Goal: Task Accomplishment & Management: Use online tool/utility

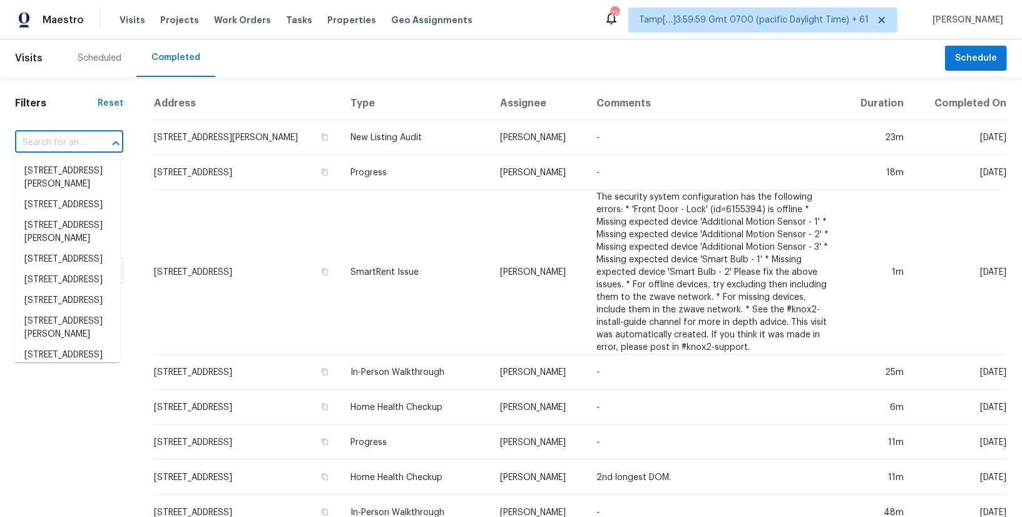
click at [54, 134] on input "text" at bounding box center [51, 142] width 73 height 19
paste input "[STREET_ADDRESS][PERSON_NAME]"
type input "[STREET_ADDRESS][PERSON_NAME]"
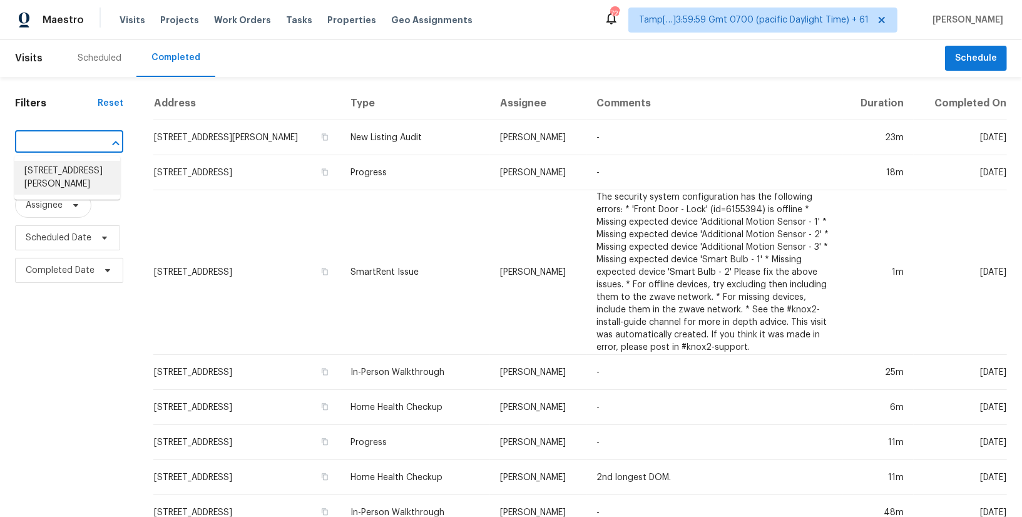
click at [57, 180] on li "[STREET_ADDRESS][PERSON_NAME]" at bounding box center [67, 178] width 106 height 34
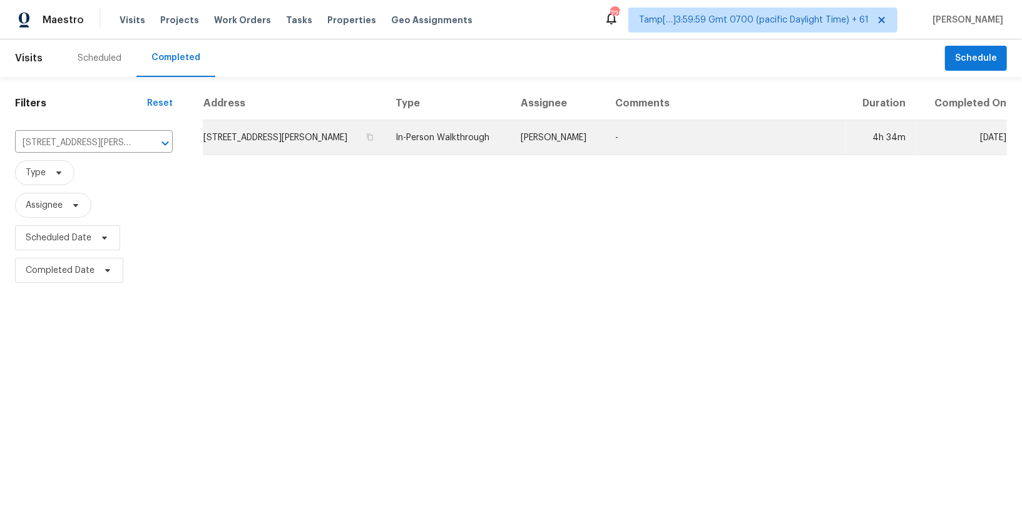
click at [325, 125] on td "[STREET_ADDRESS][PERSON_NAME]" at bounding box center [294, 137] width 183 height 35
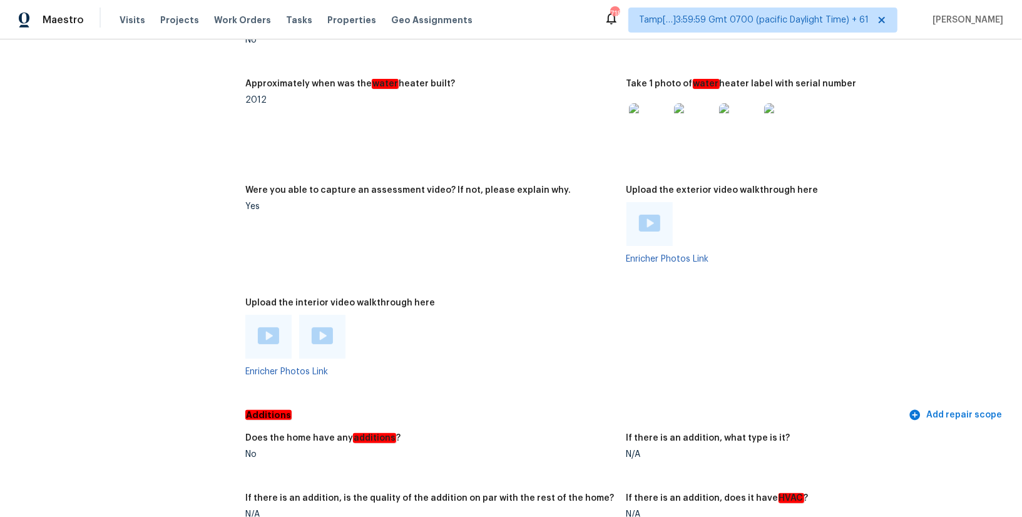
scroll to position [3439, 0]
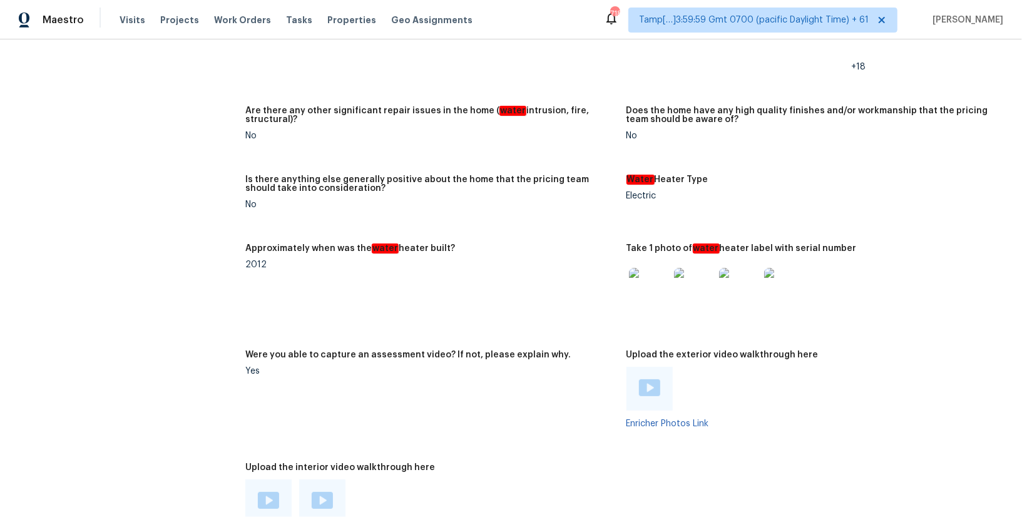
click at [263, 492] on img at bounding box center [268, 500] width 21 height 17
click at [322, 492] on img at bounding box center [322, 500] width 21 height 17
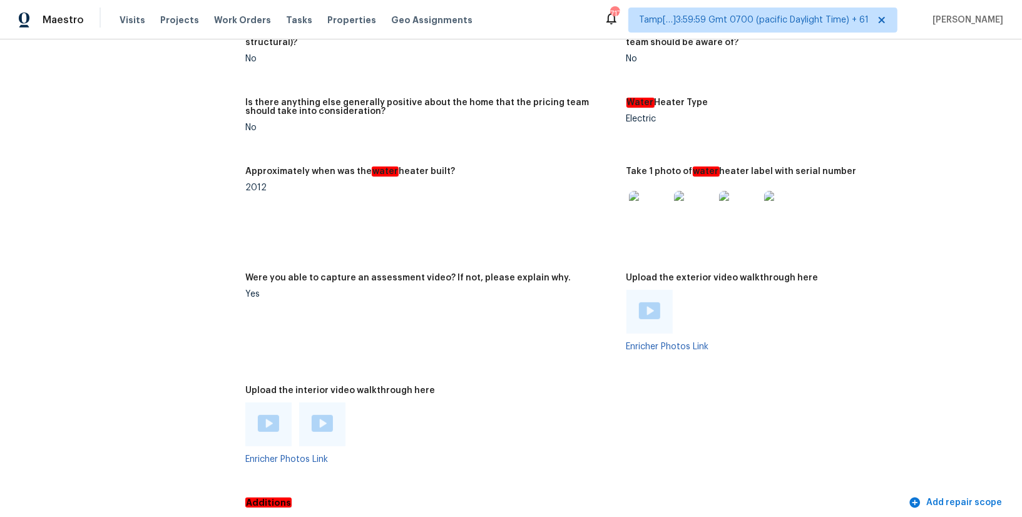
click at [269, 407] on div at bounding box center [268, 424] width 46 height 44
click at [272, 415] on img at bounding box center [268, 423] width 21 height 17
click at [319, 415] on img at bounding box center [322, 423] width 21 height 17
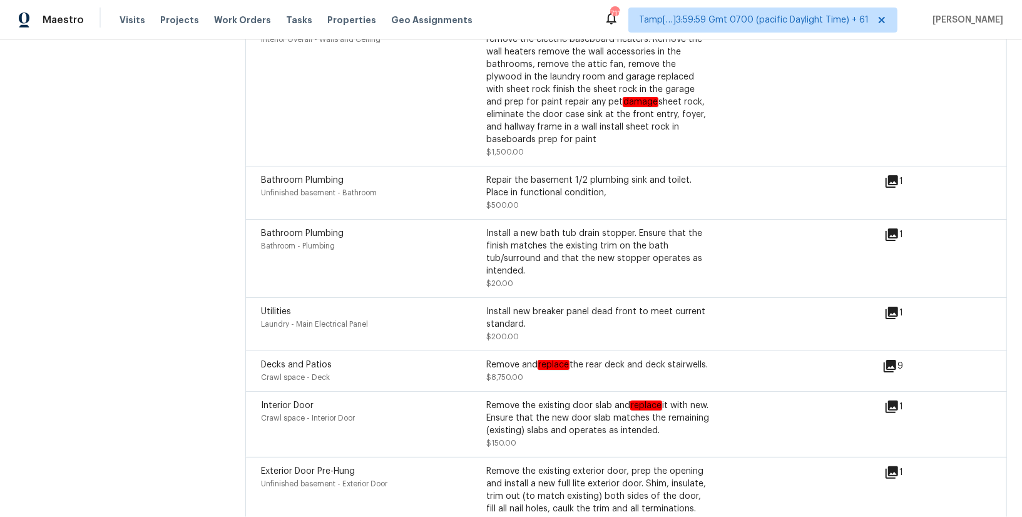
scroll to position [5123, 0]
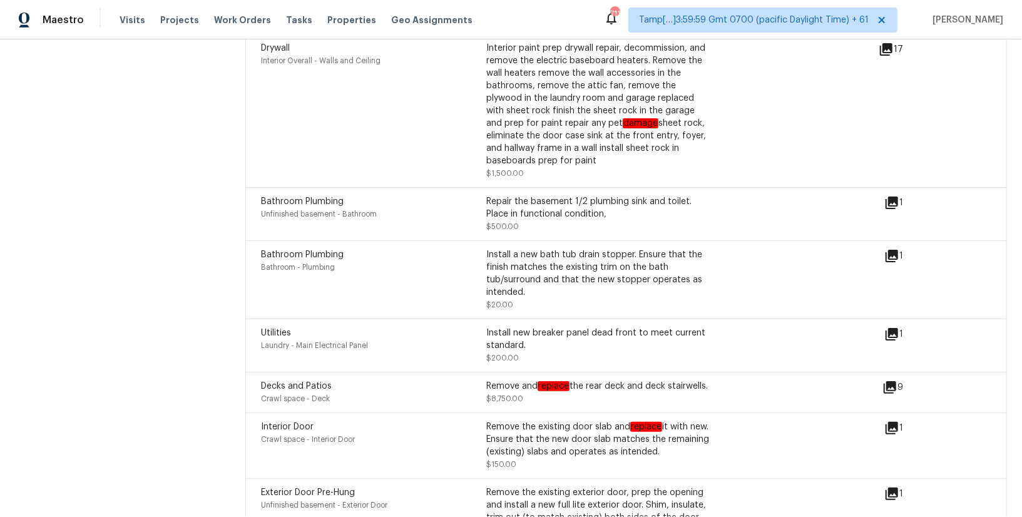
click at [894, 327] on icon at bounding box center [891, 334] width 15 height 15
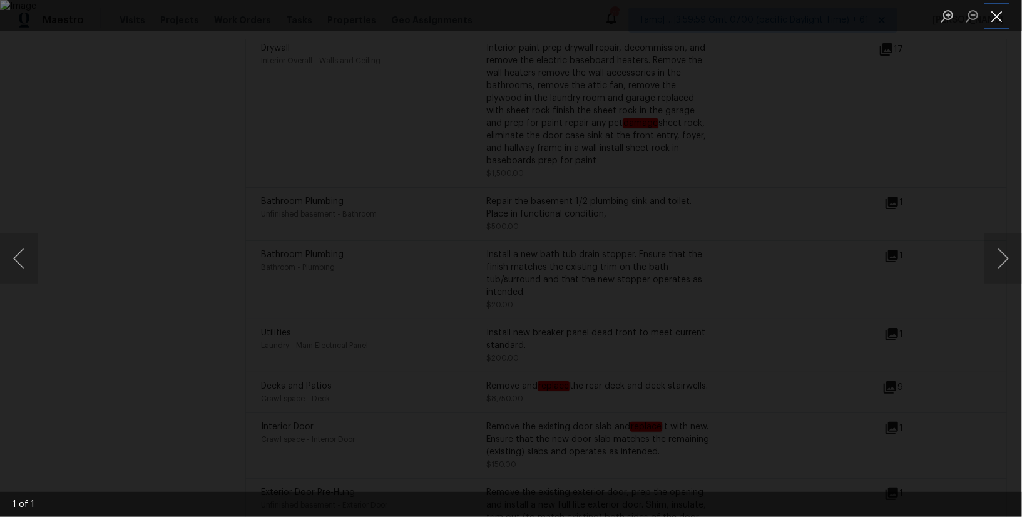
click at [991, 15] on button "Close lightbox" at bounding box center [997, 16] width 25 height 22
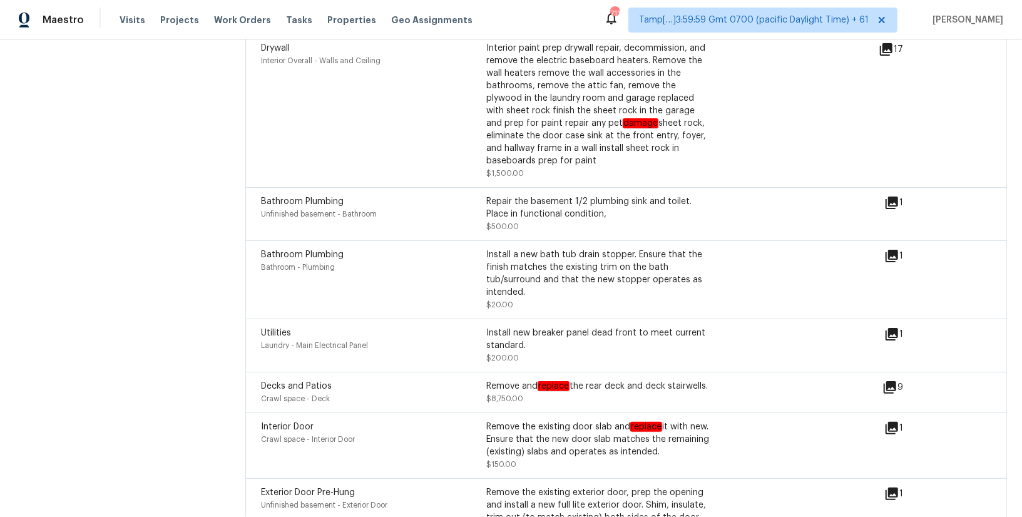
scroll to position [5105, 0]
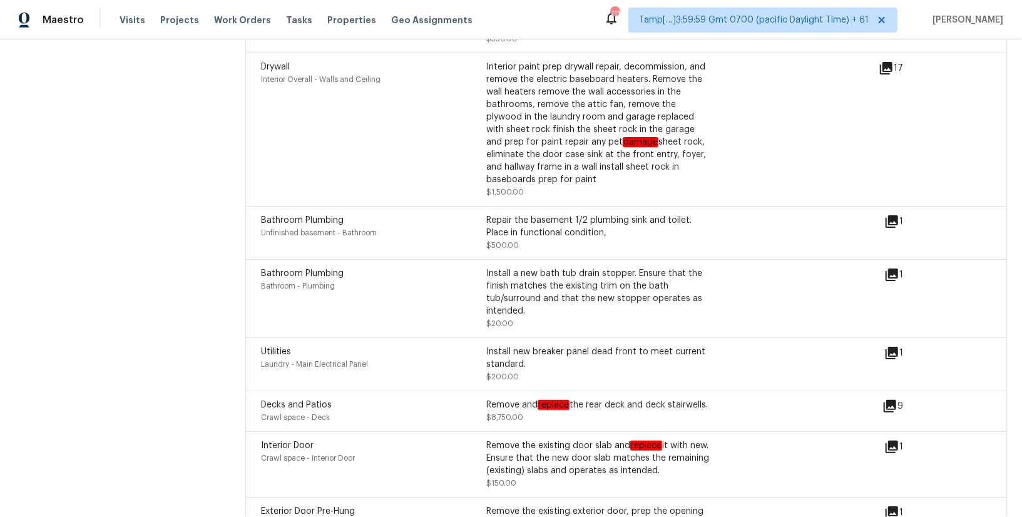
click at [900, 267] on div "1" at bounding box center [913, 274] width 59 height 15
click at [889, 269] on icon at bounding box center [892, 275] width 13 height 13
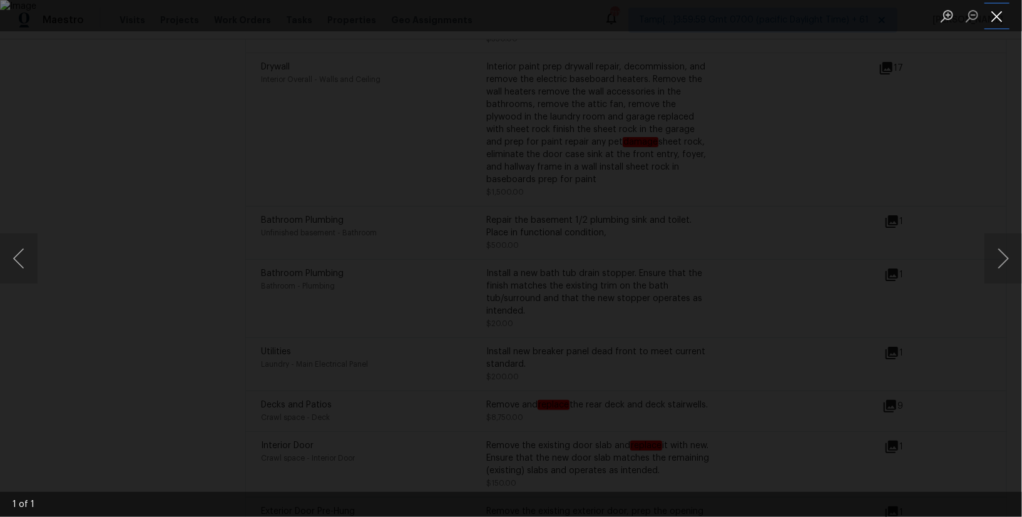
click at [1000, 14] on button "Close lightbox" at bounding box center [997, 16] width 25 height 22
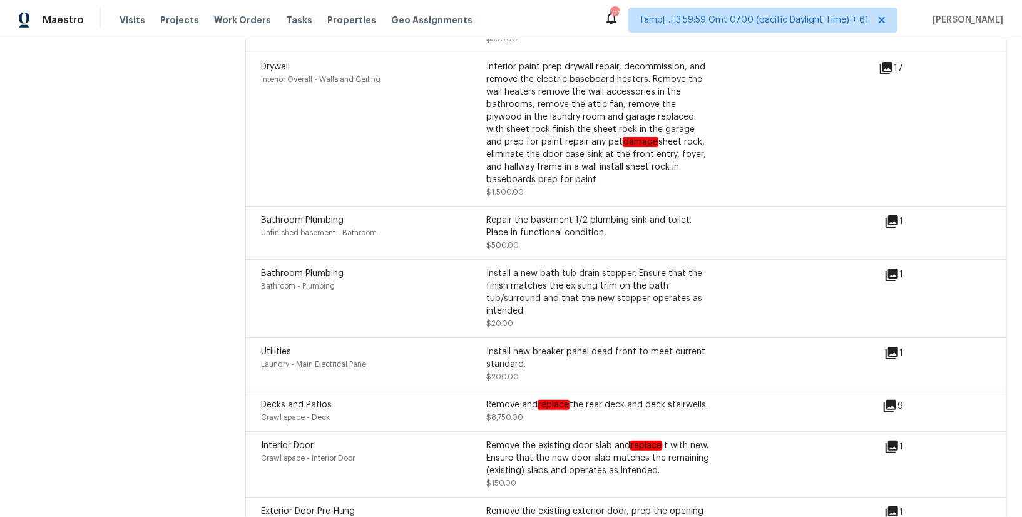
click at [891, 215] on icon at bounding box center [892, 221] width 13 height 13
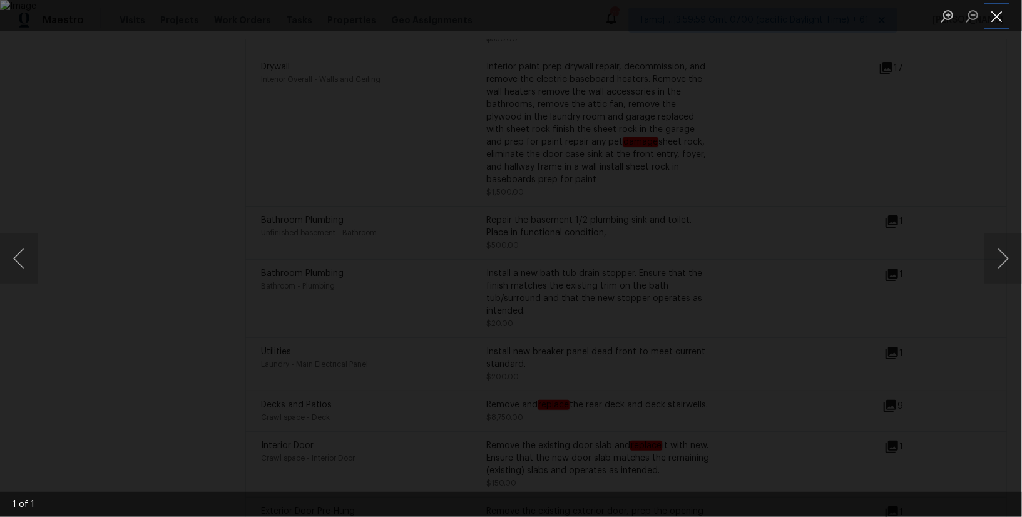
click at [1002, 23] on button "Close lightbox" at bounding box center [997, 16] width 25 height 22
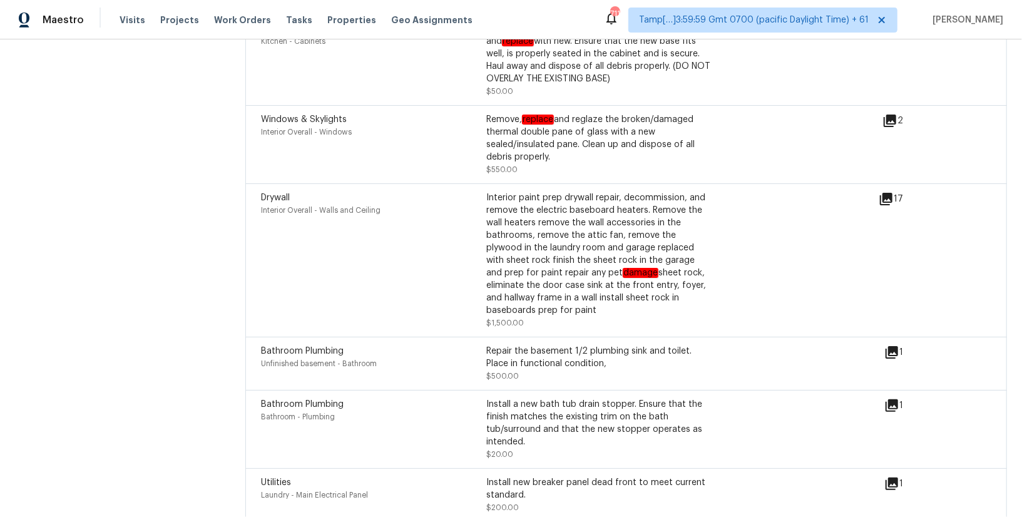
scroll to position [4932, 0]
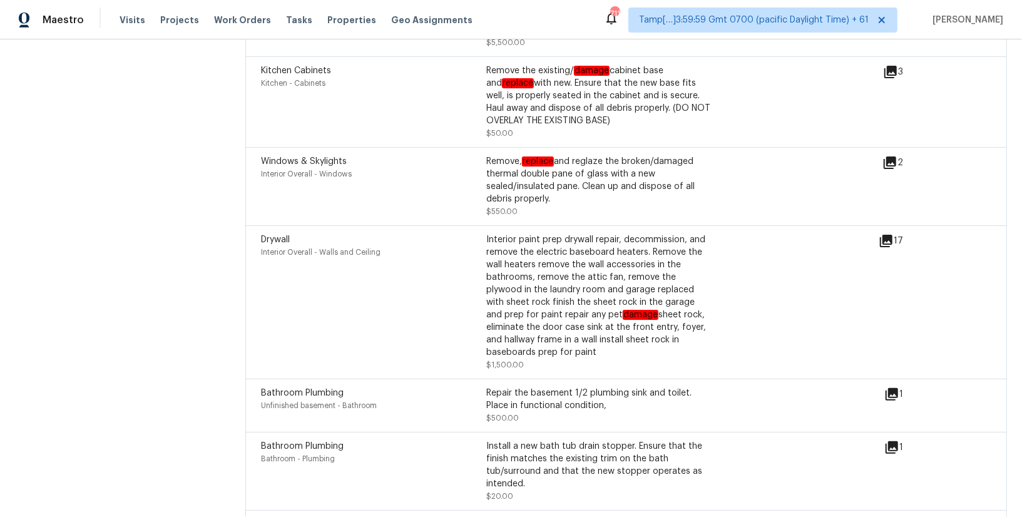
click at [899, 233] on div "17" at bounding box center [911, 240] width 64 height 15
click at [884, 235] on icon at bounding box center [886, 241] width 13 height 13
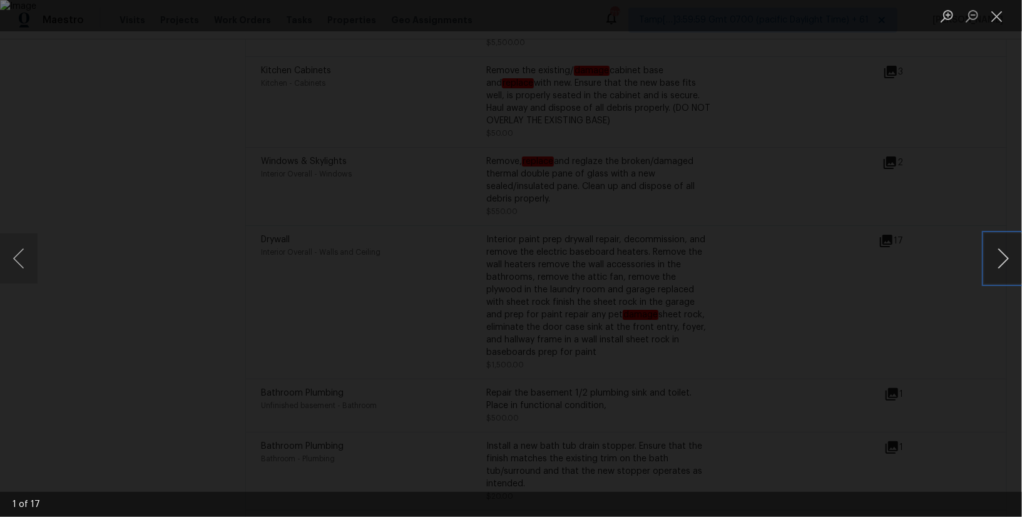
click at [1004, 260] on button "Next image" at bounding box center [1004, 258] width 38 height 50
click at [1004, 259] on button "Next image" at bounding box center [1004, 258] width 38 height 50
click at [1004, 260] on button "Next image" at bounding box center [1004, 258] width 38 height 50
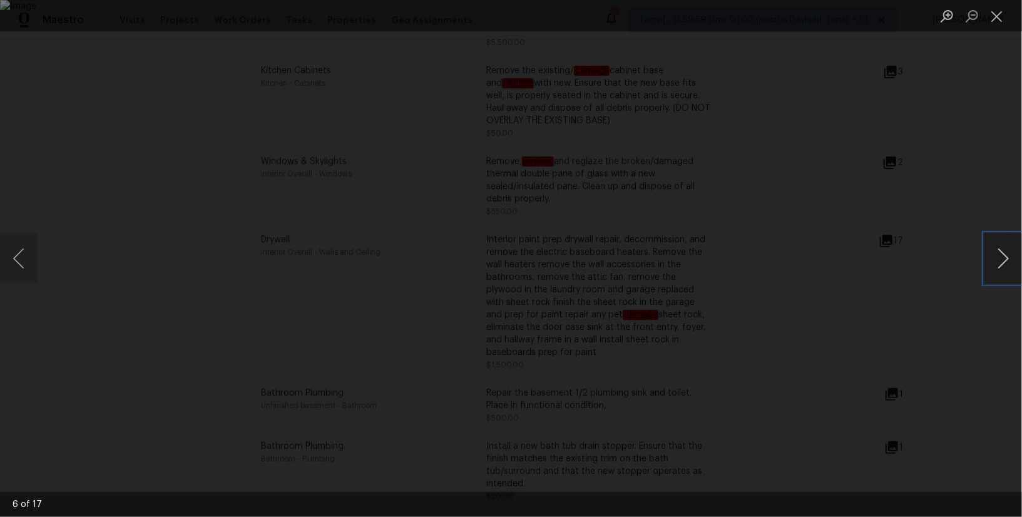
click at [1004, 260] on button "Next image" at bounding box center [1004, 258] width 38 height 50
click at [1004, 261] on button "Next image" at bounding box center [1004, 258] width 38 height 50
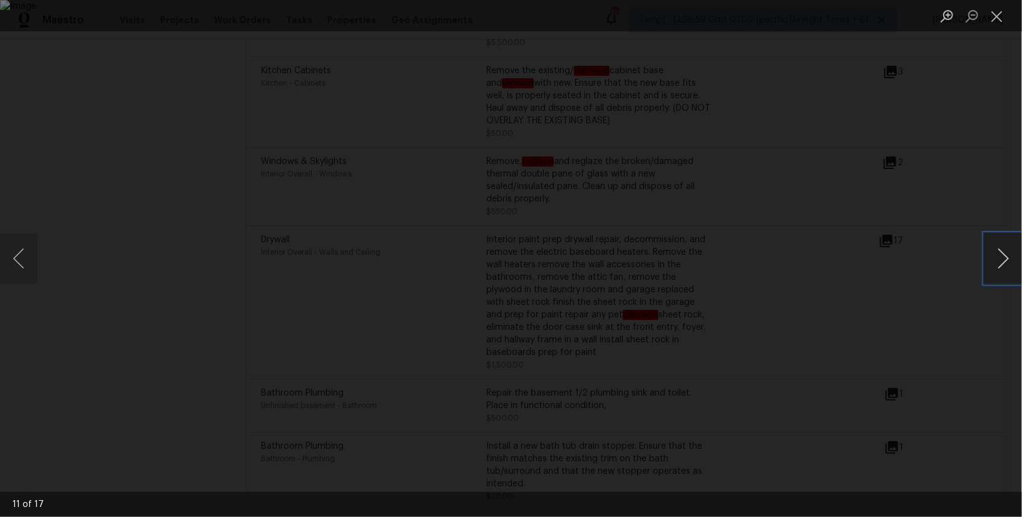
click at [1004, 261] on button "Next image" at bounding box center [1004, 258] width 38 height 50
click at [1004, 262] on button "Next image" at bounding box center [1004, 258] width 38 height 50
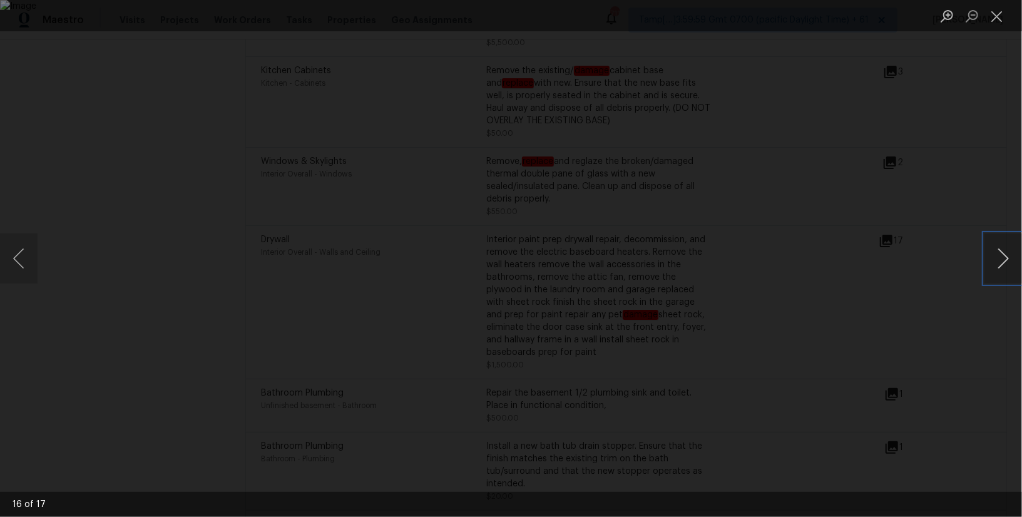
click at [1004, 262] on button "Next image" at bounding box center [1004, 258] width 38 height 50
click at [996, 21] on button "Close lightbox" at bounding box center [997, 16] width 25 height 22
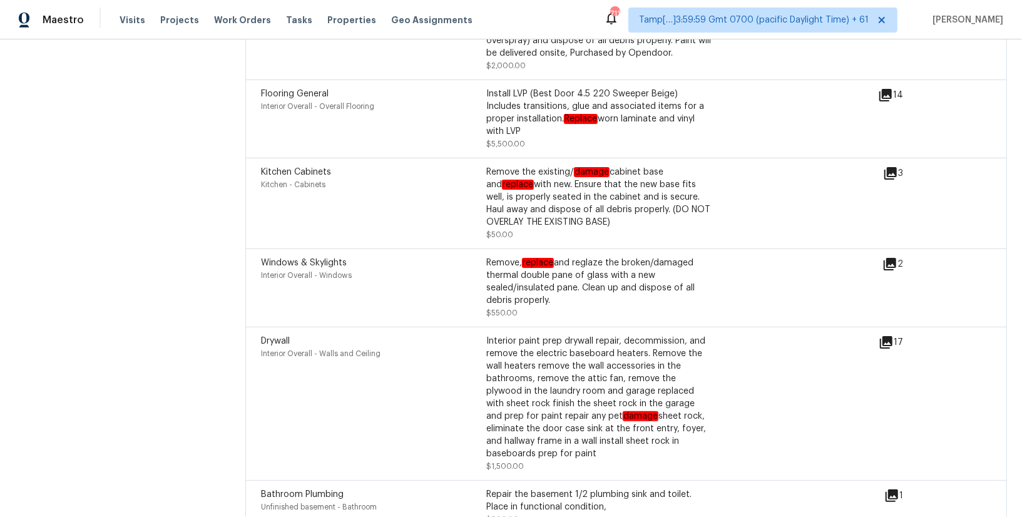
scroll to position [4808, 0]
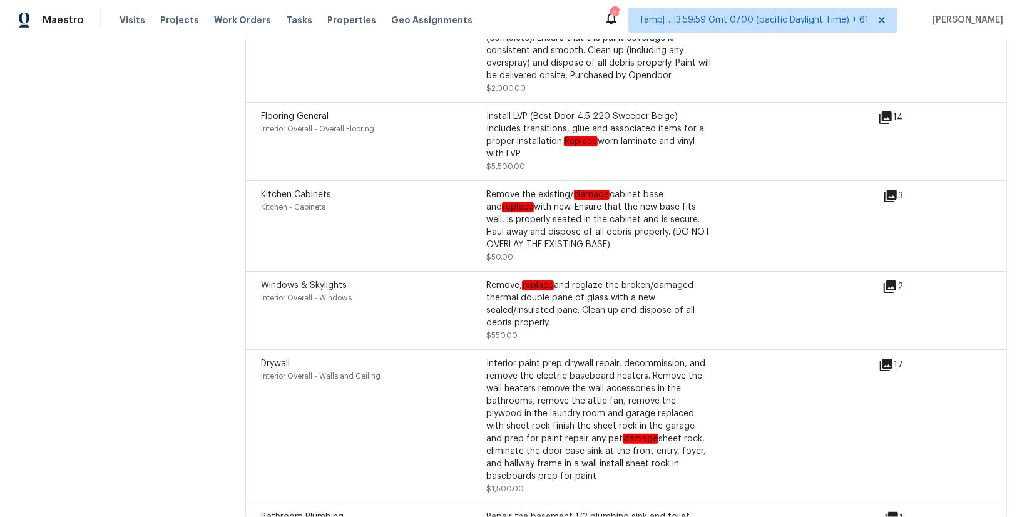
click at [893, 279] on icon at bounding box center [889, 286] width 15 height 15
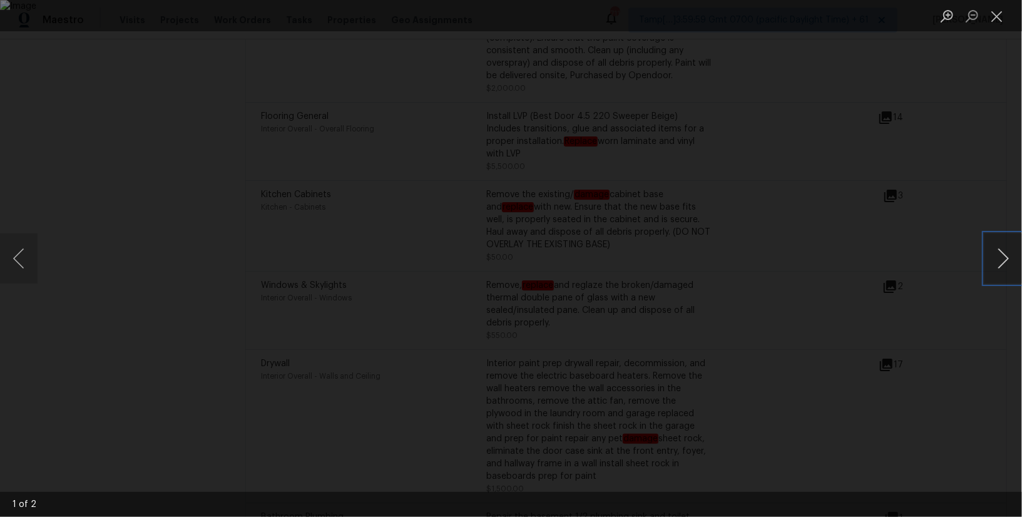
click at [999, 264] on button "Next image" at bounding box center [1004, 258] width 38 height 50
click at [998, 16] on button "Close lightbox" at bounding box center [997, 16] width 25 height 22
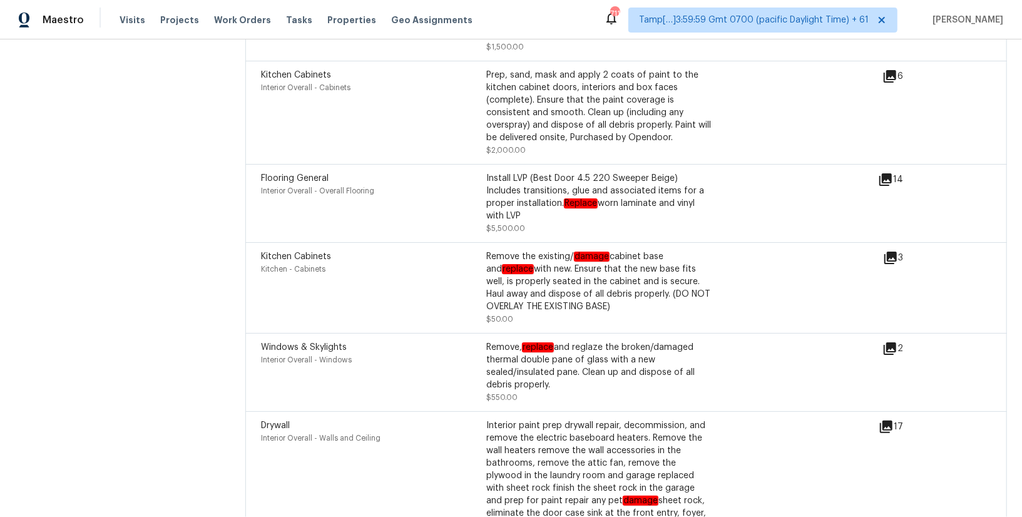
scroll to position [4739, 0]
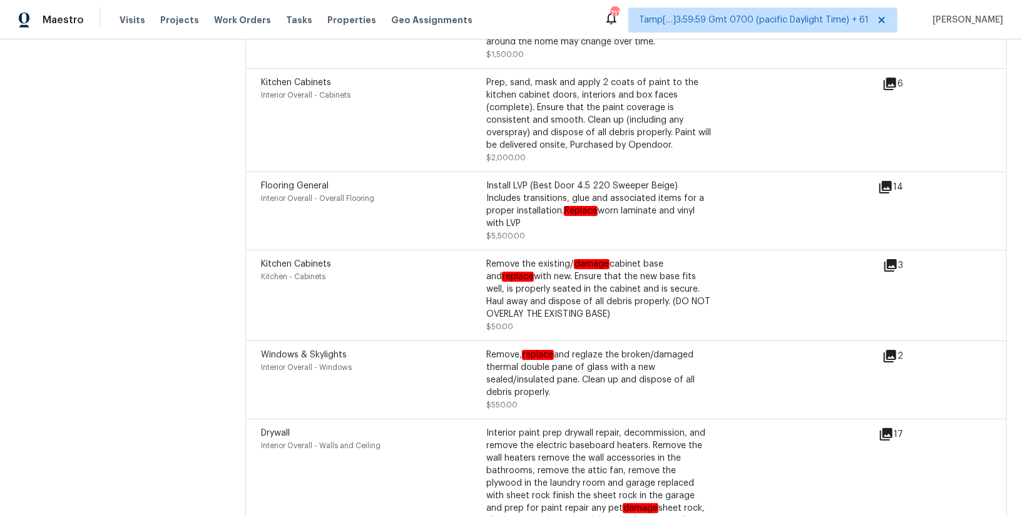
click at [895, 259] on icon at bounding box center [890, 265] width 13 height 13
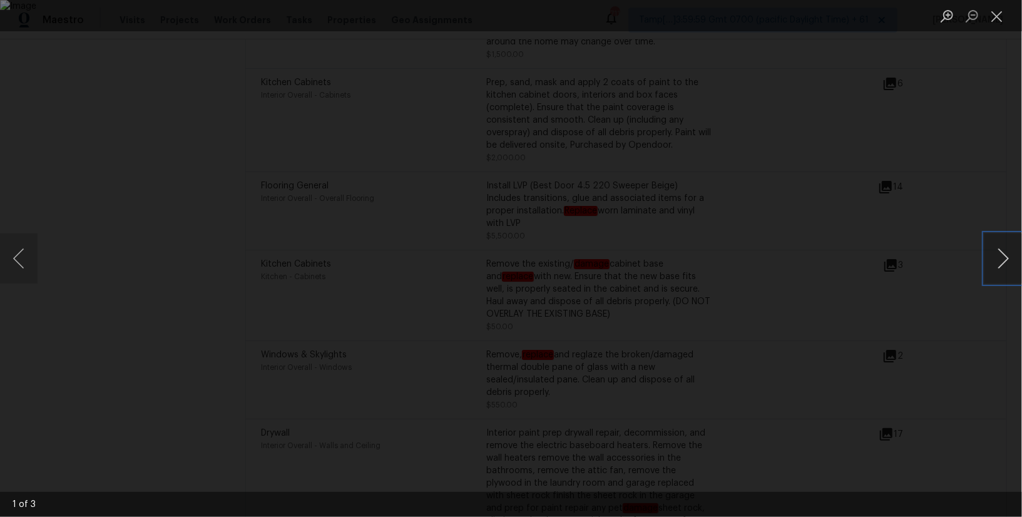
click at [1000, 258] on button "Next image" at bounding box center [1004, 258] width 38 height 50
click at [1000, 260] on button "Next image" at bounding box center [1004, 258] width 38 height 50
click at [1000, 261] on button "Next image" at bounding box center [1004, 258] width 38 height 50
click at [1000, 263] on button "Next image" at bounding box center [1004, 258] width 38 height 50
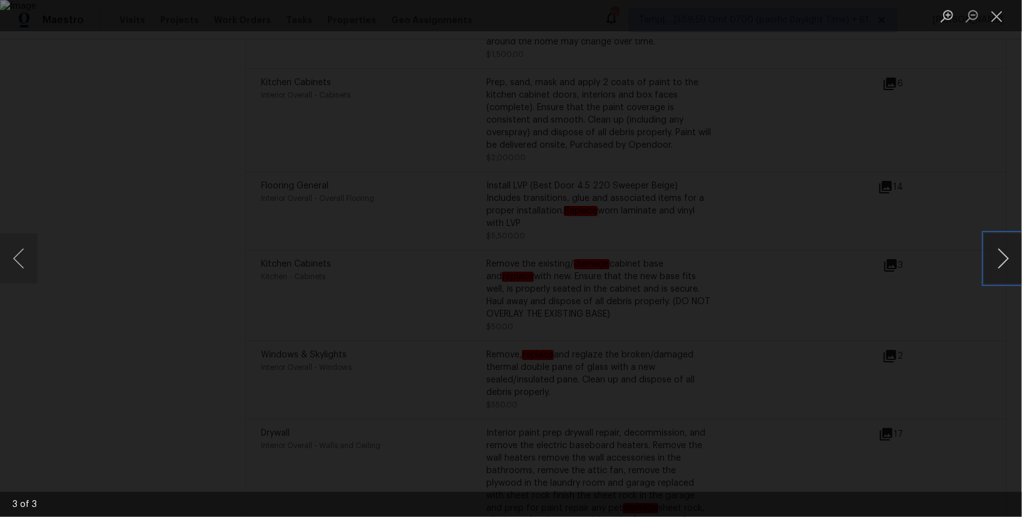
click at [1000, 263] on button "Next image" at bounding box center [1004, 258] width 38 height 50
click at [994, 22] on button "Close lightbox" at bounding box center [997, 16] width 25 height 22
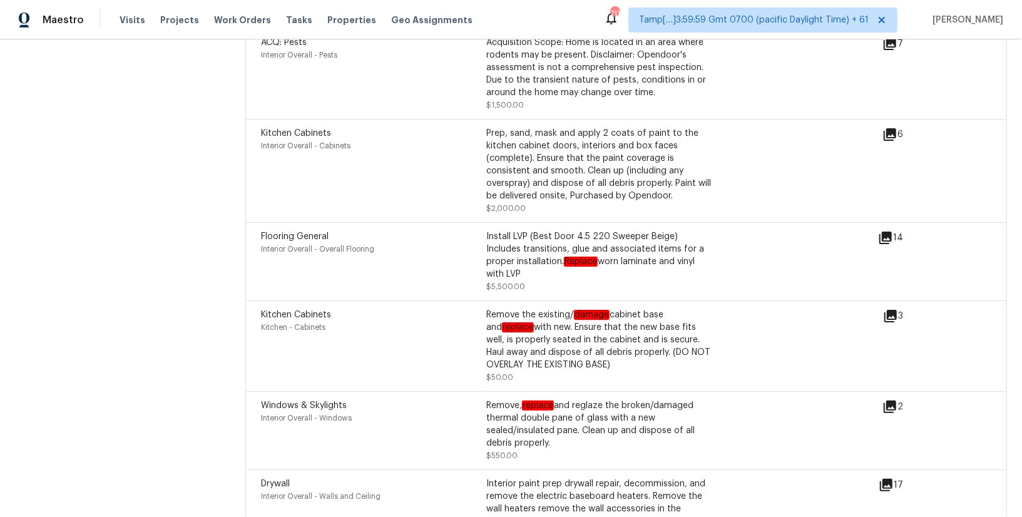
scroll to position [4682, 0]
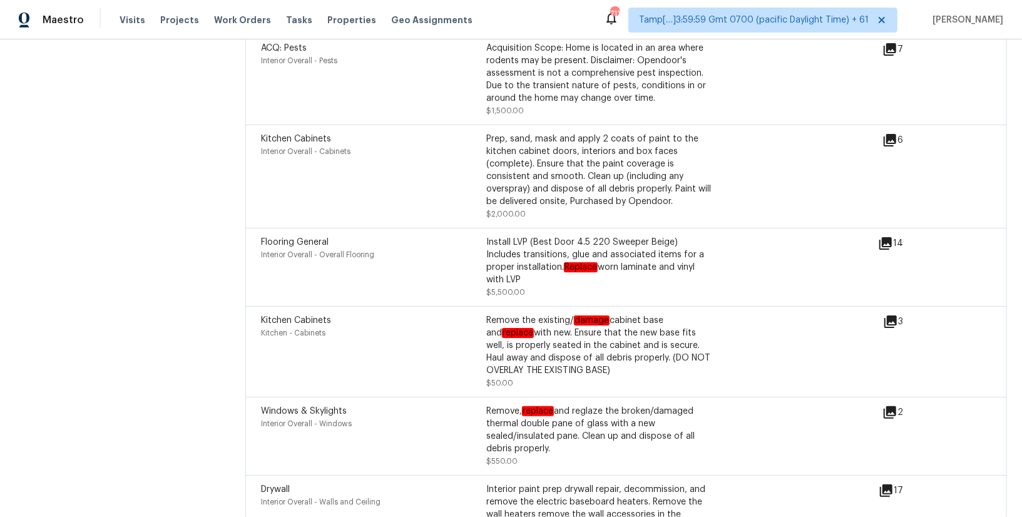
click at [895, 236] on div "14" at bounding box center [910, 243] width 65 height 15
click at [887, 236] on icon at bounding box center [885, 243] width 15 height 15
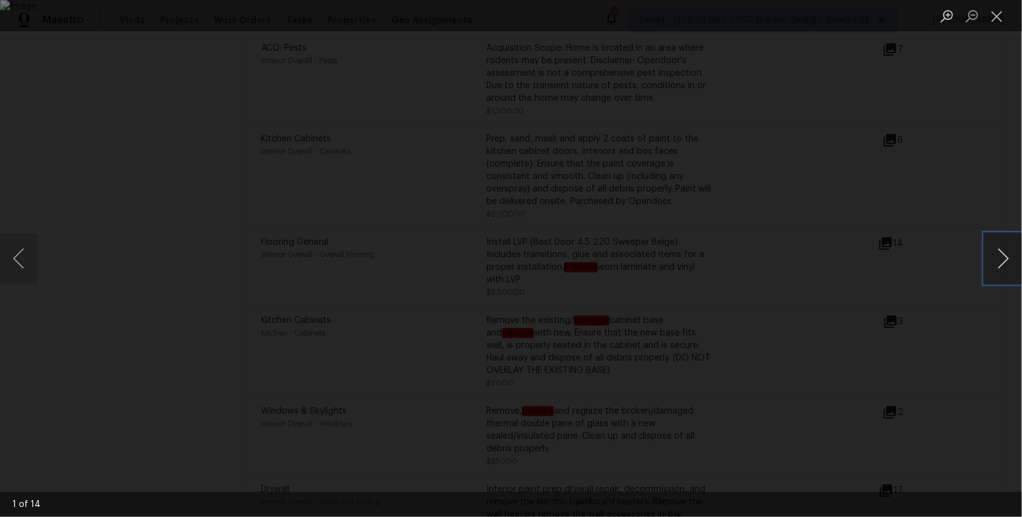
click at [992, 269] on button "Next image" at bounding box center [1004, 258] width 38 height 50
click at [992, 267] on button "Next image" at bounding box center [1004, 258] width 38 height 50
click at [992, 269] on button "Next image" at bounding box center [1004, 258] width 38 height 50
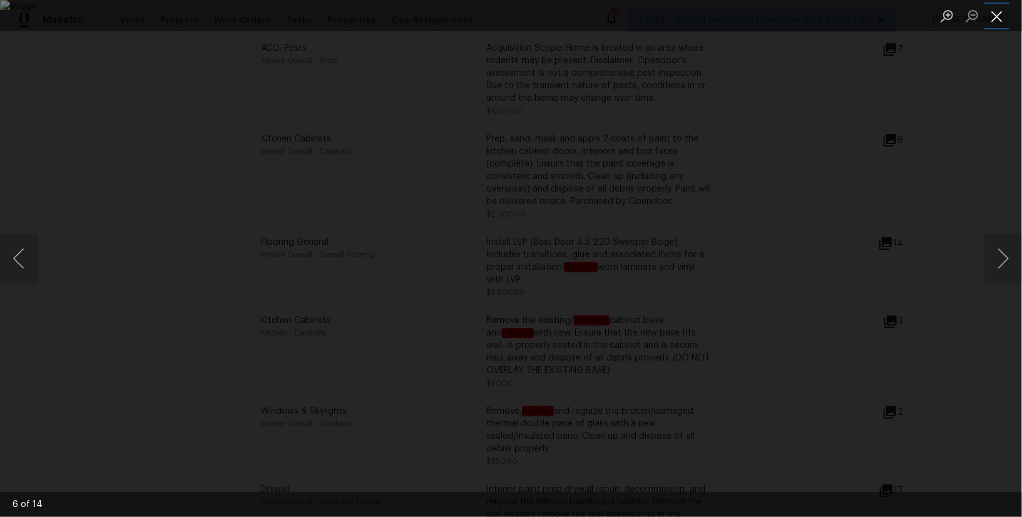
click at [998, 24] on button "Close lightbox" at bounding box center [997, 16] width 25 height 22
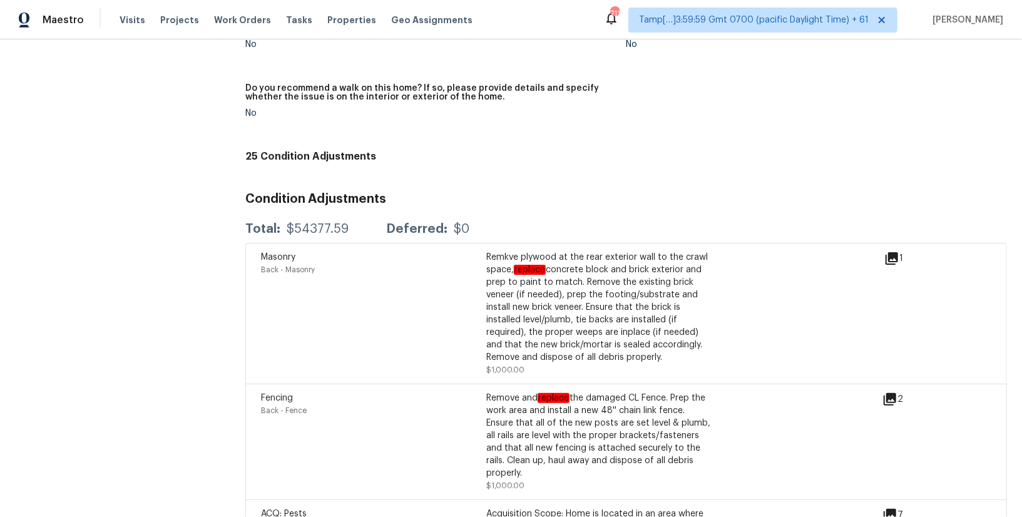
scroll to position [4214, 0]
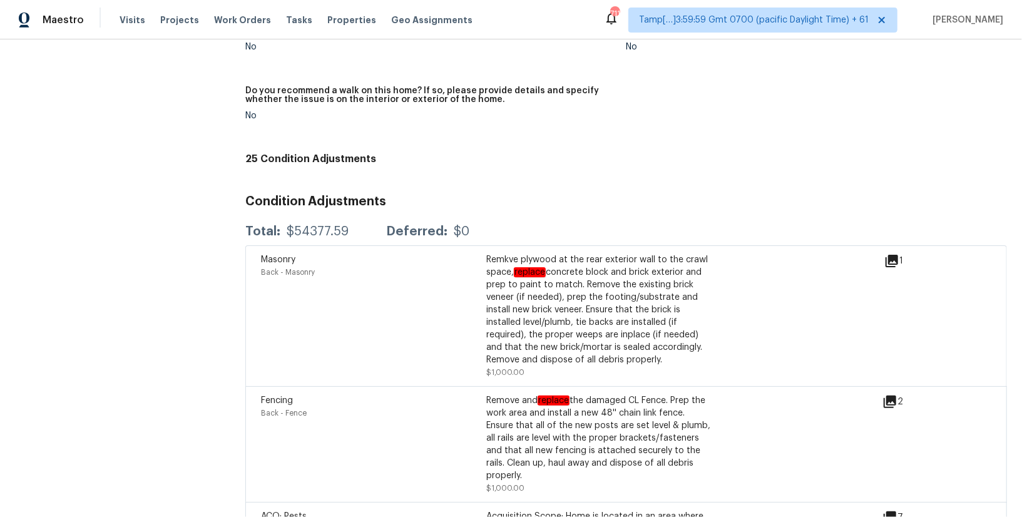
click at [887, 253] on icon at bounding box center [891, 260] width 15 height 15
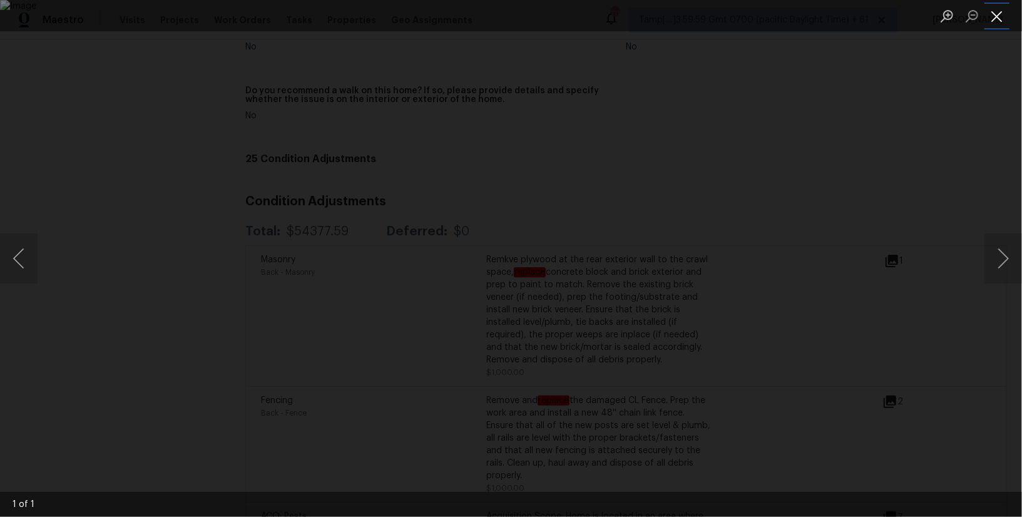
click at [1000, 21] on button "Close lightbox" at bounding box center [997, 16] width 25 height 22
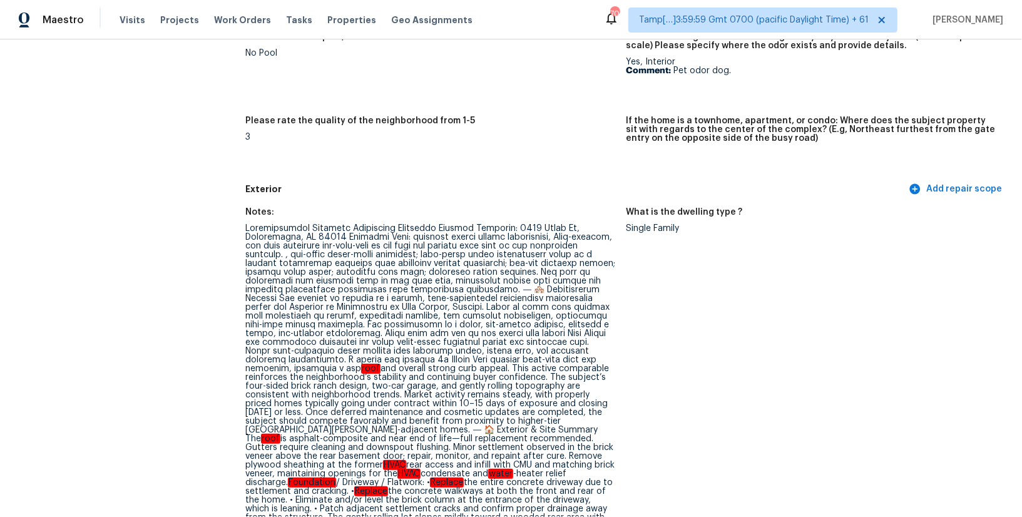
scroll to position [361, 0]
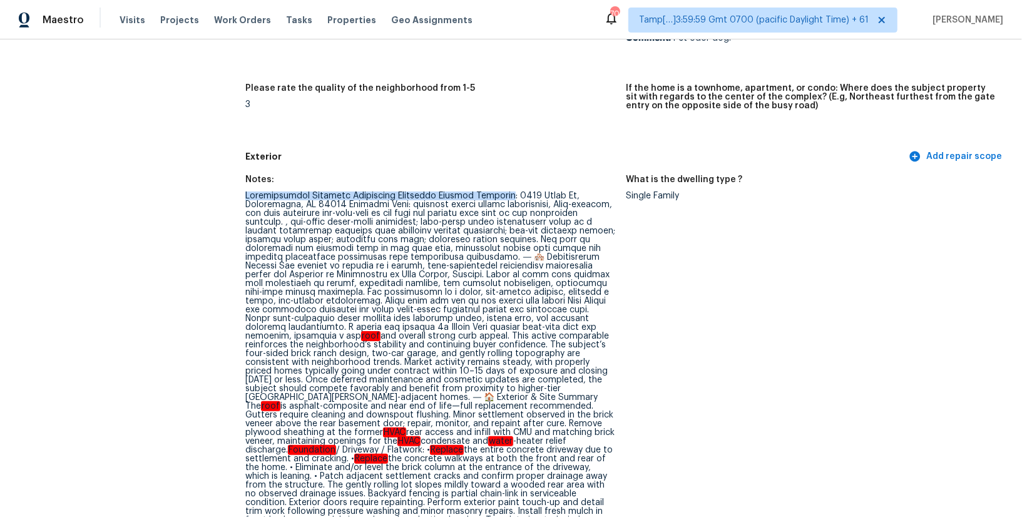
drag, startPoint x: 509, startPoint y: 193, endPoint x: 247, endPoint y: 185, distance: 263.0
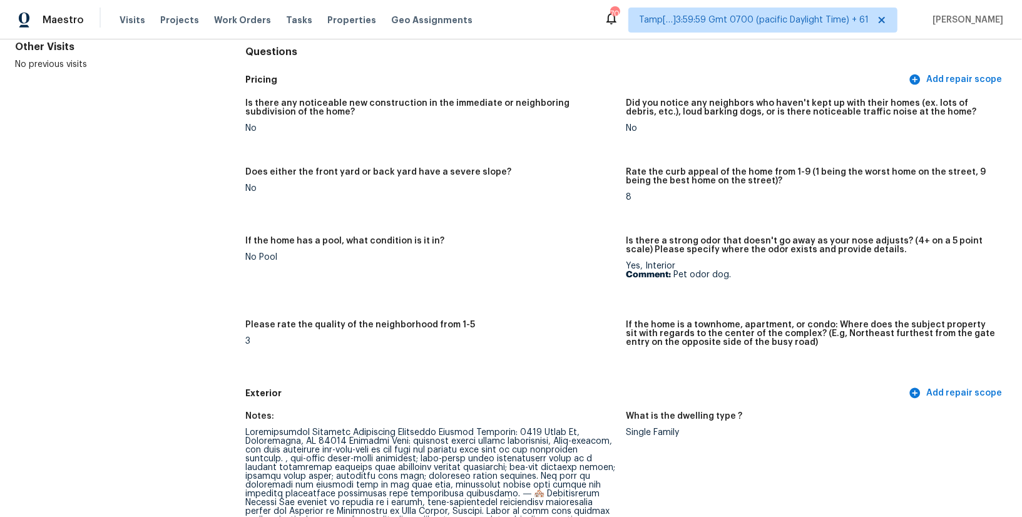
scroll to position [467, 0]
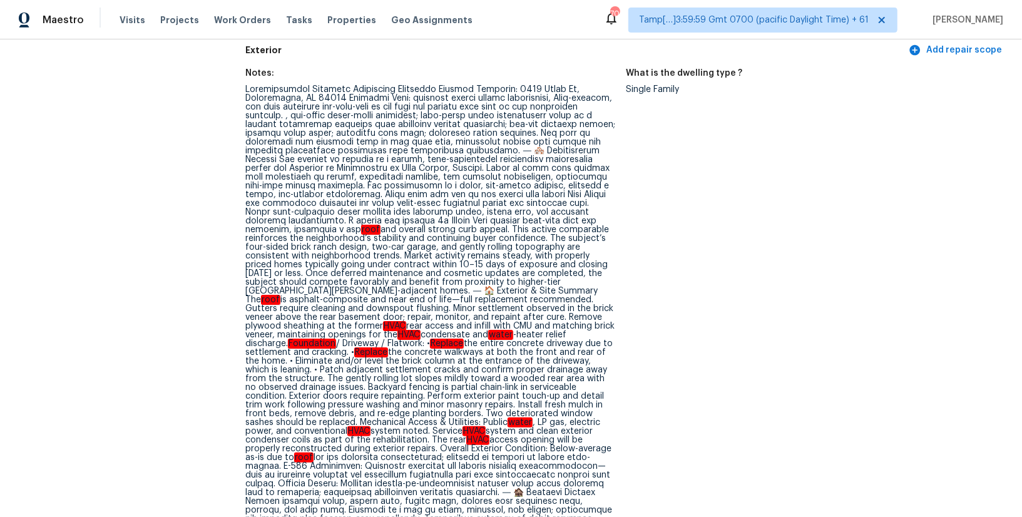
drag, startPoint x: 503, startPoint y: 124, endPoint x: 600, endPoint y: 121, distance: 97.0
drag, startPoint x: 605, startPoint y: 123, endPoint x: 329, endPoint y: 136, distance: 276.9
drag, startPoint x: 335, startPoint y: 135, endPoint x: 530, endPoint y: 144, distance: 194.8
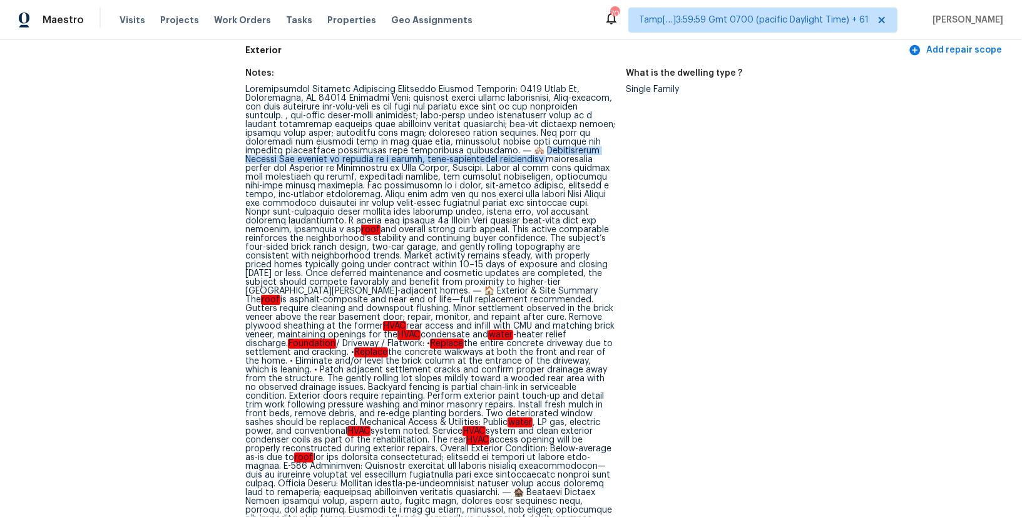
drag, startPoint x: 497, startPoint y: 151, endPoint x: 478, endPoint y: 162, distance: 21.6
drag, startPoint x: 401, startPoint y: 170, endPoint x: 406, endPoint y: 179, distance: 10.9
drag, startPoint x: 401, startPoint y: 168, endPoint x: 410, endPoint y: 178, distance: 14.2
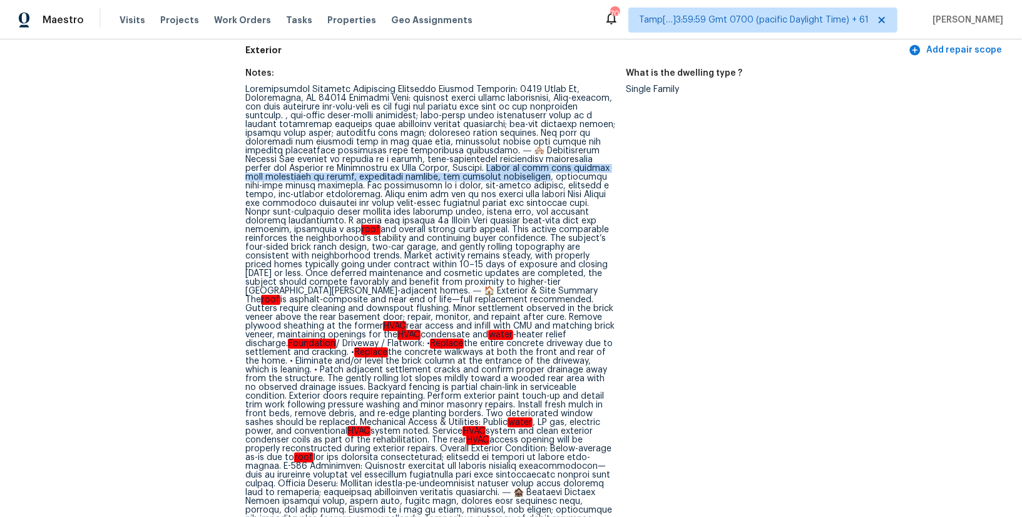
drag, startPoint x: 402, startPoint y: 169, endPoint x: 454, endPoint y: 176, distance: 52.5
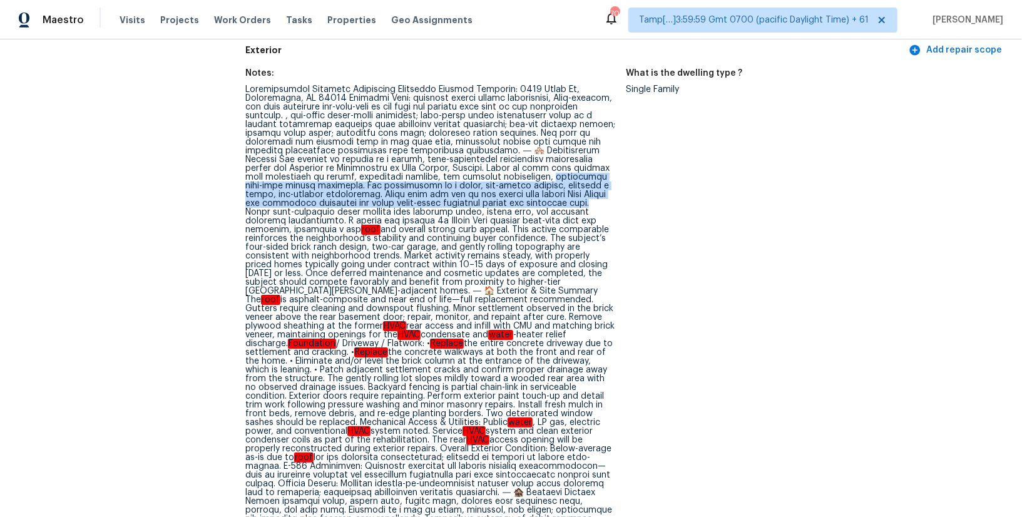
drag, startPoint x: 460, startPoint y: 177, endPoint x: 473, endPoint y: 205, distance: 30.3
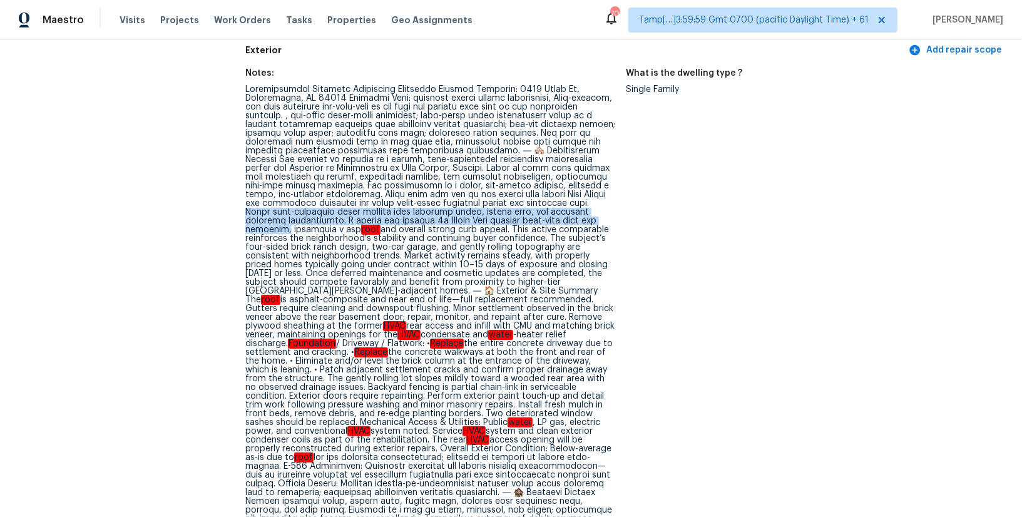
drag, startPoint x: 474, startPoint y: 206, endPoint x: 488, endPoint y: 222, distance: 20.8
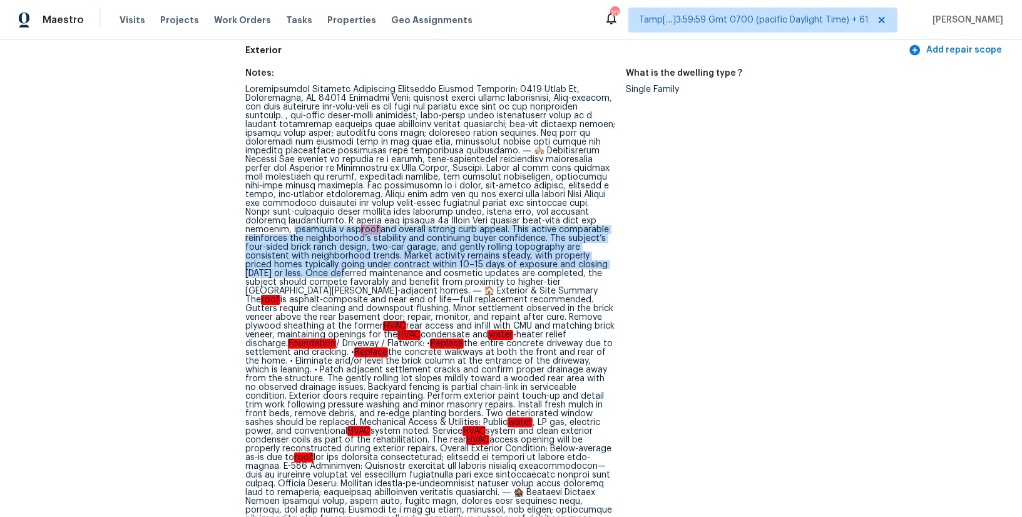
drag, startPoint x: 493, startPoint y: 218, endPoint x: 483, endPoint y: 264, distance: 47.4
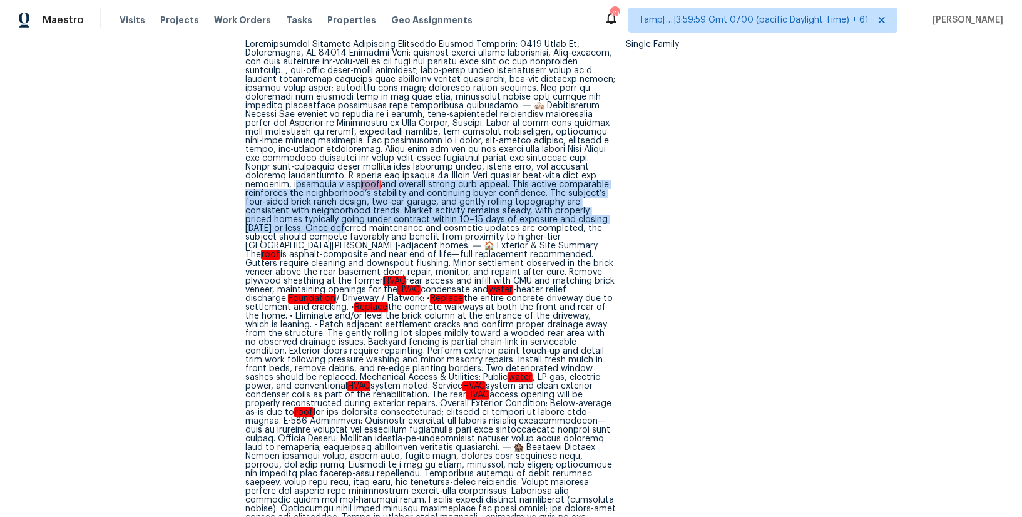
scroll to position [508, 0]
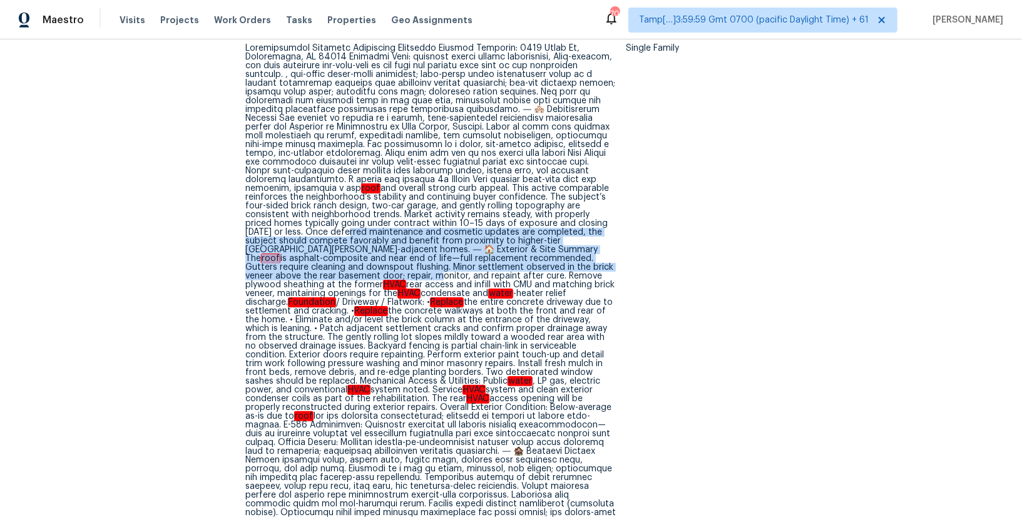
drag, startPoint x: 488, startPoint y: 222, endPoint x: 521, endPoint y: 263, distance: 53.0
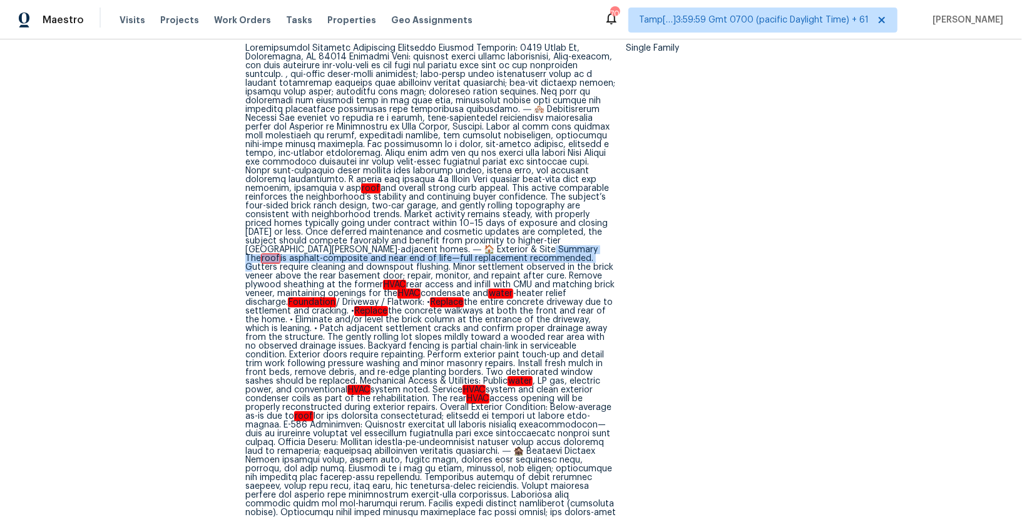
drag, startPoint x: 288, startPoint y: 250, endPoint x: 310, endPoint y: 256, distance: 22.6
copy div "he roof is asphalt-composite and near end of life—full replacement recommended."
drag, startPoint x: 486, startPoint y: 292, endPoint x: 417, endPoint y: 299, distance: 69.8
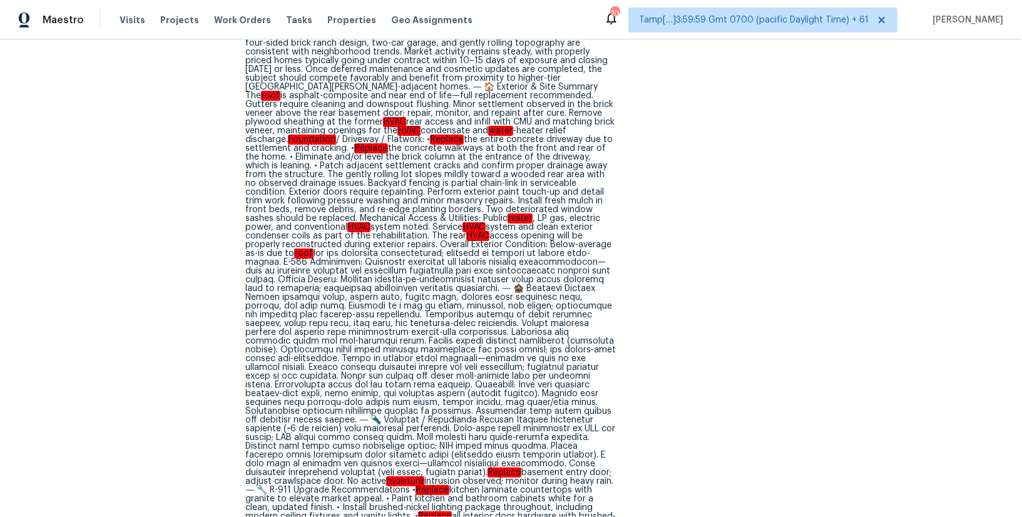
scroll to position [657, 0]
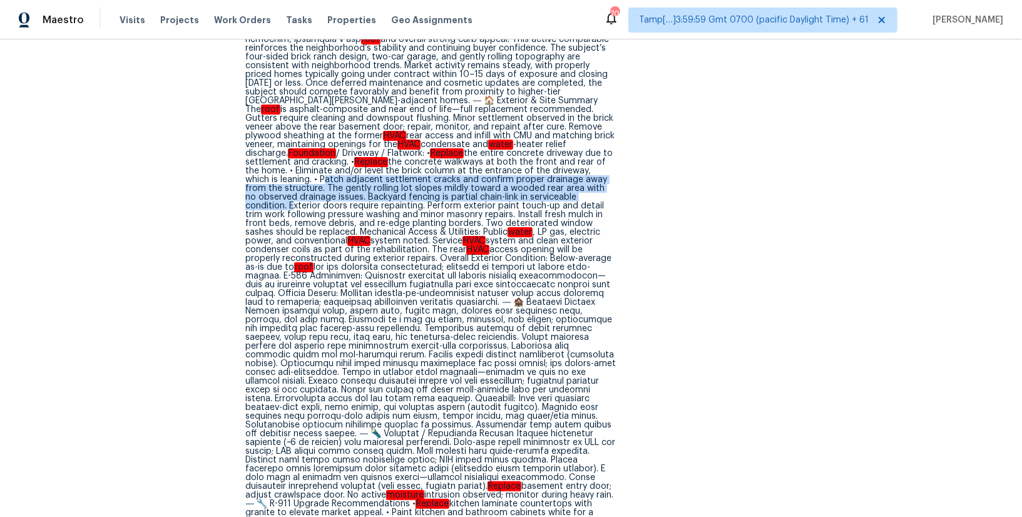
drag, startPoint x: 364, startPoint y: 168, endPoint x: 339, endPoint y: 197, distance: 37.7
click at [339, 197] on div "roof and overall strong curb appeal. This active comparable reinforces the neig…" at bounding box center [430, 508] width 371 height 1227
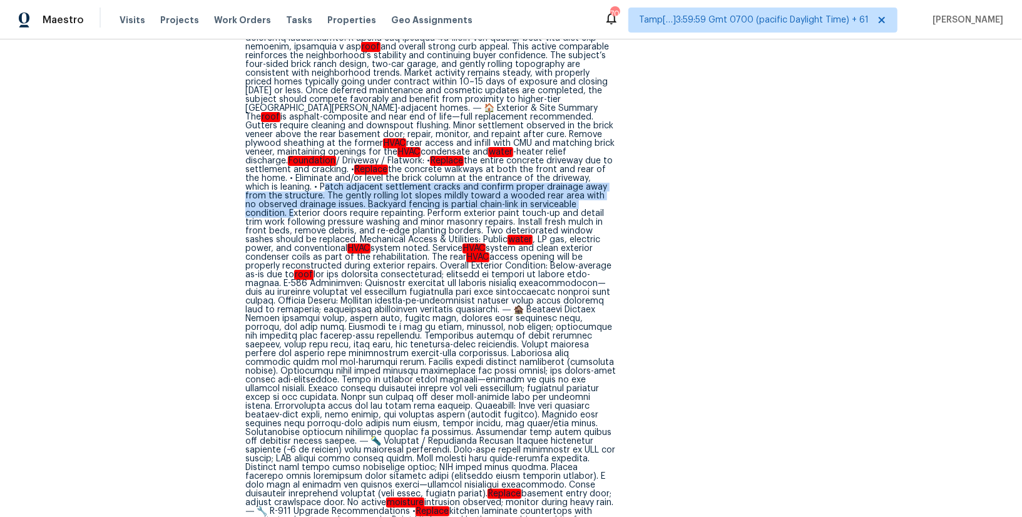
scroll to position [645, 0]
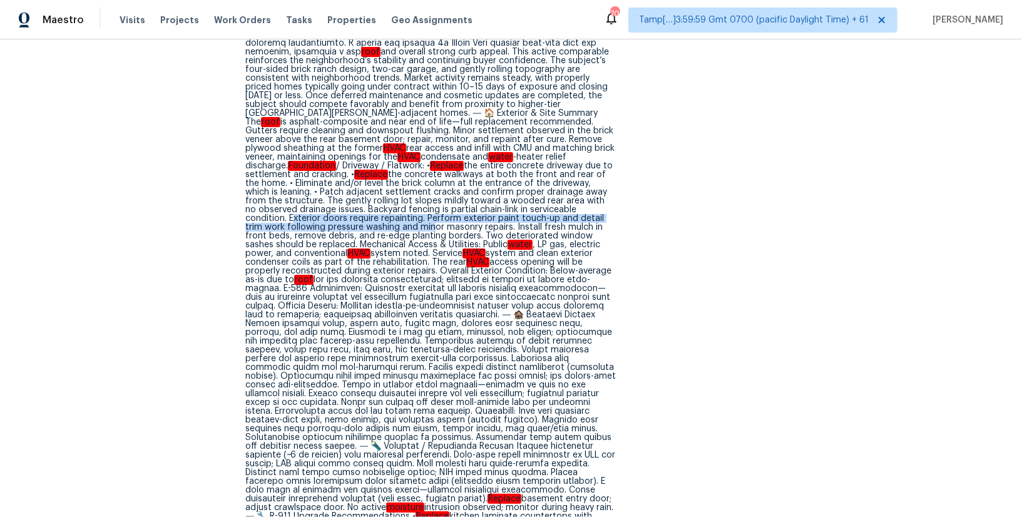
drag, startPoint x: 339, startPoint y: 208, endPoint x: 473, endPoint y: 214, distance: 133.4
click at [473, 214] on div "roof and overall strong curb appeal. This active comparable reinforces the neig…" at bounding box center [430, 520] width 371 height 1227
drag, startPoint x: 473, startPoint y: 213, endPoint x: 337, endPoint y: 211, distance: 135.2
click at [337, 211] on div "roof and overall strong curb appeal. This active comparable reinforces the neig…" at bounding box center [430, 520] width 371 height 1227
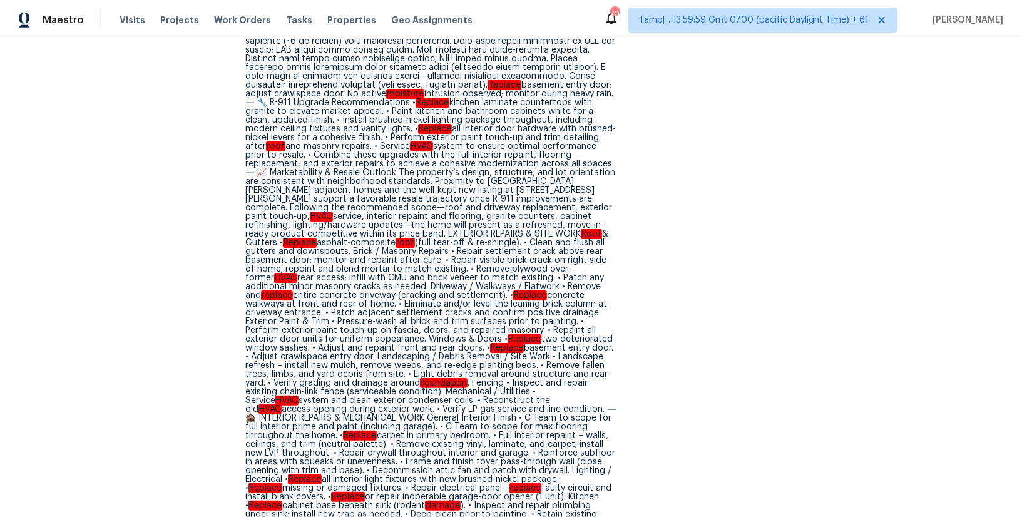
copy div "Exterior doors require repainting"
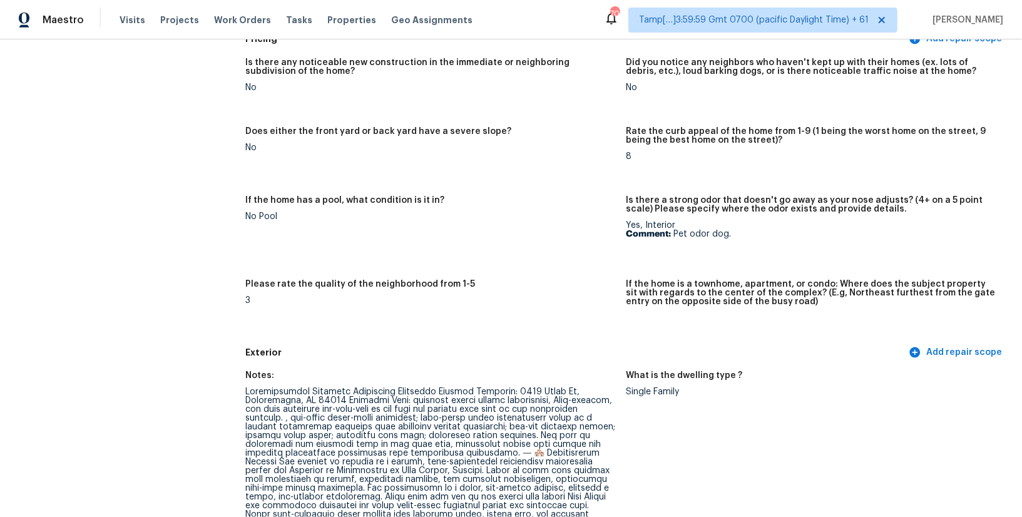
scroll to position [745, 0]
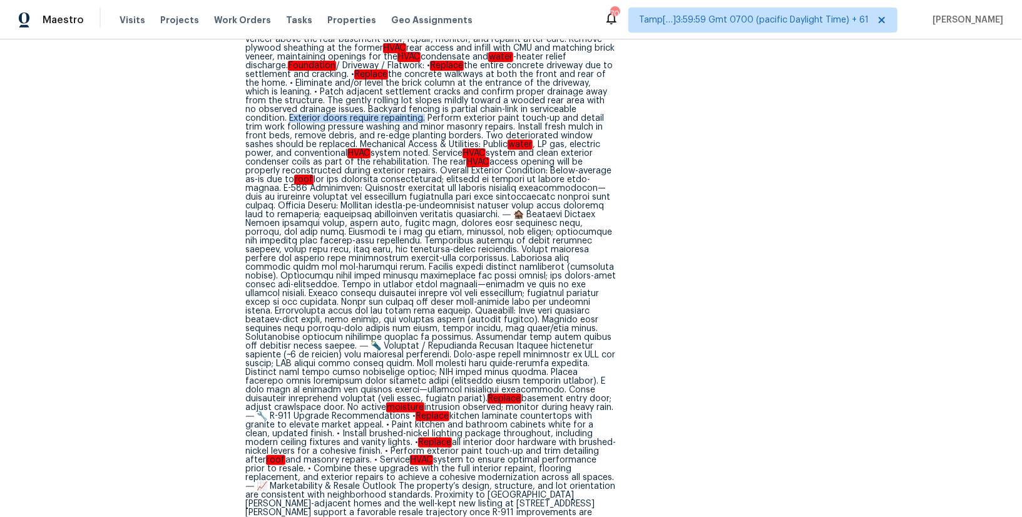
copy div "Exterior doors require repainting"
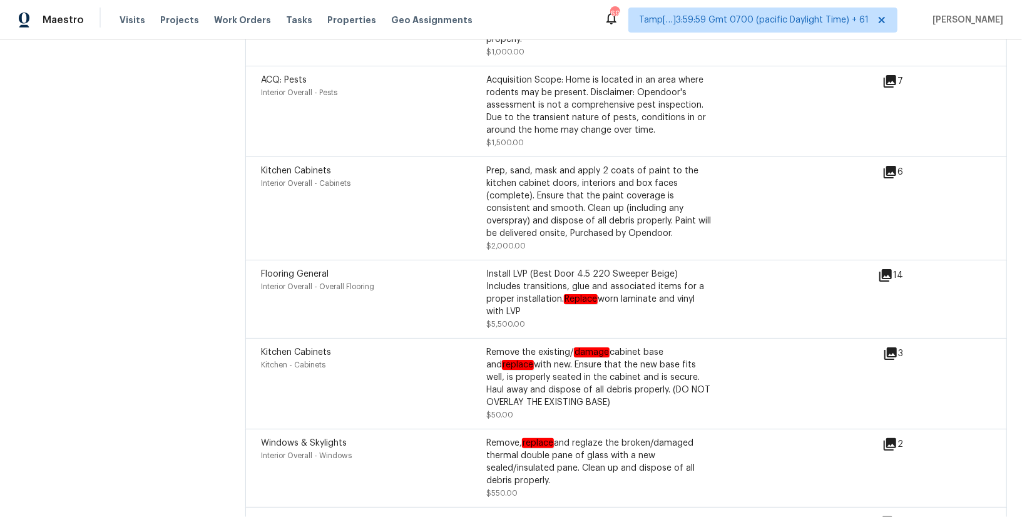
scroll to position [4651, 0]
drag, startPoint x: 399, startPoint y: 258, endPoint x: 377, endPoint y: 258, distance: 22.5
click at [391, 280] on div "Interior Overall - Overall Flooring" at bounding box center [373, 286] width 225 height 13
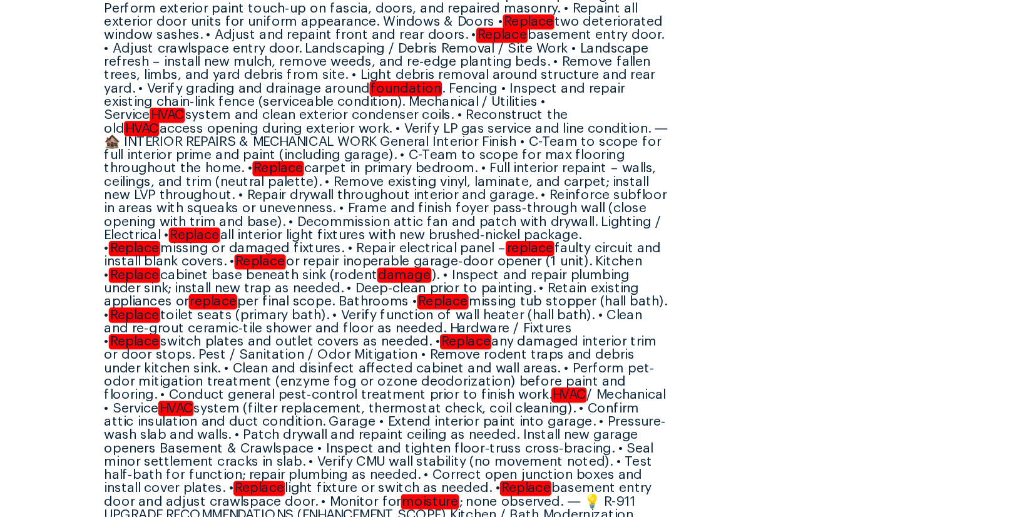
scroll to position [1262, 0]
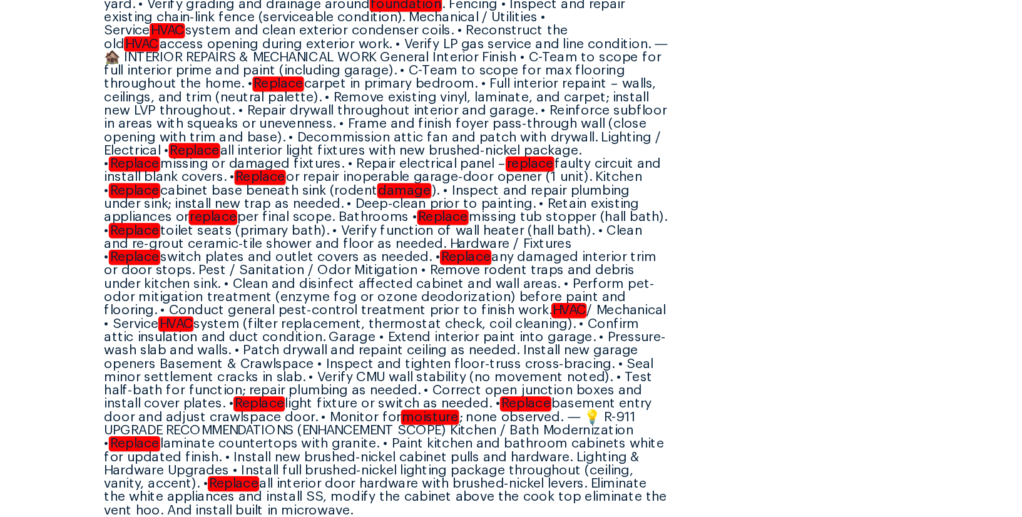
drag, startPoint x: 522, startPoint y: 170, endPoint x: 545, endPoint y: 486, distance: 317.5
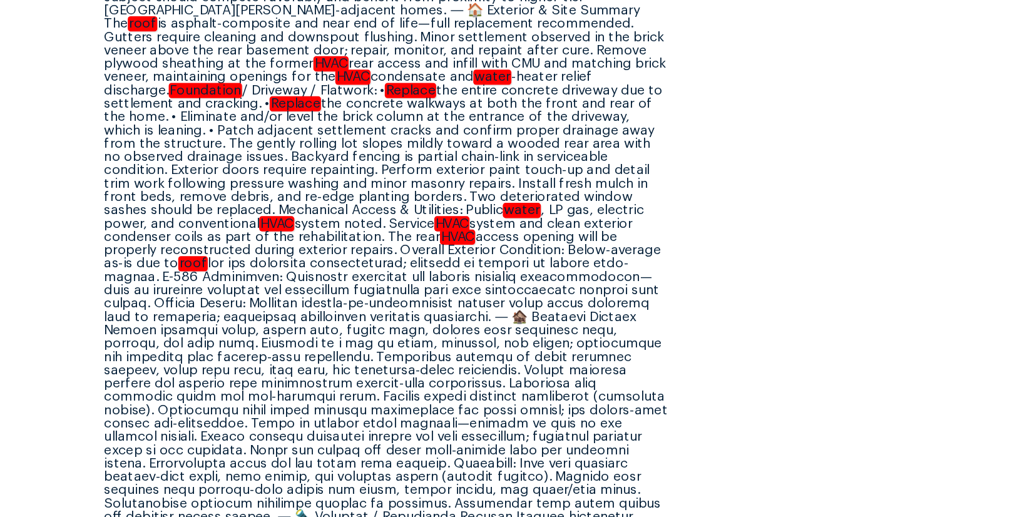
scroll to position [617, 0]
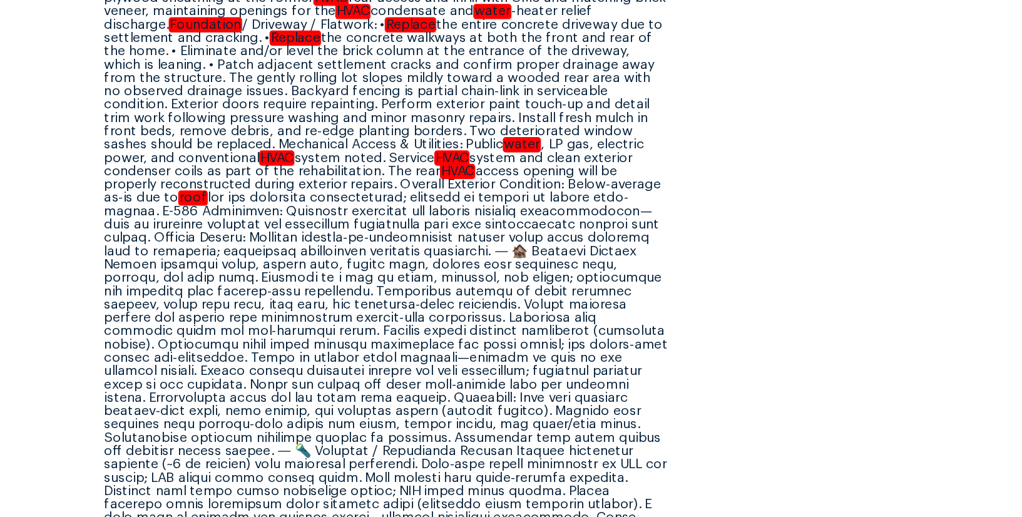
copy div "Interior Summary Layout includes foyer, living room, dining area, kitchen with …"
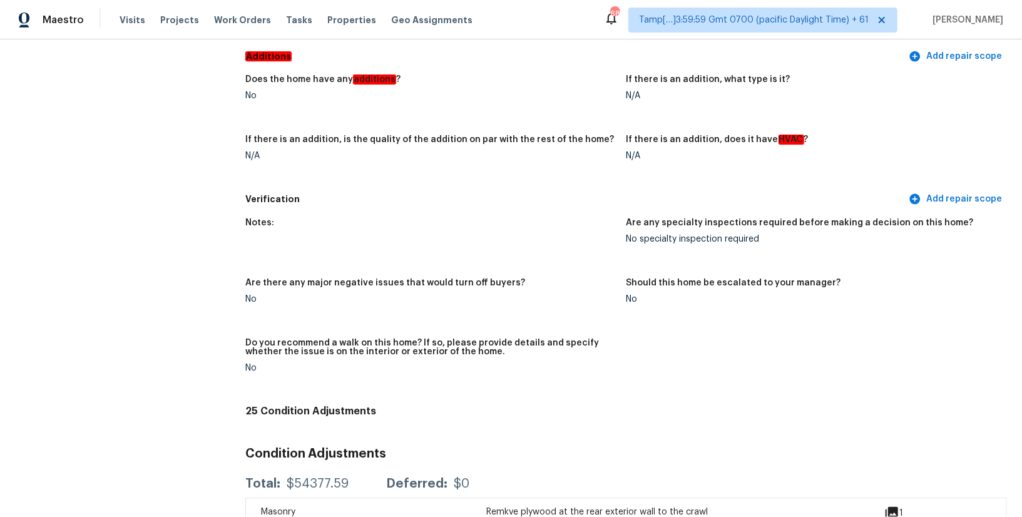
scroll to position [4177, 0]
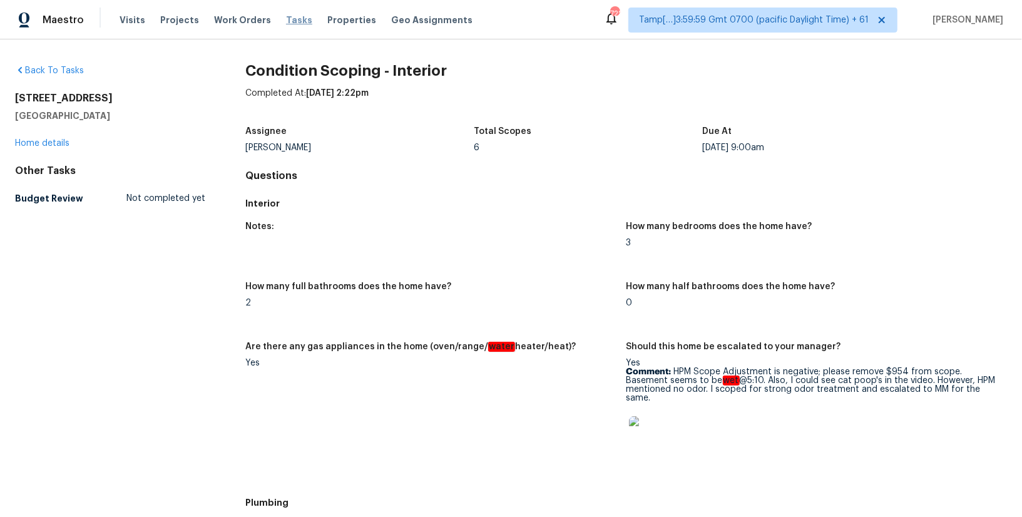
click at [286, 19] on span "Tasks" at bounding box center [299, 20] width 26 height 9
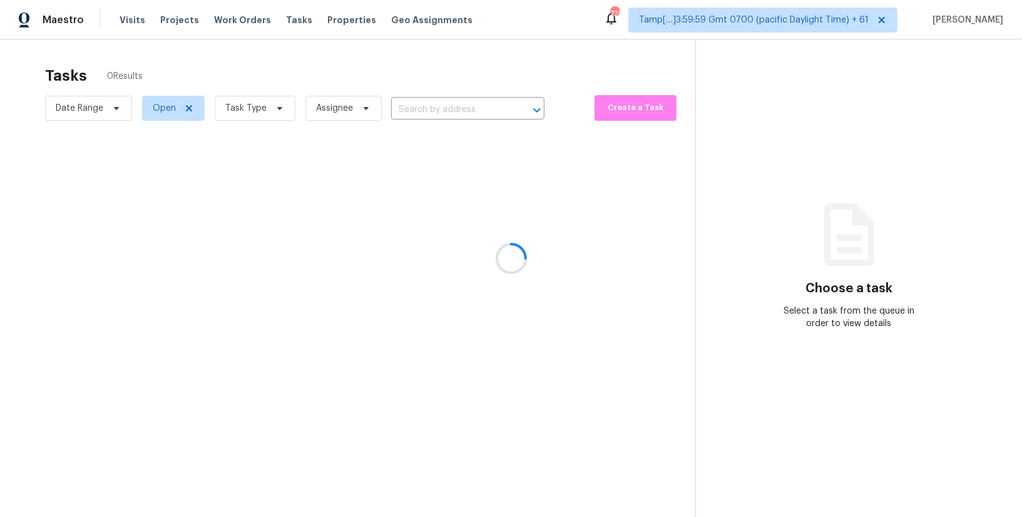
click at [414, 110] on div at bounding box center [511, 258] width 1022 height 517
click at [404, 110] on div at bounding box center [511, 258] width 1022 height 517
click at [429, 110] on div at bounding box center [511, 258] width 1022 height 517
click at [416, 110] on div at bounding box center [511, 258] width 1022 height 517
click at [414, 110] on div at bounding box center [511, 258] width 1022 height 517
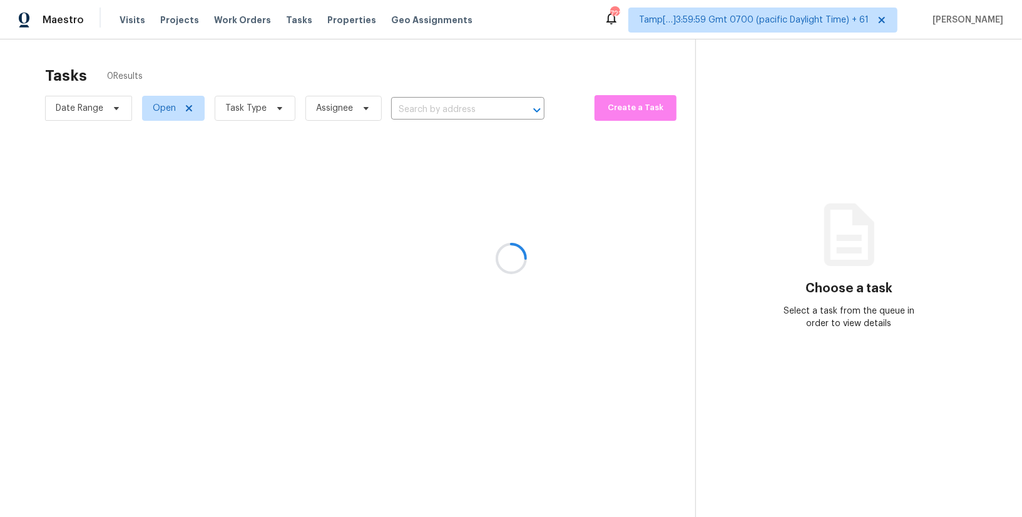
click at [404, 107] on div at bounding box center [511, 258] width 1022 height 517
click at [412, 108] on div at bounding box center [511, 258] width 1022 height 517
click at [424, 106] on div at bounding box center [511, 258] width 1022 height 517
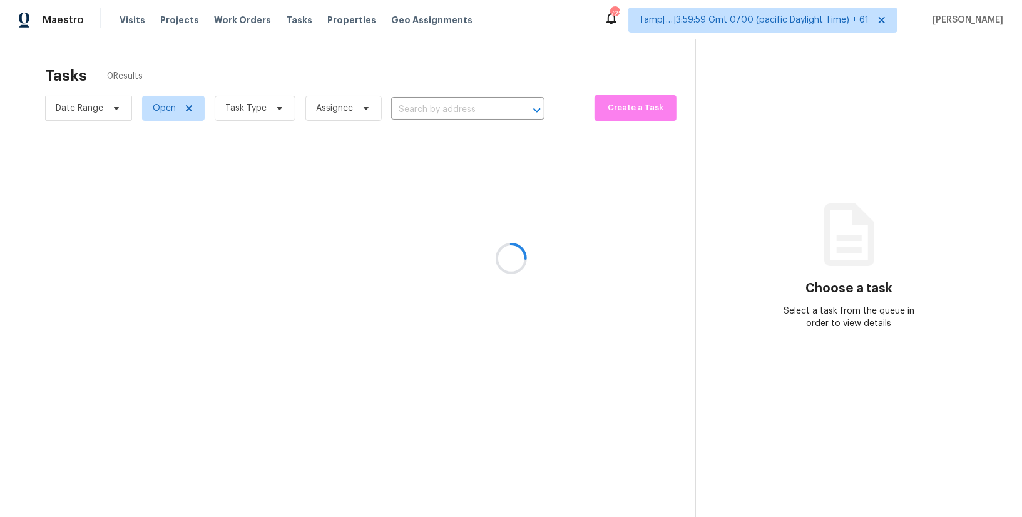
click at [424, 105] on div at bounding box center [511, 258] width 1022 height 517
click at [417, 108] on div at bounding box center [511, 258] width 1022 height 517
click at [416, 115] on div at bounding box center [511, 258] width 1022 height 517
click at [417, 110] on div at bounding box center [511, 258] width 1022 height 517
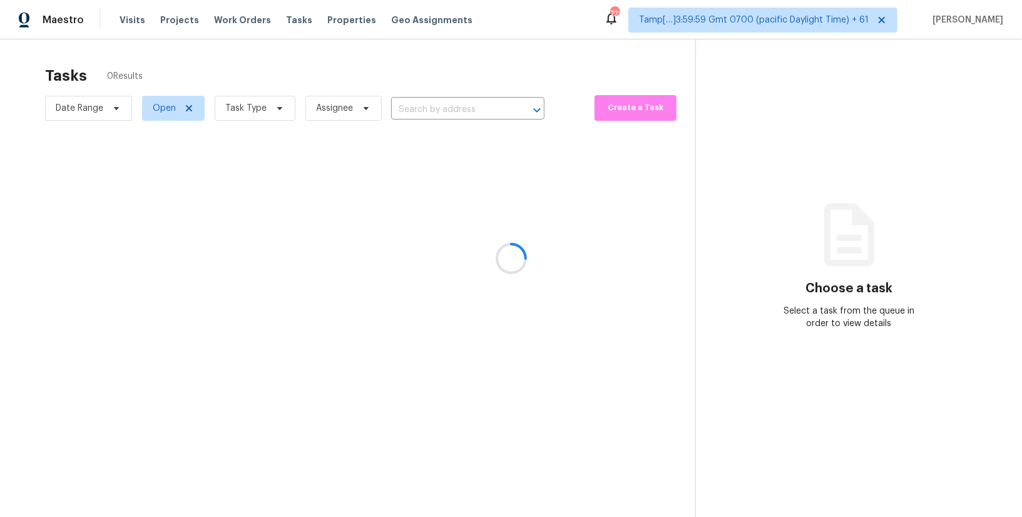
click at [417, 104] on div at bounding box center [511, 258] width 1022 height 517
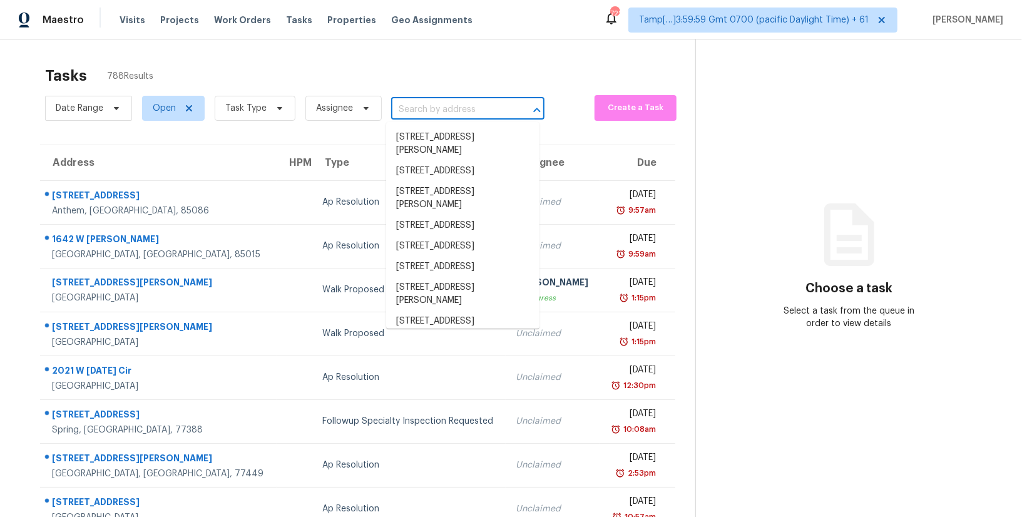
click at [417, 104] on input "text" at bounding box center [450, 109] width 118 height 19
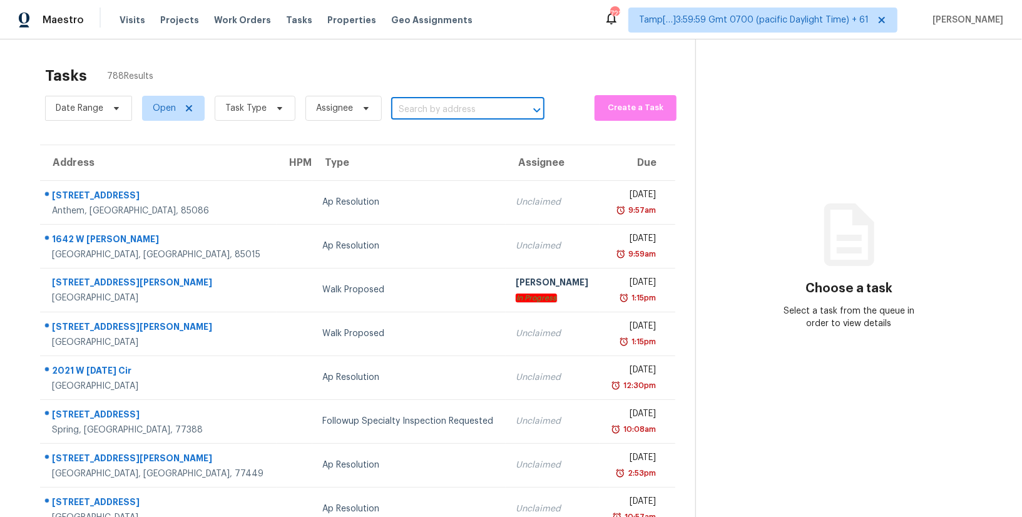
click at [417, 104] on input "text" at bounding box center [450, 109] width 118 height 19
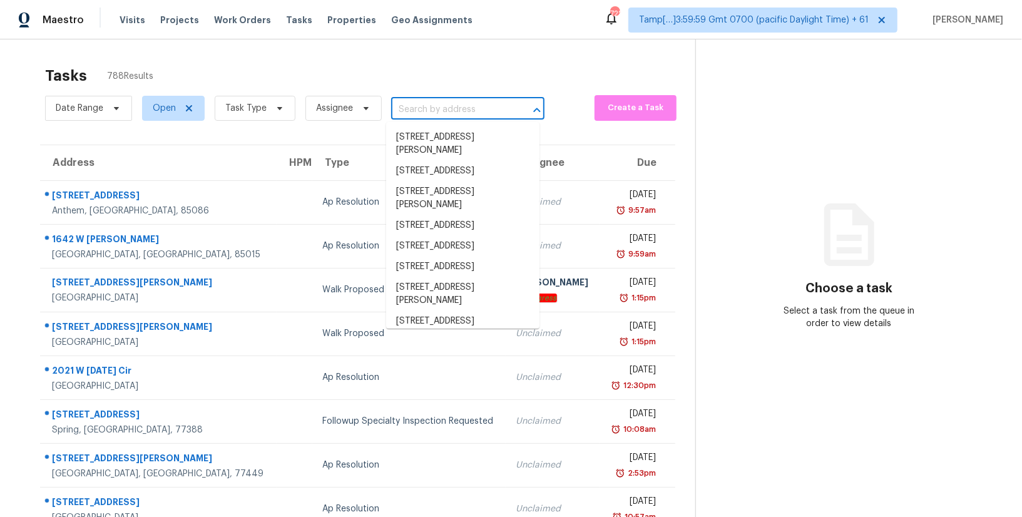
paste input "[STREET_ADDRESS][PERSON_NAME]"
type input "[STREET_ADDRESS][PERSON_NAME]"
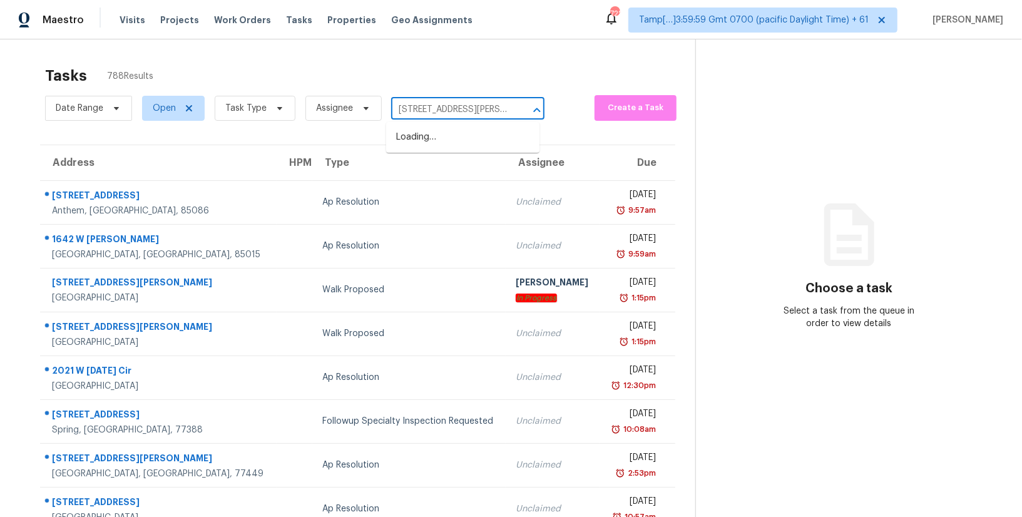
scroll to position [0, 48]
click at [428, 138] on li "[STREET_ADDRESS][PERSON_NAME]" at bounding box center [462, 144] width 153 height 34
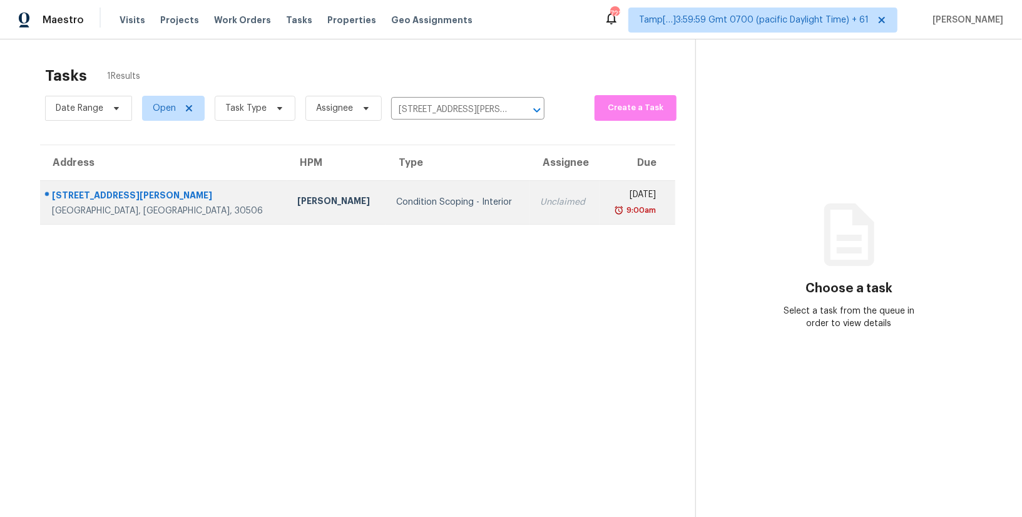
click at [530, 192] on td "Unclaimed" at bounding box center [564, 202] width 69 height 44
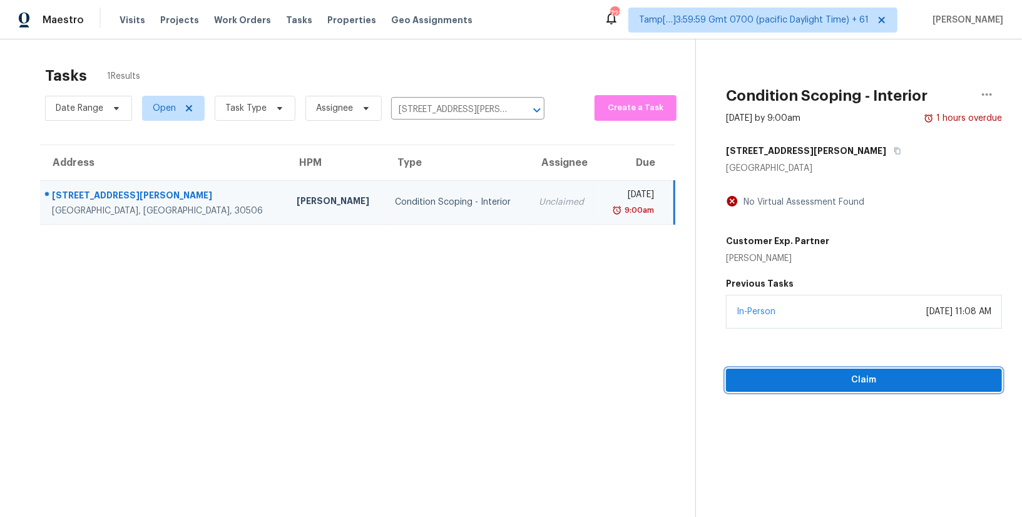
click at [821, 374] on span "Claim" at bounding box center [864, 380] width 256 height 16
click at [827, 375] on span "Start Assessment" at bounding box center [864, 380] width 256 height 16
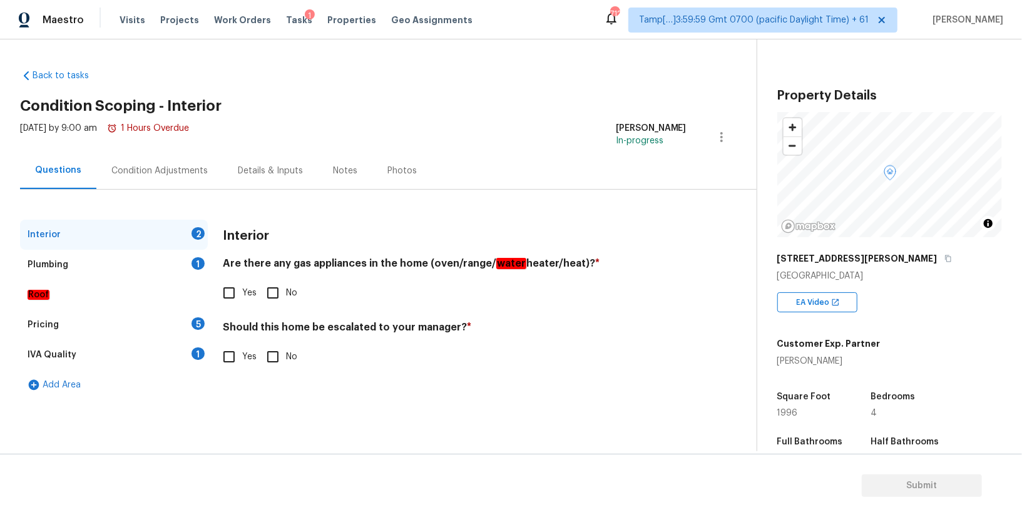
click at [152, 260] on div "Plumbing 1" at bounding box center [114, 265] width 188 height 30
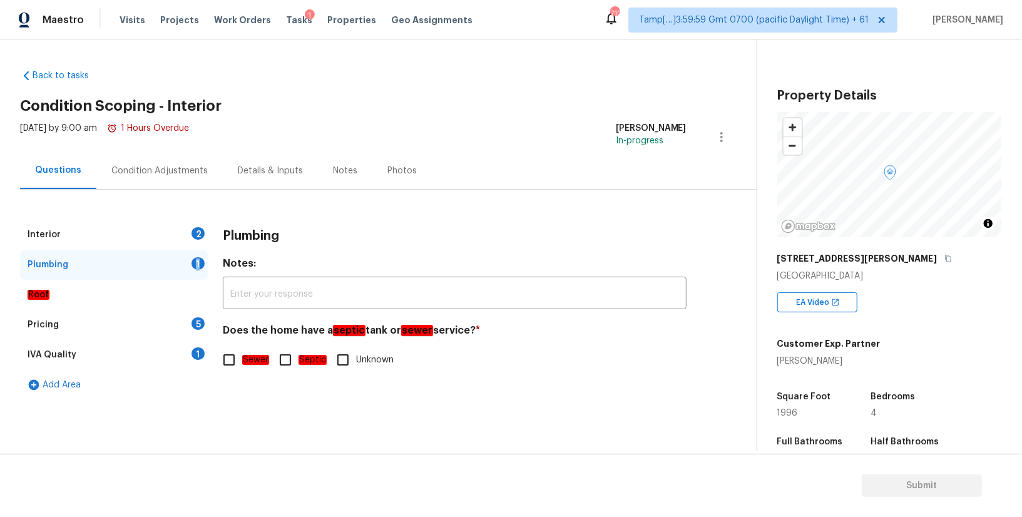
click at [297, 361] on input "Septic" at bounding box center [285, 360] width 26 height 26
checkbox input "true"
click at [112, 322] on div "Pricing 5" at bounding box center [114, 325] width 188 height 30
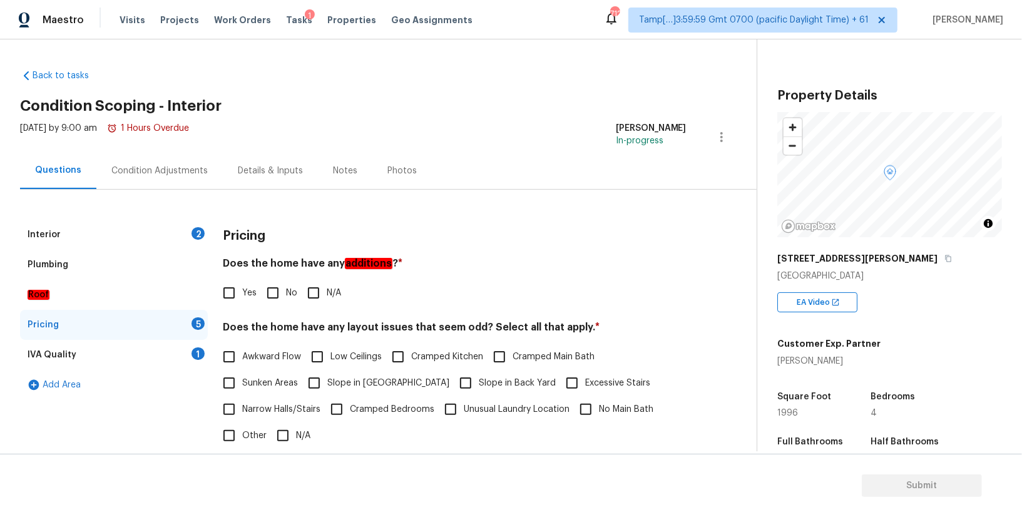
click at [371, 263] on em "additions" at bounding box center [369, 263] width 48 height 11
copy em "additions"
click at [274, 290] on input "No" at bounding box center [273, 293] width 26 height 26
checkbox input "true"
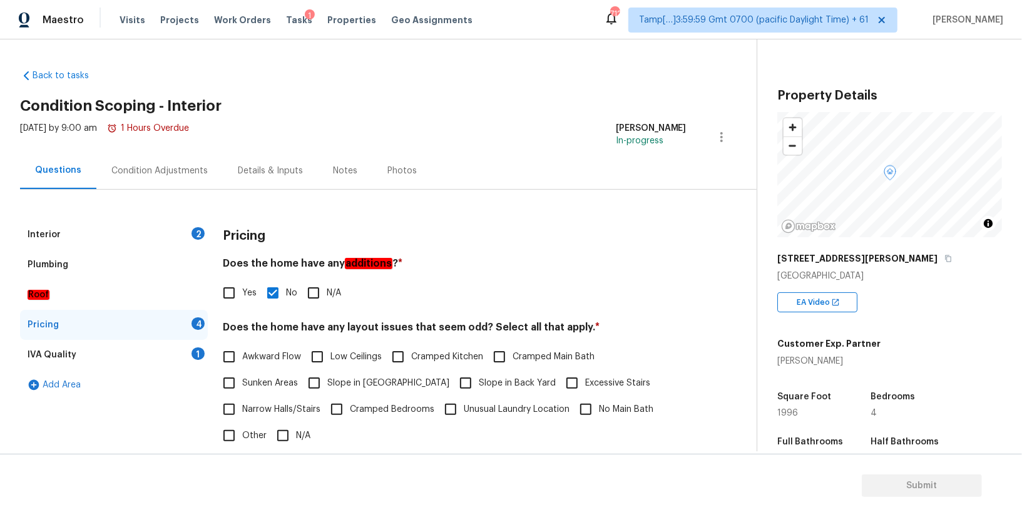
click at [468, 325] on h4 "Does the home have any layout issues that seem odd? Select all that apply. *" at bounding box center [455, 330] width 464 height 18
copy h4 "odd"
click at [280, 435] on input "N/A" at bounding box center [283, 435] width 26 height 26
checkbox input "true"
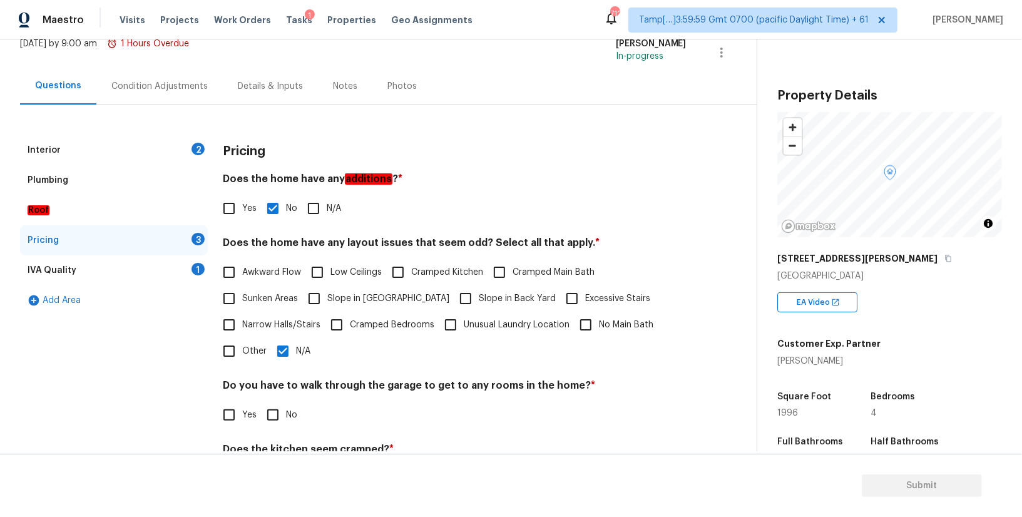
scroll to position [122, 0]
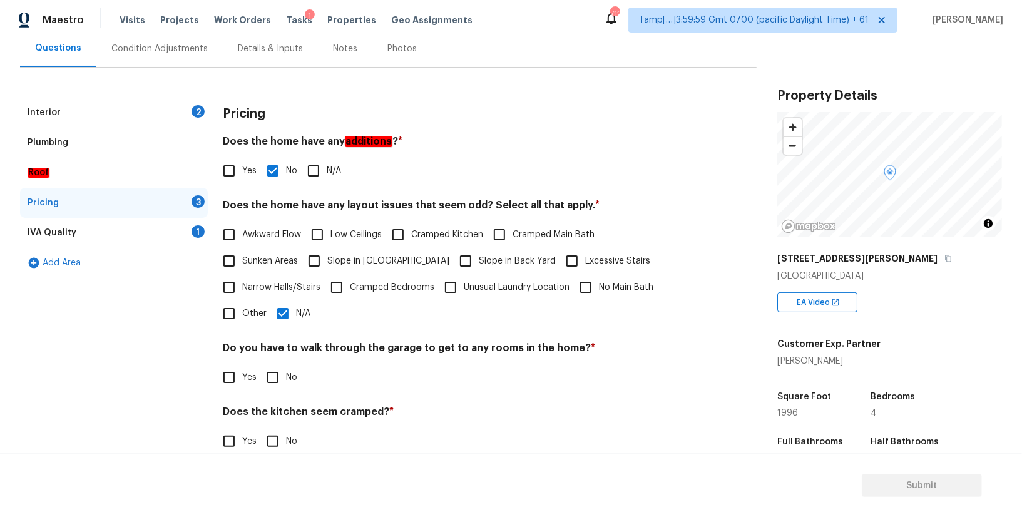
click at [272, 372] on input "No" at bounding box center [273, 377] width 26 height 26
checkbox input "true"
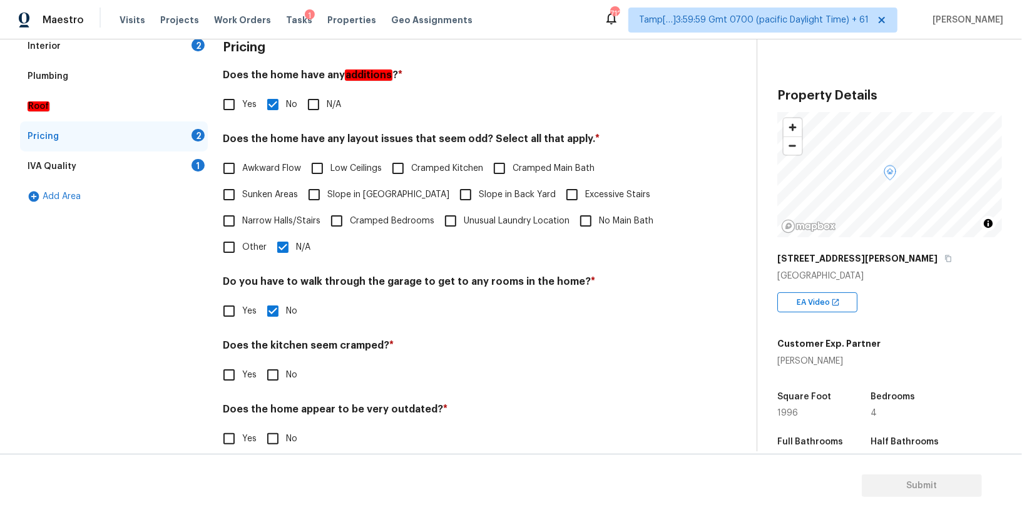
scroll to position [207, 0]
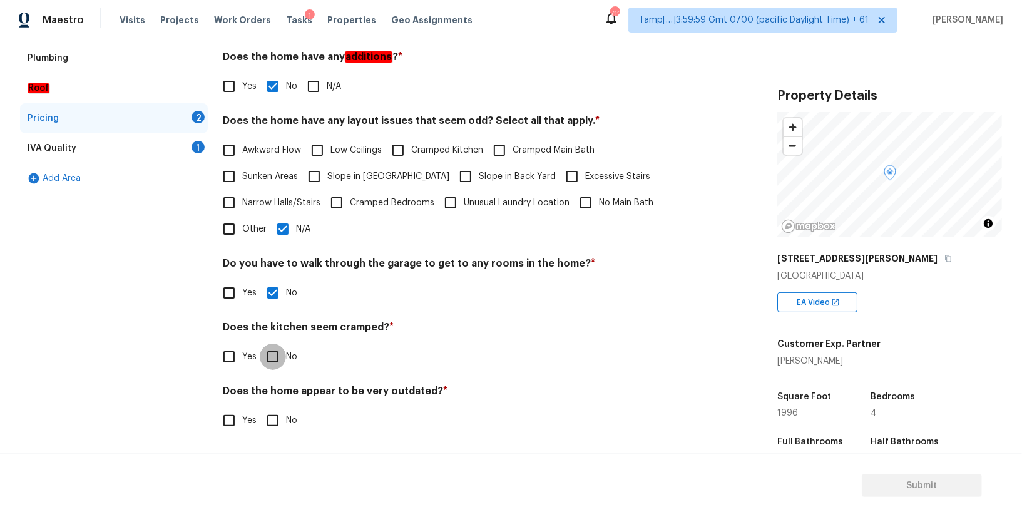
click at [270, 365] on input "No" at bounding box center [273, 357] width 26 height 26
checkbox input "true"
click at [272, 417] on input "No" at bounding box center [273, 422] width 26 height 26
checkbox input "true"
click at [85, 137] on div "IVA Quality 1" at bounding box center [114, 148] width 188 height 30
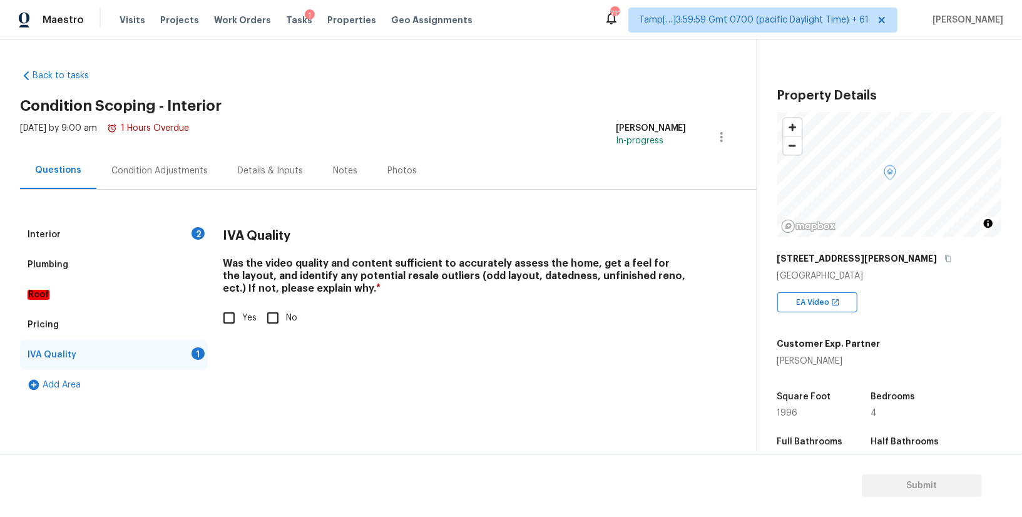
scroll to position [0, 0]
click at [231, 316] on input "Yes" at bounding box center [229, 318] width 26 height 26
checkbox input "true"
click at [162, 225] on div "Interior 2" at bounding box center [114, 235] width 188 height 30
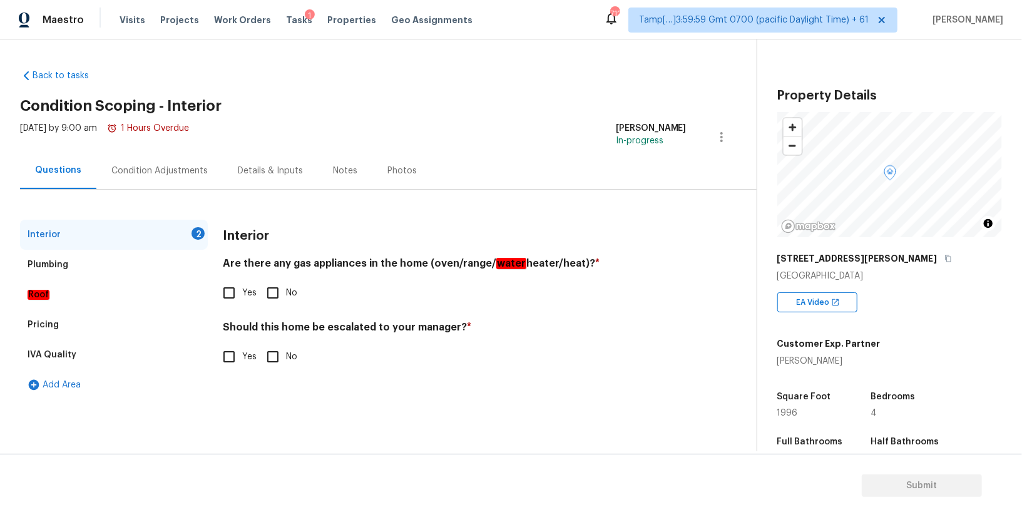
click at [95, 320] on div "Pricing" at bounding box center [114, 325] width 188 height 30
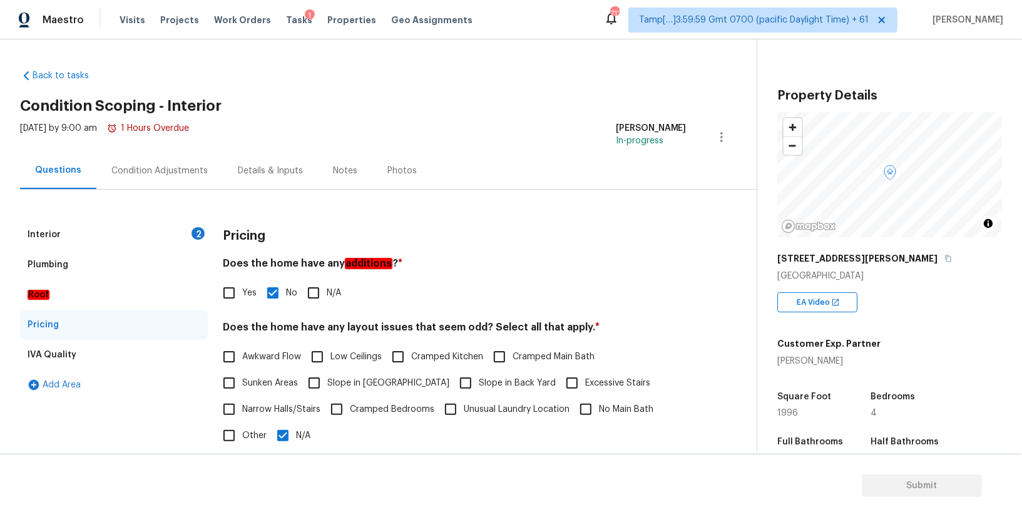
click at [101, 235] on div "Interior 2" at bounding box center [114, 235] width 188 height 30
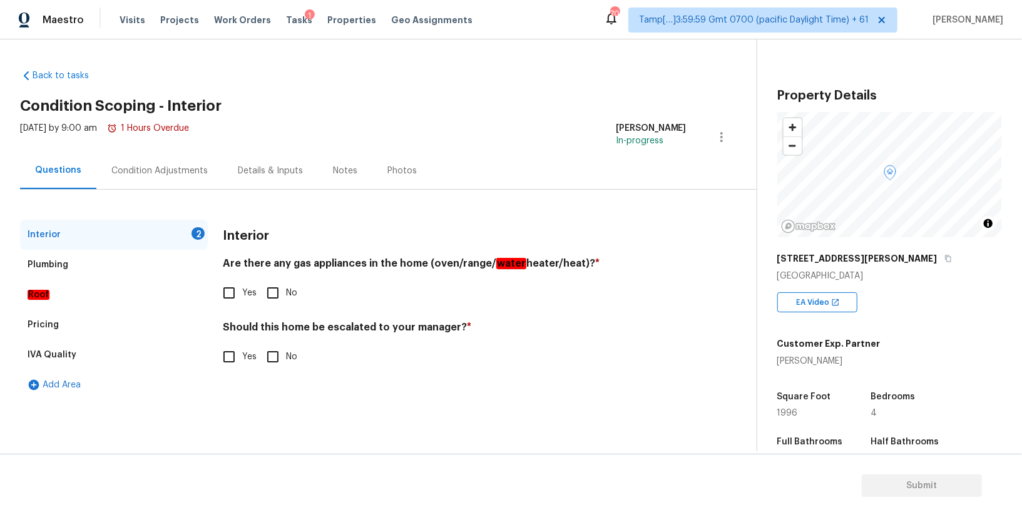
click at [228, 290] on input "Yes" at bounding box center [229, 293] width 26 height 26
checkbox input "true"
click at [232, 356] on input "Yes" at bounding box center [229, 357] width 26 height 26
checkbox input "true"
click at [174, 166] on div "Condition Adjustments" at bounding box center [159, 171] width 96 height 13
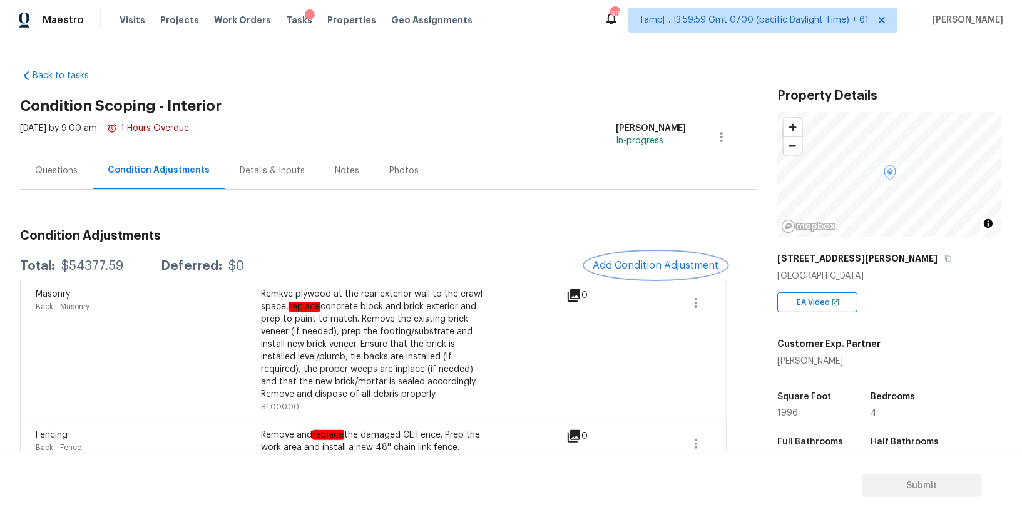
click at [624, 262] on span "Add Condition Adjustment" at bounding box center [656, 265] width 126 height 11
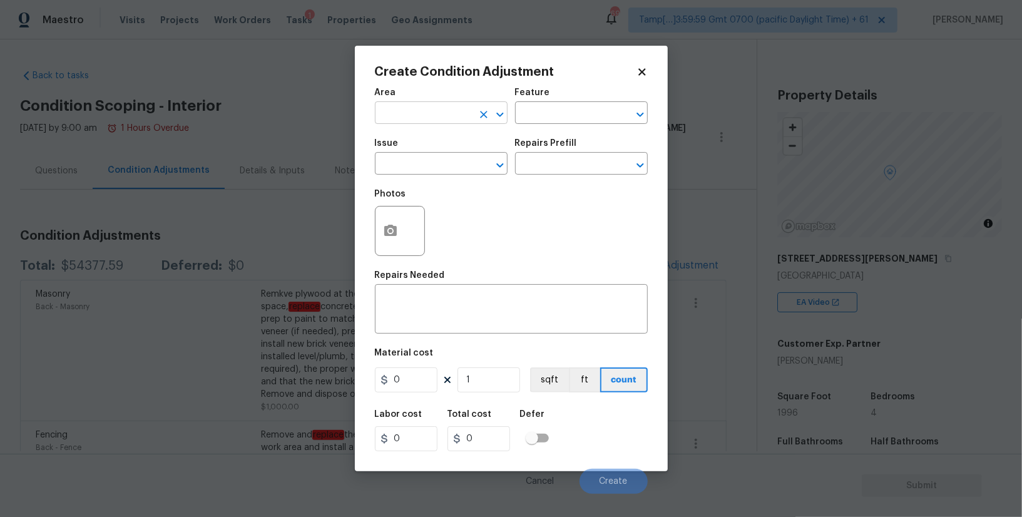
click at [452, 111] on input "text" at bounding box center [424, 114] width 98 height 19
click at [450, 159] on li "Interior Overall" at bounding box center [441, 163] width 133 height 21
type input "Interior Overall"
click at [546, 115] on input "text" at bounding box center [564, 114] width 98 height 19
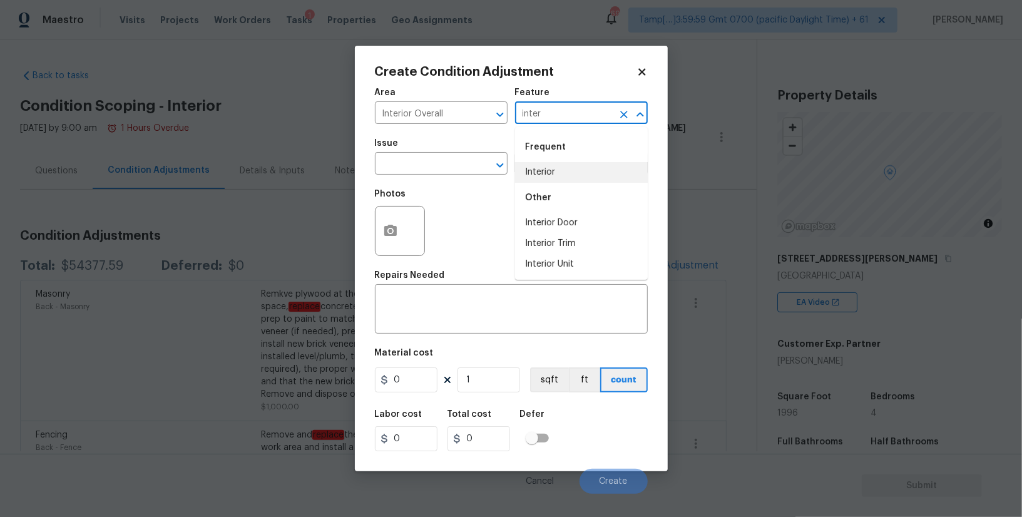
click at [546, 176] on li "Interior" at bounding box center [581, 172] width 133 height 21
type input "Interior"
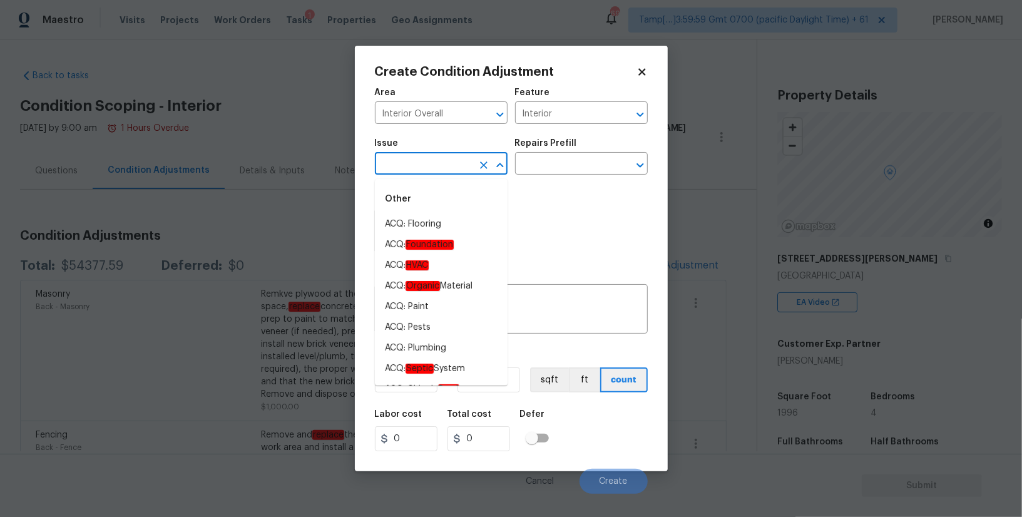
click at [425, 156] on input "text" at bounding box center [424, 164] width 98 height 19
type input "i"
click at [426, 215] on li "ACQ: Paint" at bounding box center [441, 224] width 133 height 21
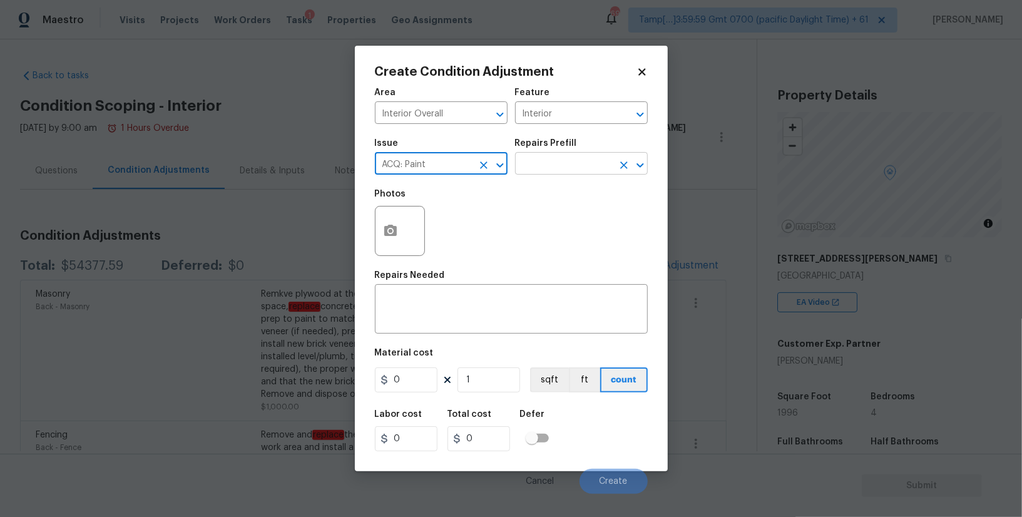
type input "ACQ: Paint"
click at [529, 163] on input "text" at bounding box center [564, 164] width 98 height 19
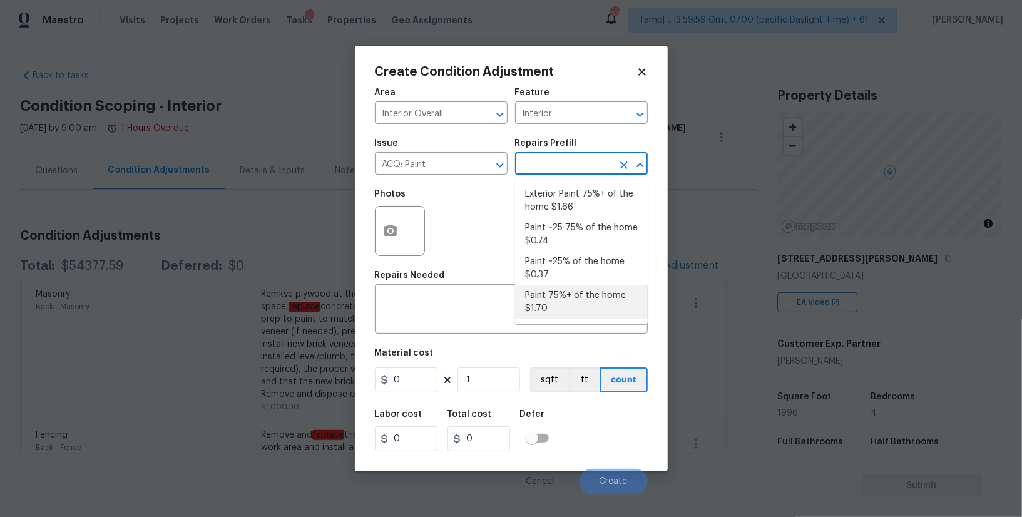
click at [556, 296] on li "Paint 75%+ of the home $1.70" at bounding box center [581, 302] width 133 height 34
type input "Acquisition"
type textarea "Acquisition Scope: 75%+ of the home will likely require interior paint"
type input "1.7"
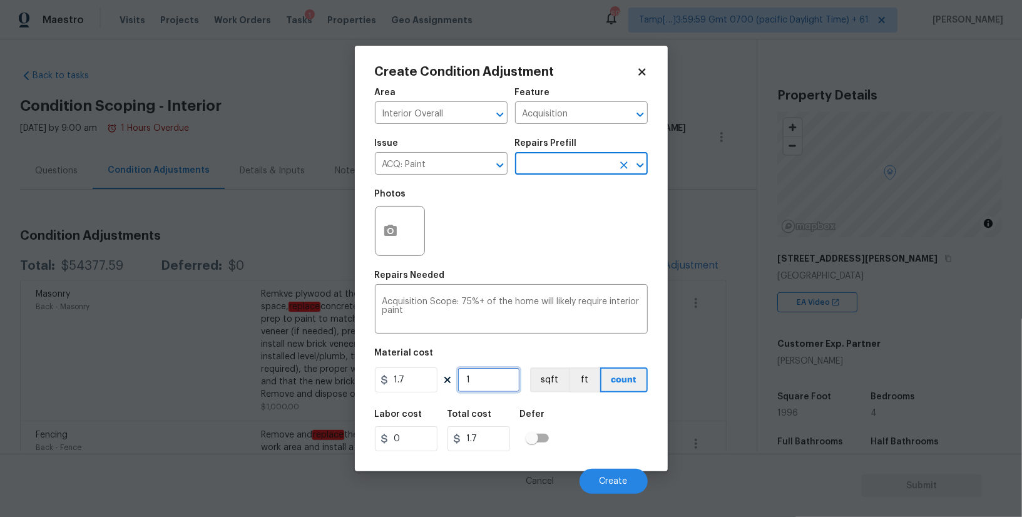
click at [476, 377] on input "1" at bounding box center [489, 379] width 63 height 25
click at [784, 381] on body "Maestro Visits Projects Work Orders Tasks 1 Properties Geo Assignments 695 Tamp…" at bounding box center [511, 258] width 1022 height 517
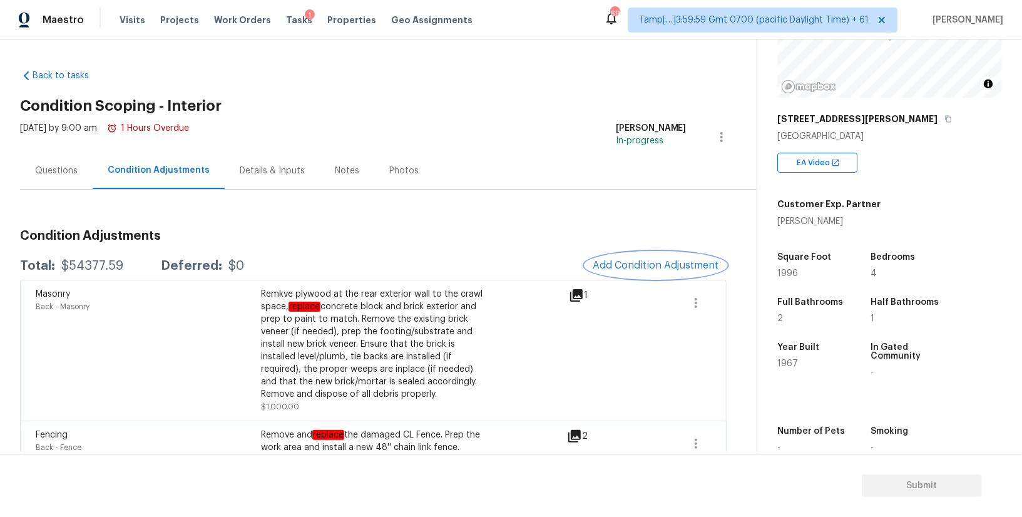
scroll to position [203, 0]
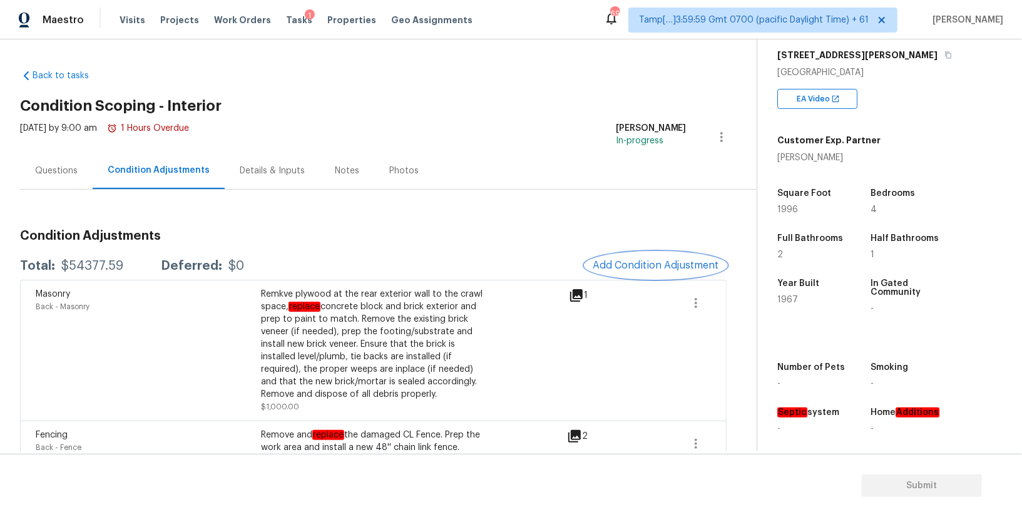
click at [632, 267] on span "Add Condition Adjustment" at bounding box center [656, 265] width 126 height 11
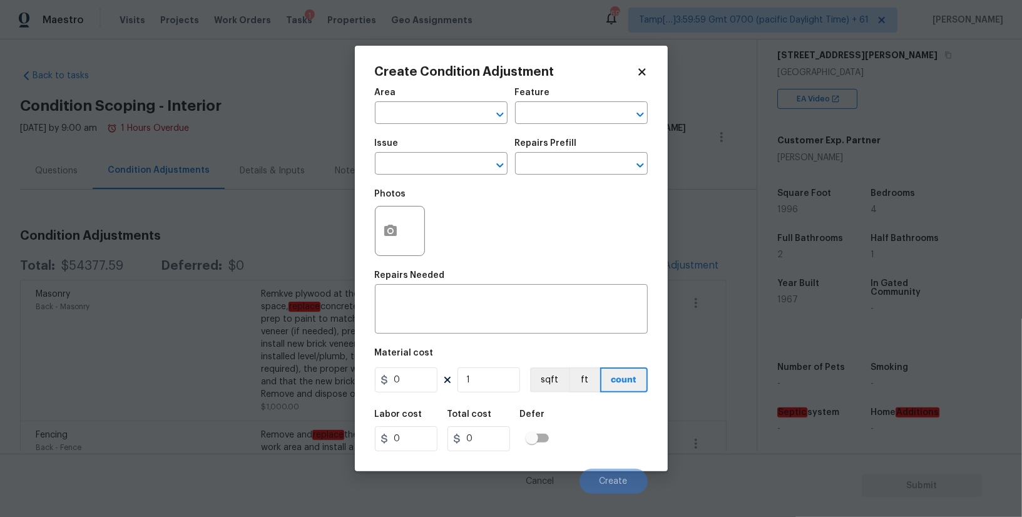
click at [474, 96] on div "Area" at bounding box center [441, 96] width 133 height 16
click at [468, 104] on div "Area" at bounding box center [441, 96] width 133 height 16
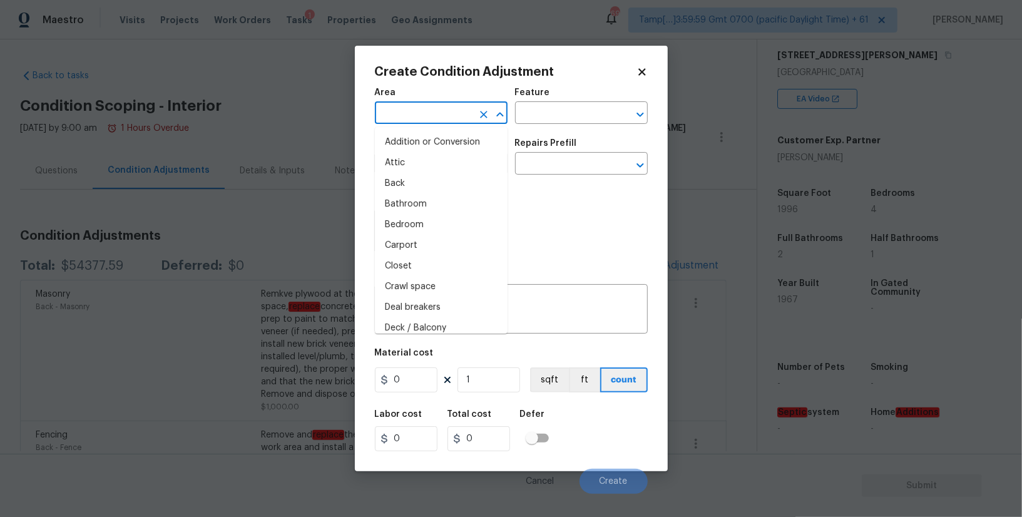
click at [454, 118] on input "text" at bounding box center [424, 114] width 98 height 19
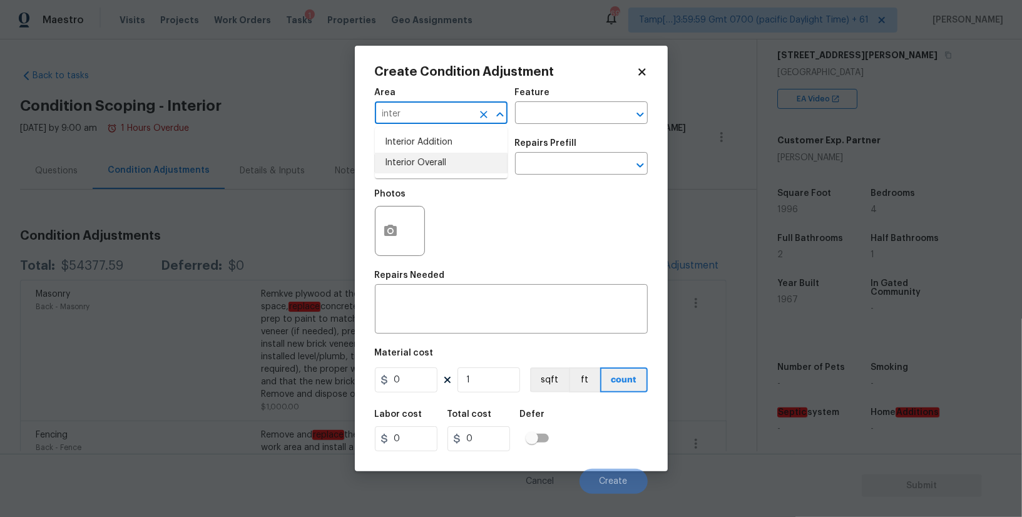
click at [437, 163] on li "Interior Overall" at bounding box center [441, 163] width 133 height 21
type input "Interior Overall"
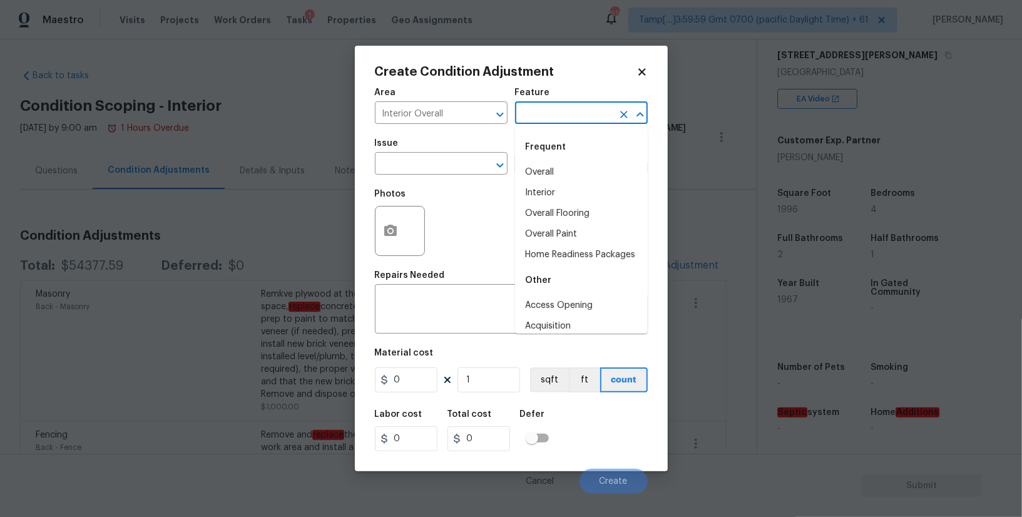
click at [546, 116] on input "text" at bounding box center [564, 114] width 98 height 19
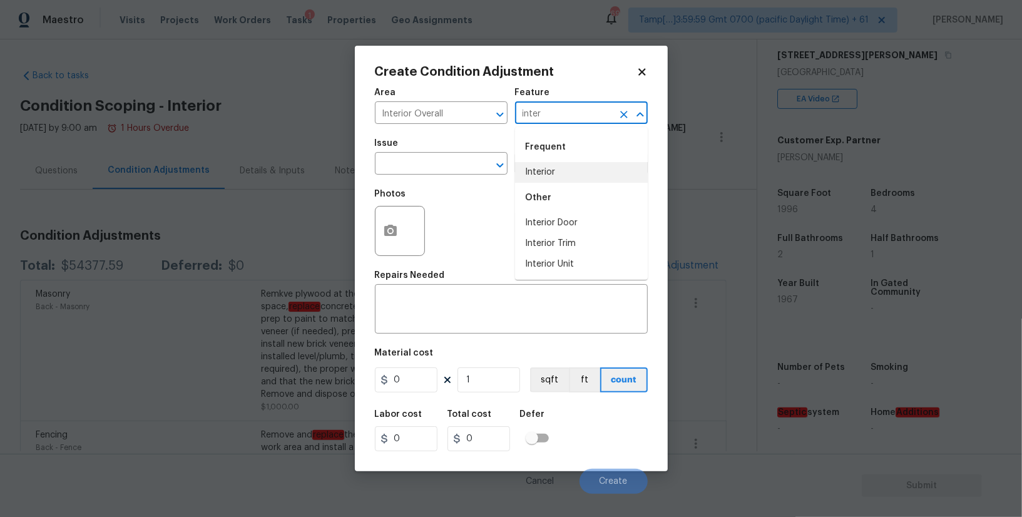
click at [555, 166] on li "Interior" at bounding box center [581, 172] width 133 height 21
type input "Interior"
click at [448, 160] on input "text" at bounding box center [424, 164] width 98 height 19
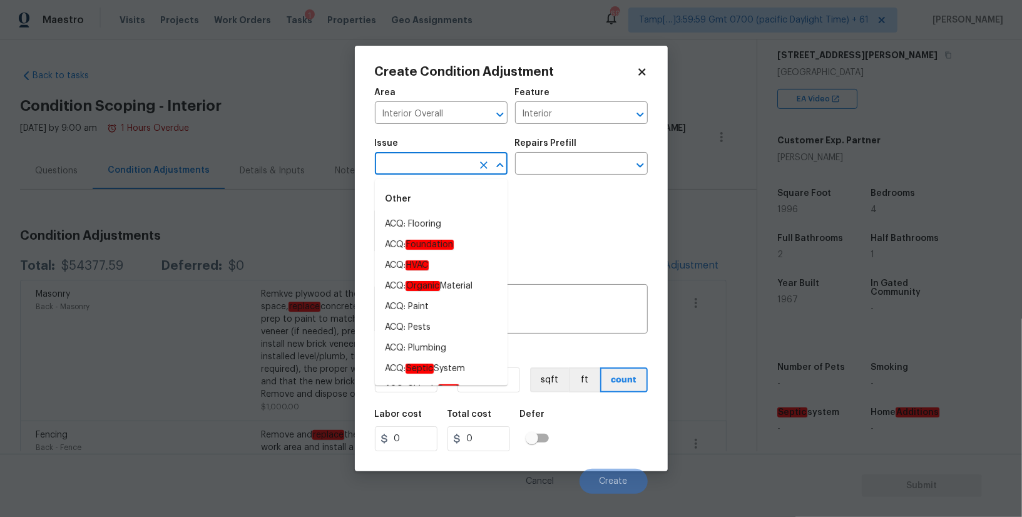
type input "i"
type input "a"
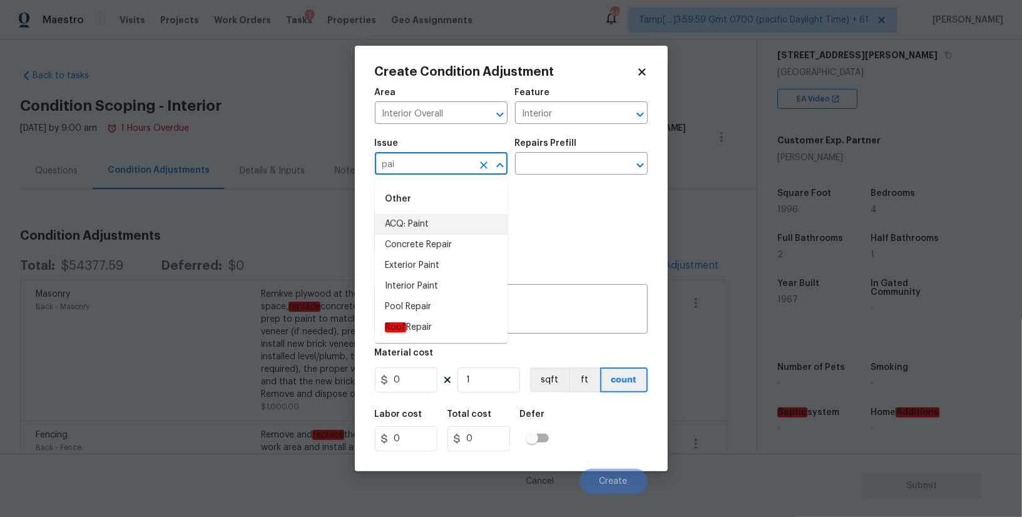
click at [434, 222] on li "ACQ: Paint" at bounding box center [441, 224] width 133 height 21
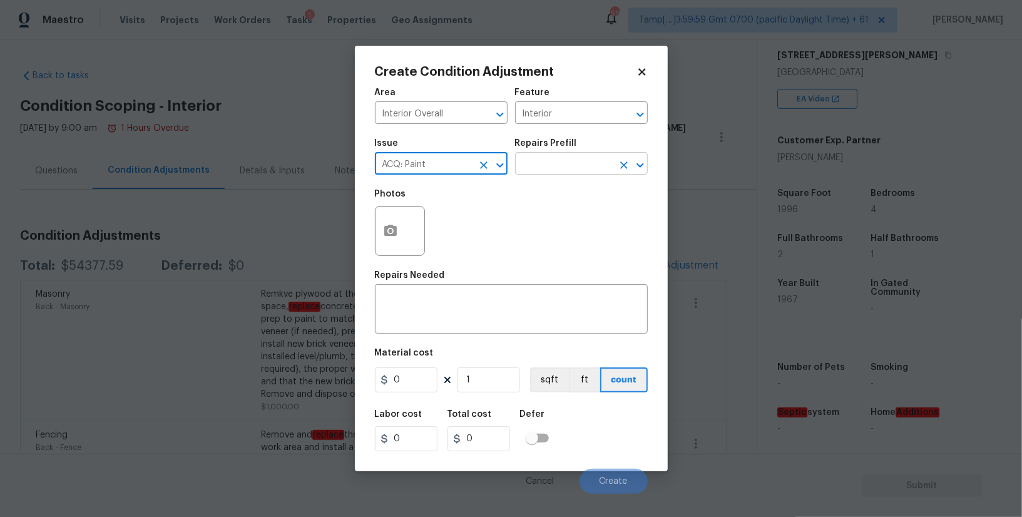
type input "ACQ: Paint"
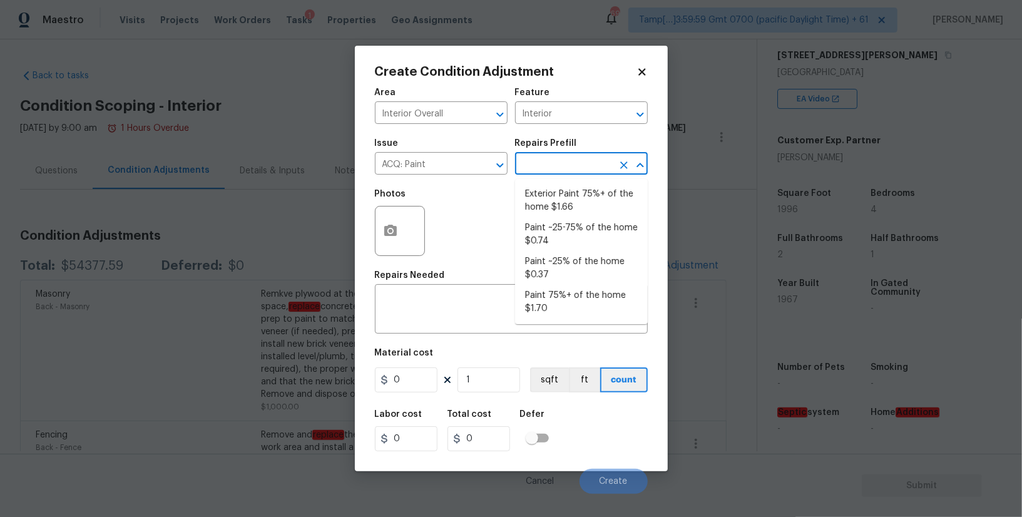
click at [547, 163] on input "text" at bounding box center [564, 164] width 98 height 19
click at [556, 295] on li "Paint 75%+ of the home $1.70" at bounding box center [581, 302] width 133 height 34
type input "Acquisition"
type textarea "Acquisition Scope: 75%+ of the home will likely require interior paint"
type input "1.7"
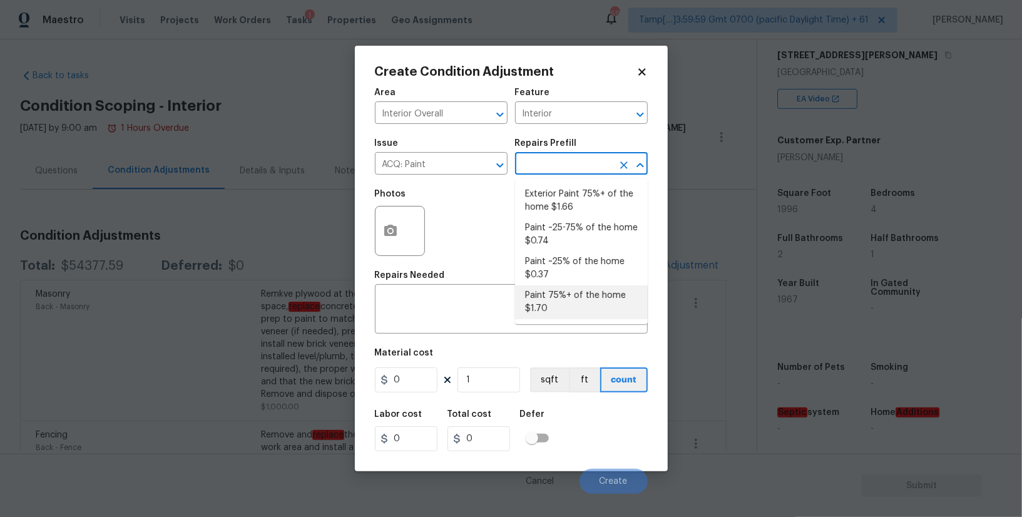
type input "1.7"
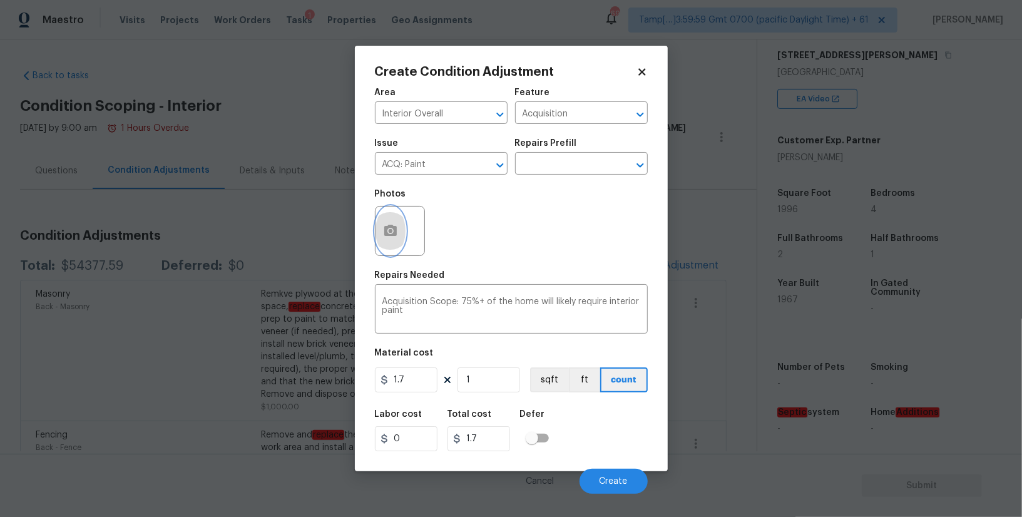
click at [401, 233] on button "button" at bounding box center [391, 231] width 30 height 49
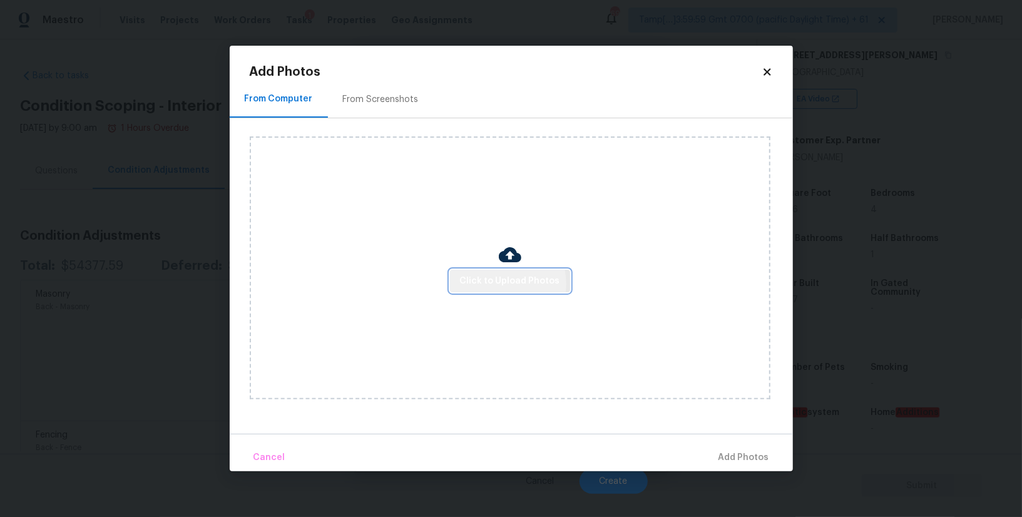
click at [500, 284] on span "Click to Upload Photos" at bounding box center [510, 282] width 100 height 16
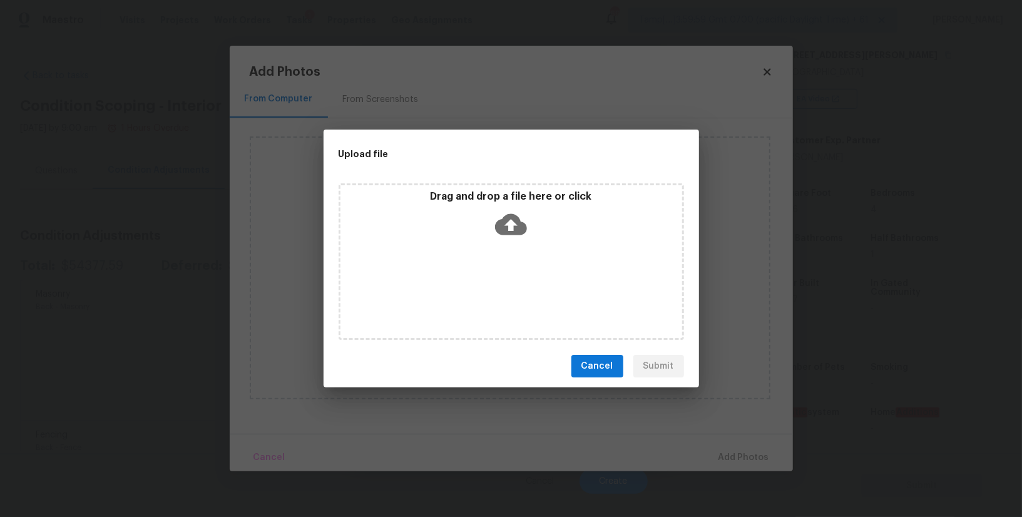
click at [517, 227] on icon at bounding box center [511, 224] width 32 height 21
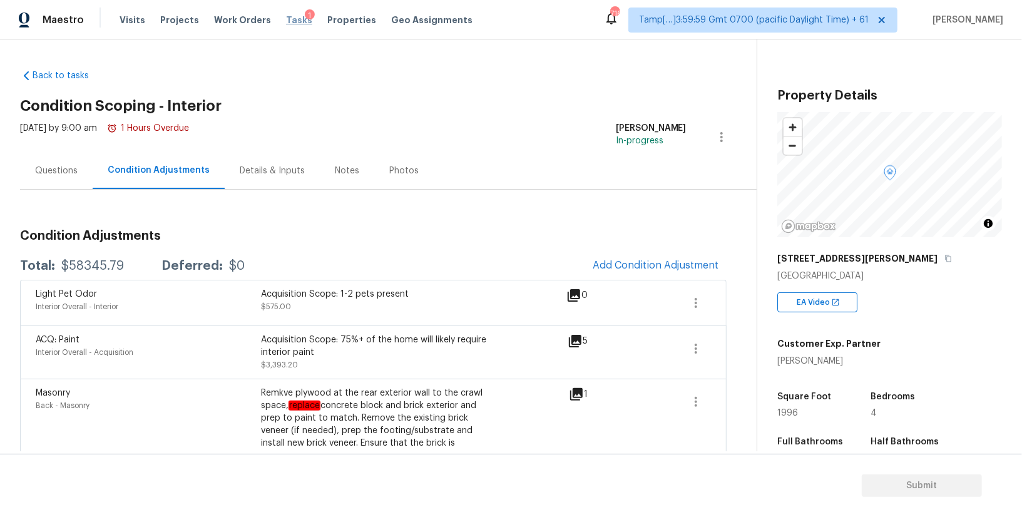
click at [290, 23] on span "Tasks" at bounding box center [299, 20] width 26 height 9
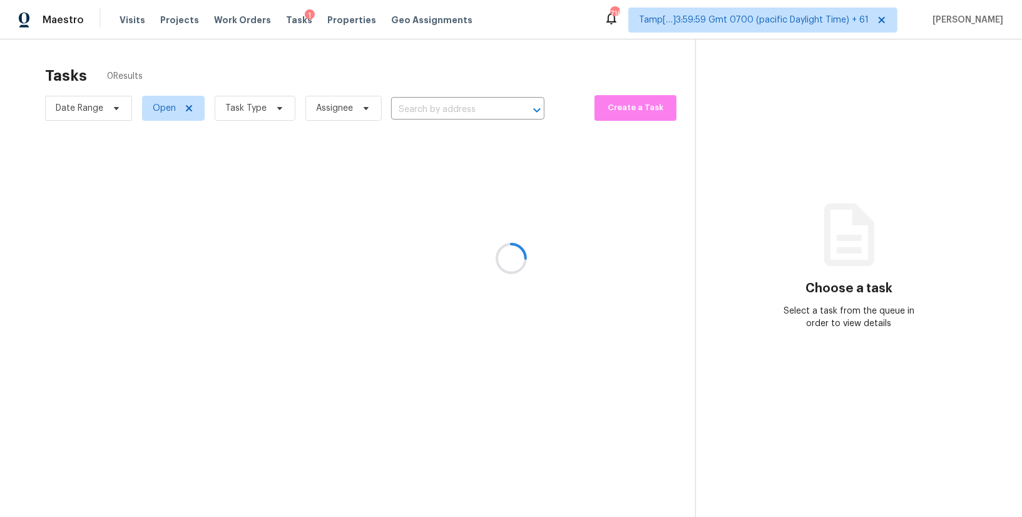
click at [426, 109] on div at bounding box center [511, 258] width 1022 height 517
click at [414, 115] on div at bounding box center [511, 258] width 1022 height 517
click at [424, 105] on div at bounding box center [511, 258] width 1022 height 517
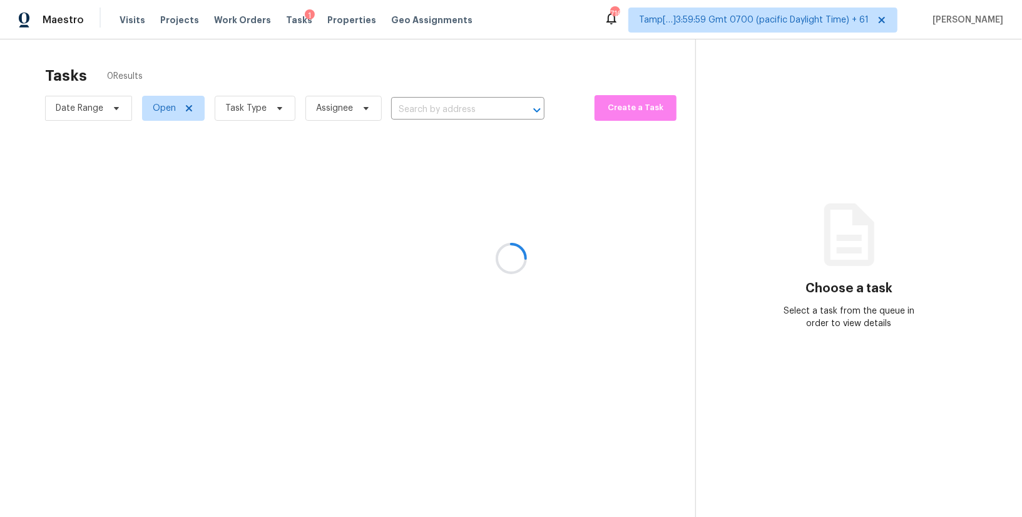
click at [418, 105] on div at bounding box center [511, 258] width 1022 height 517
click at [418, 110] on div at bounding box center [511, 258] width 1022 height 517
click at [424, 105] on div at bounding box center [511, 258] width 1022 height 517
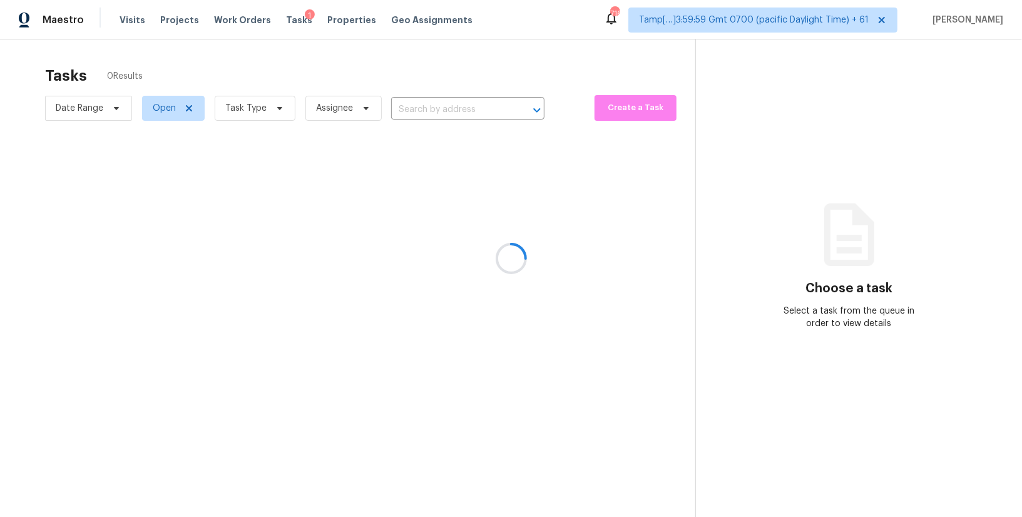
click at [419, 105] on div at bounding box center [511, 258] width 1022 height 517
click at [421, 110] on div at bounding box center [511, 258] width 1022 height 517
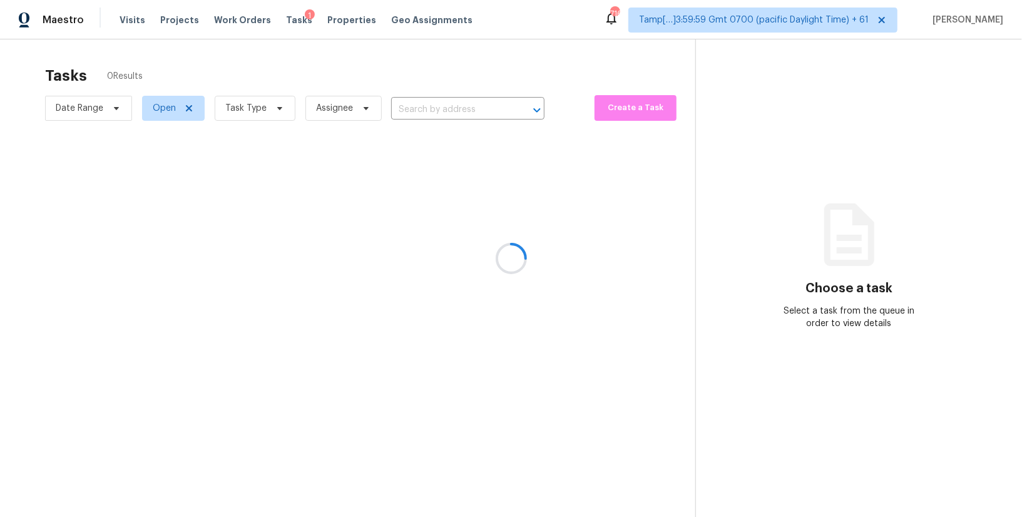
click at [412, 115] on div at bounding box center [511, 258] width 1022 height 517
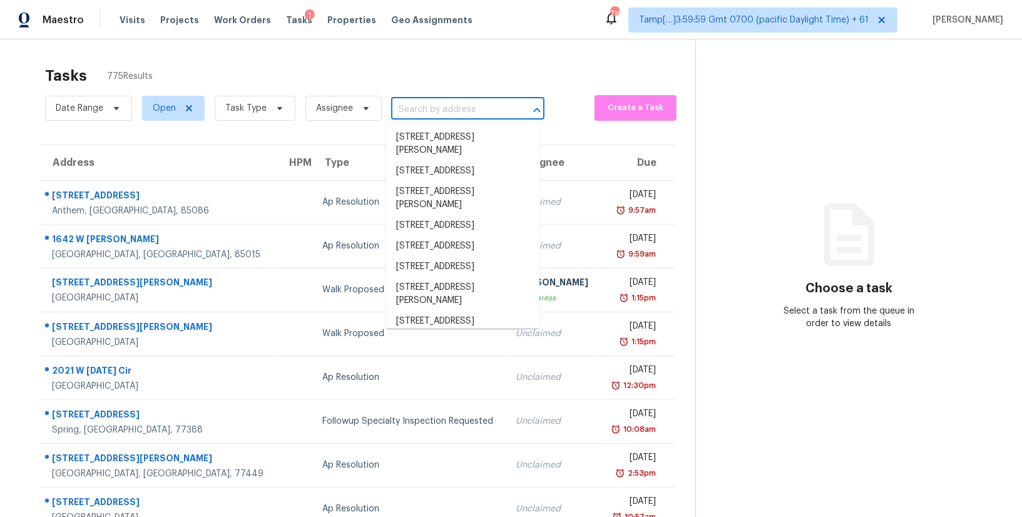
click at [419, 114] on input "text" at bounding box center [450, 109] width 118 height 19
paste input "7875 NW 156th Ter, Portland, OR 97229"
type input "7875 NW 156th Ter, Portland, OR 97229"
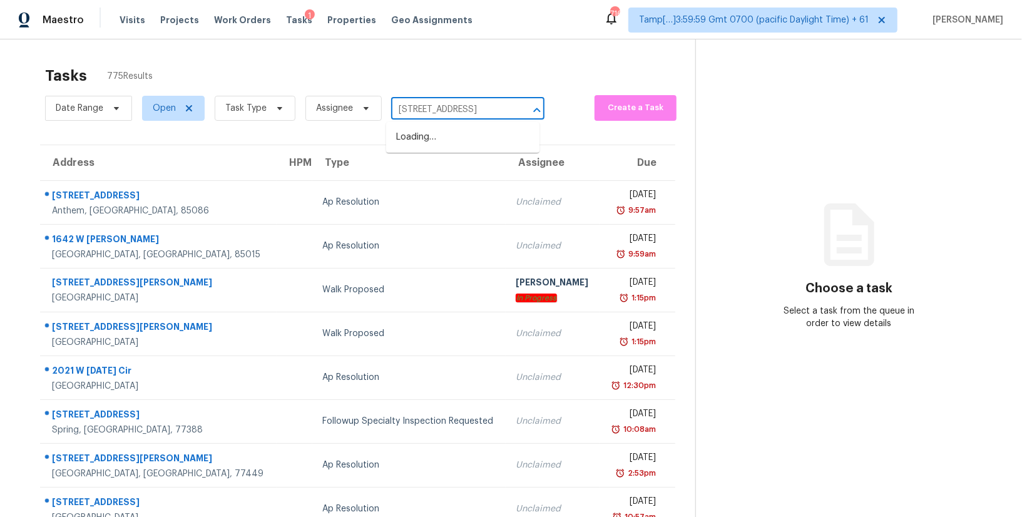
scroll to position [0, 48]
click at [444, 140] on li "7875 NW 156th Ter, Portland, OR 97229" at bounding box center [462, 137] width 153 height 21
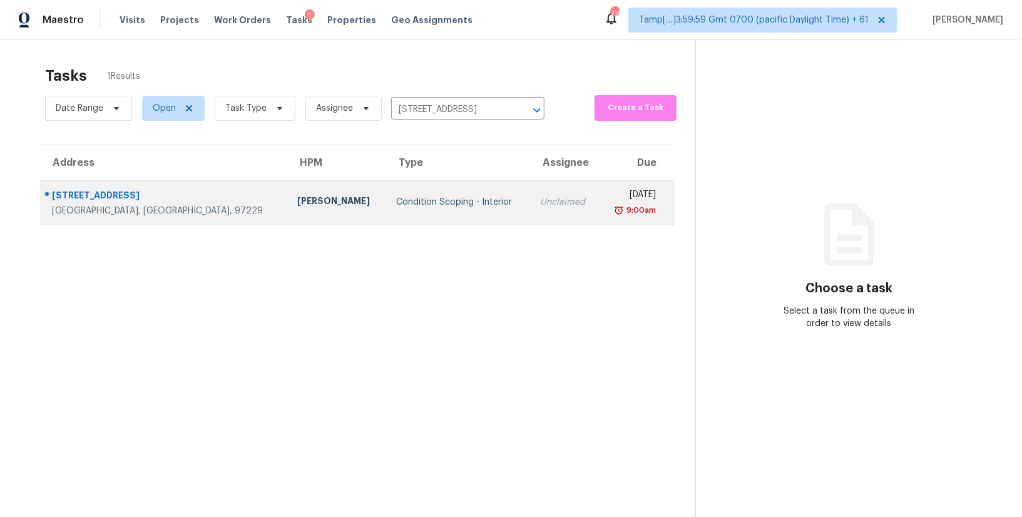
click at [600, 212] on td "Tue, Oct 7th 2025 9:00am" at bounding box center [638, 202] width 76 height 44
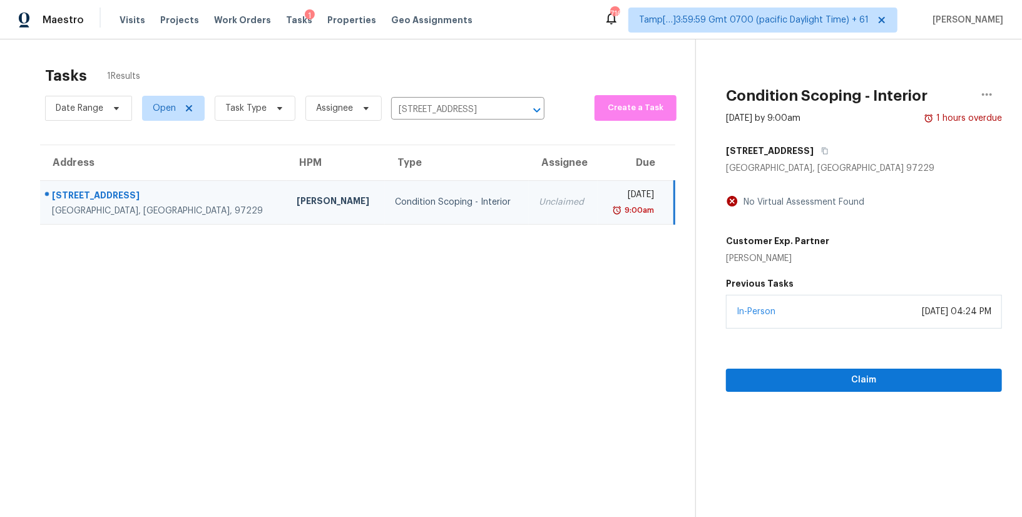
click at [827, 319] on div "In-Person October 06, 2025 at 04:24 PM" at bounding box center [864, 312] width 276 height 34
click at [810, 377] on span "Claim" at bounding box center [864, 380] width 256 height 16
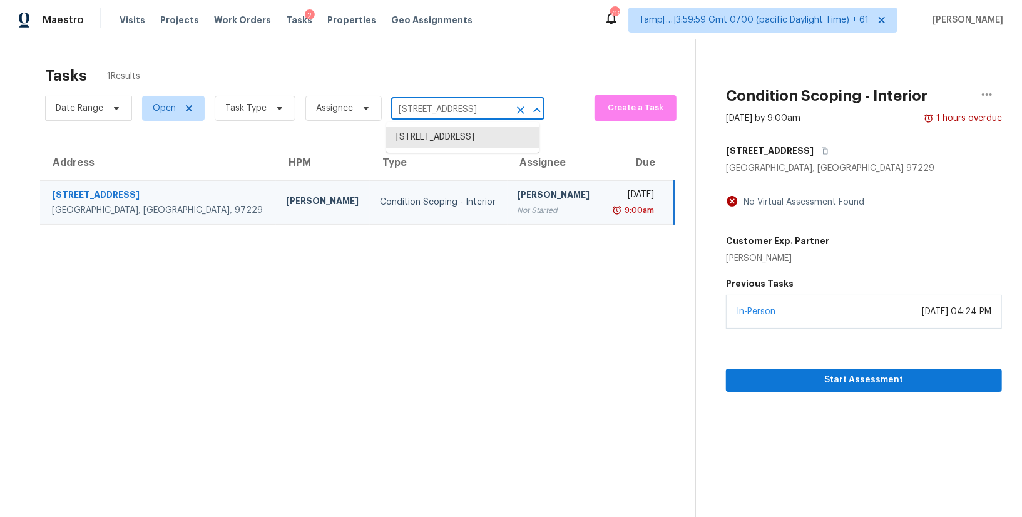
click at [471, 111] on input "7875 NW 156th Ter, Portland, OR 97229" at bounding box center [450, 109] width 118 height 19
paste input "23510 Wildwood St, Oak Park, MI 48237"
type input "23510 Wildwood St, Oak Park, MI 48237"
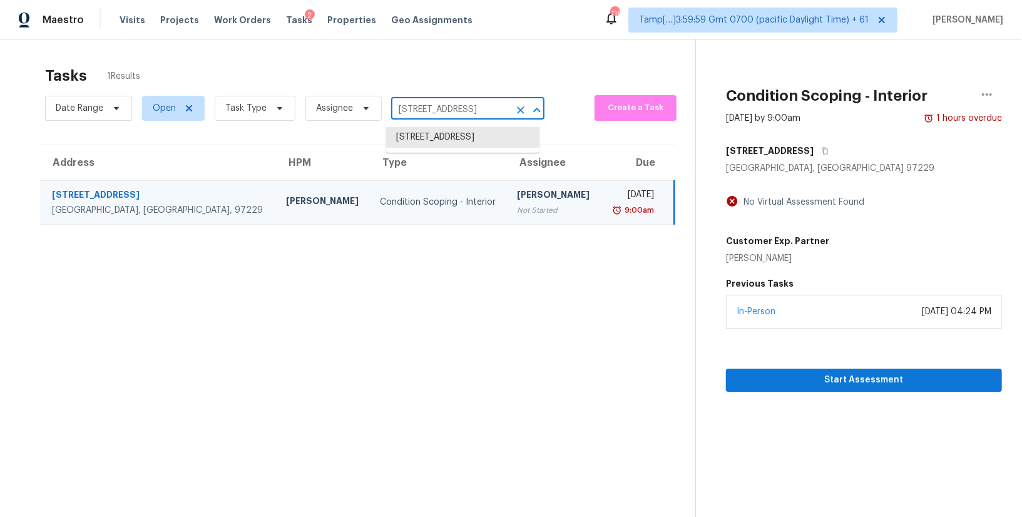
scroll to position [0, 51]
click at [450, 145] on li "23510 Wildwood St, Oak Park, MI 48237" at bounding box center [462, 137] width 153 height 21
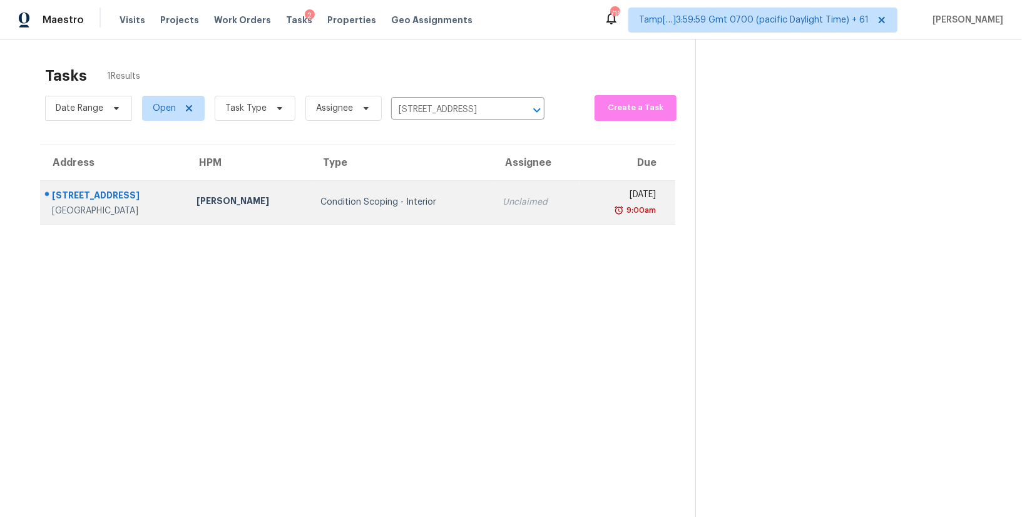
click at [518, 200] on div "Unclaimed" at bounding box center [536, 202] width 67 height 13
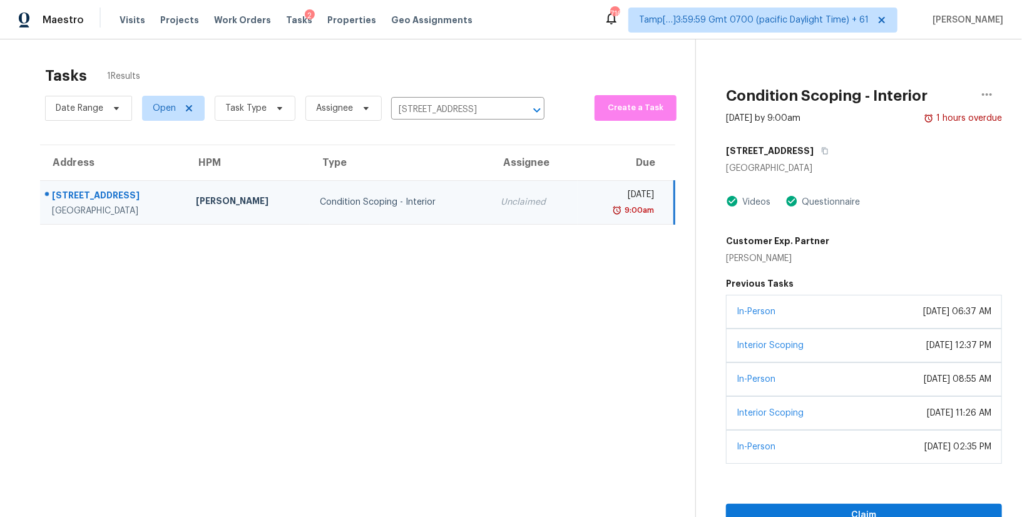
scroll to position [39, 0]
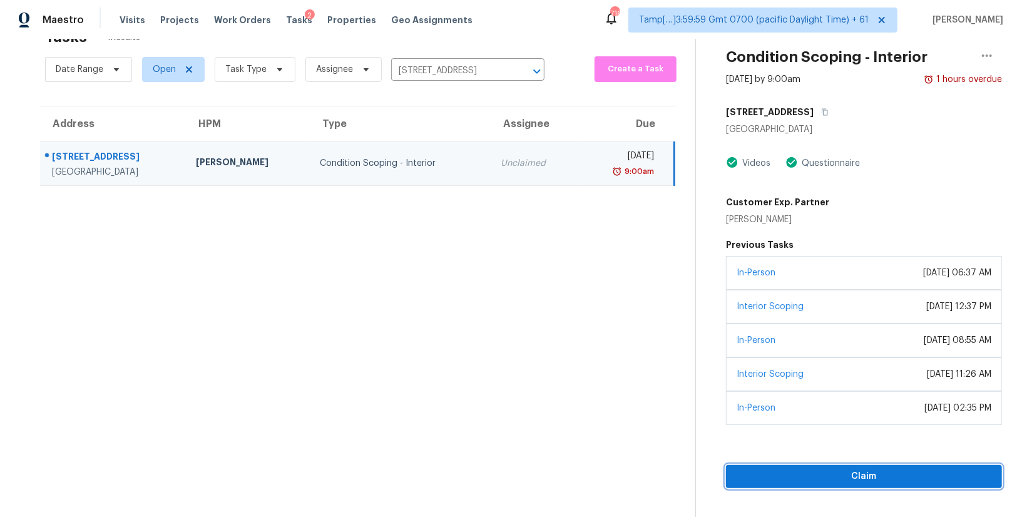
click at [799, 469] on span "Claim" at bounding box center [864, 477] width 256 height 16
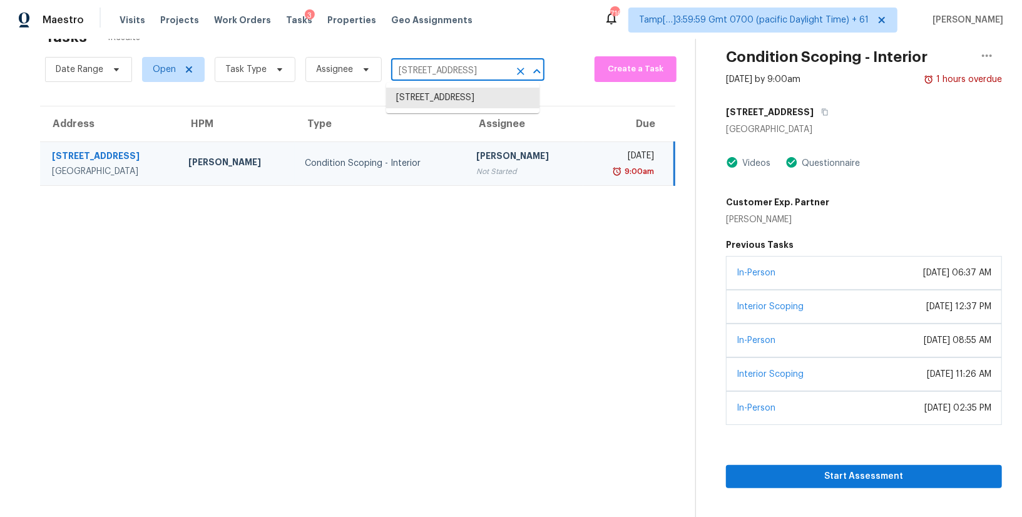
click at [445, 76] on input "23510 Wildwood St, Oak Park, MI 48237" at bounding box center [450, 70] width 118 height 19
paste input "3911 Ridgewood Dr, Rock Hill, SC 29732"
type input "3911 Ridgewood Dr, Rock Hill, SC 29732"
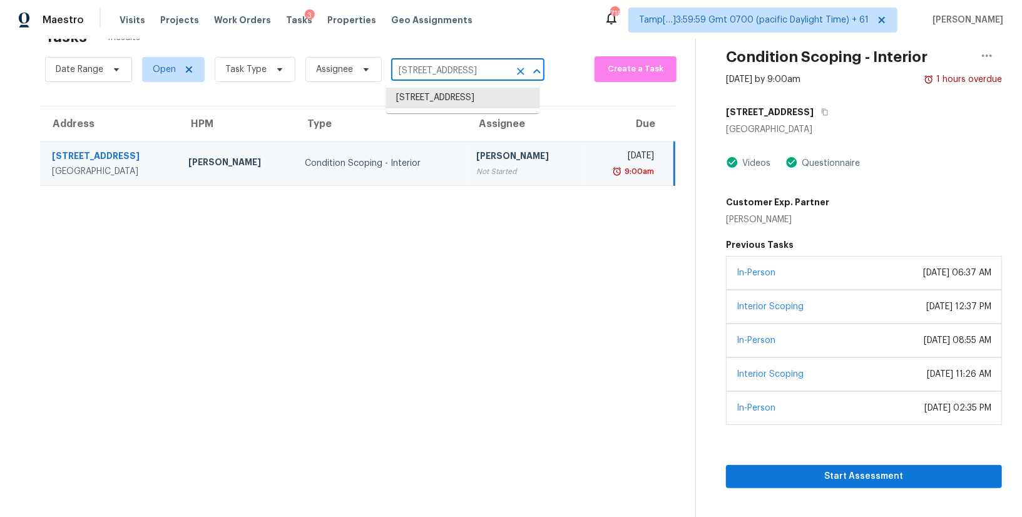
scroll to position [0, 51]
click at [440, 98] on li "3911 Ridgewood Dr, Rock Hill, SC 29732" at bounding box center [462, 98] width 153 height 21
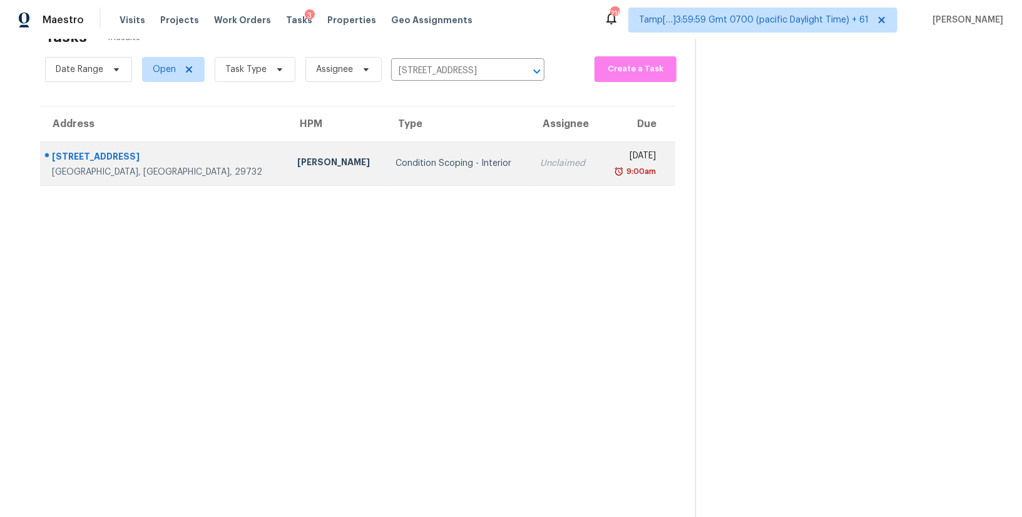
click at [540, 160] on div "Unclaimed" at bounding box center [564, 163] width 49 height 13
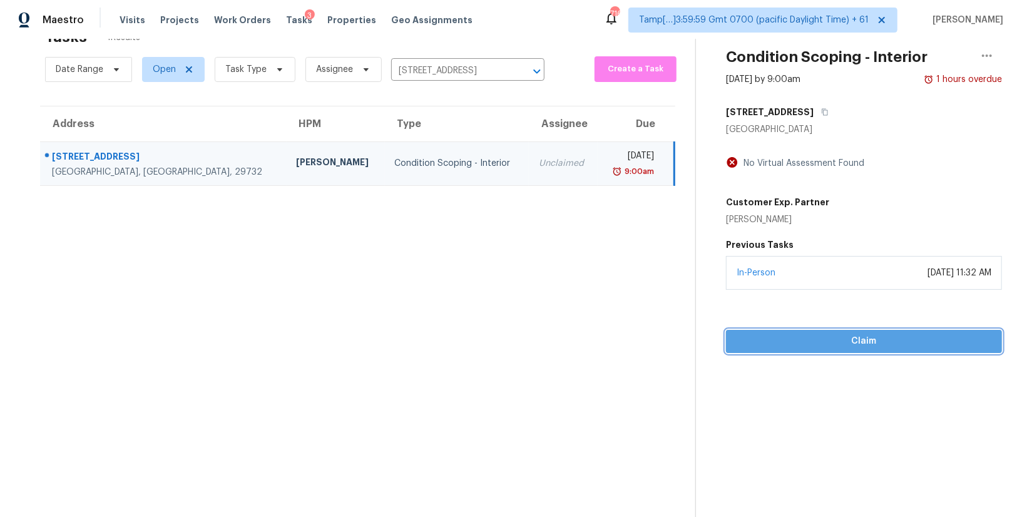
click at [854, 345] on span "Claim" at bounding box center [864, 342] width 256 height 16
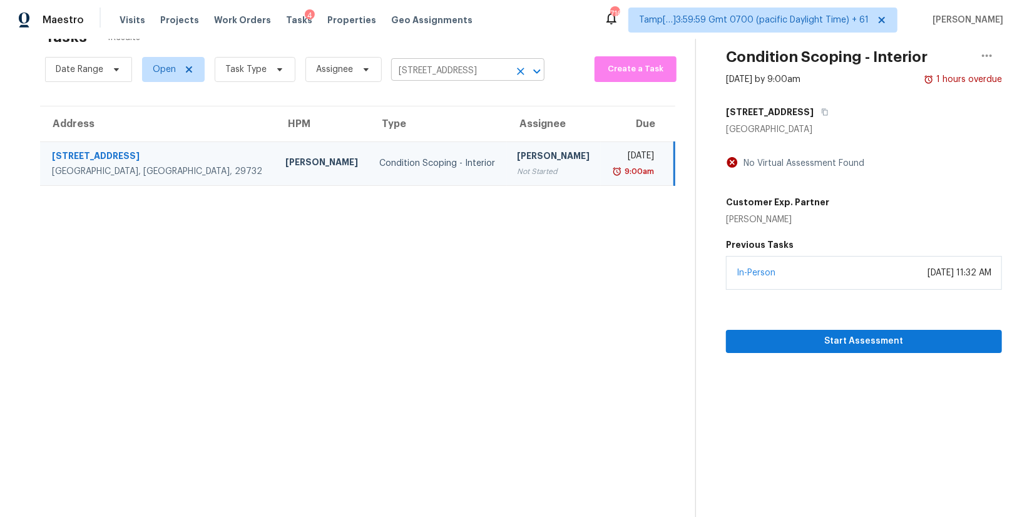
click at [429, 68] on input "3911 Ridgewood Dr, Rock Hill, SC 29732" at bounding box center [450, 70] width 118 height 19
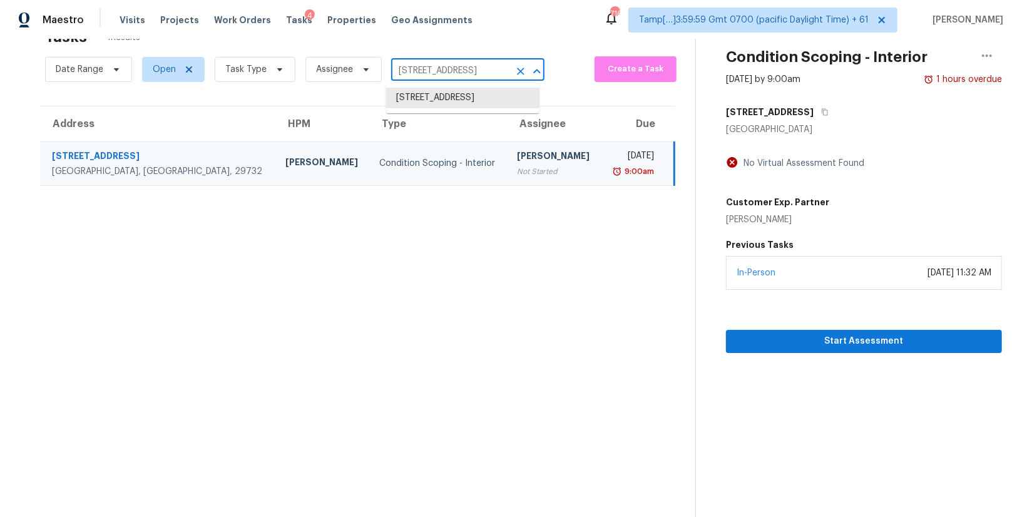
click at [429, 68] on input "3911 Ridgewood Dr, Rock Hill, SC 29732" at bounding box center [450, 70] width 118 height 19
paste input "12935 Withers Way, Austin, TX 78727"
type input "12935 Withers Way, Austin, TX 78727"
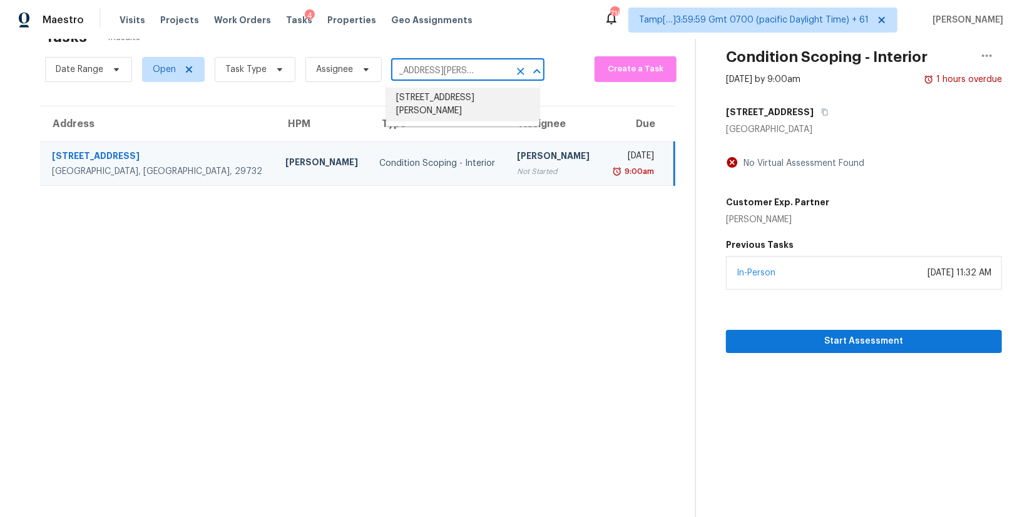
click at [439, 97] on li "12935 Withers Way, Austin, TX 78727" at bounding box center [462, 105] width 153 height 34
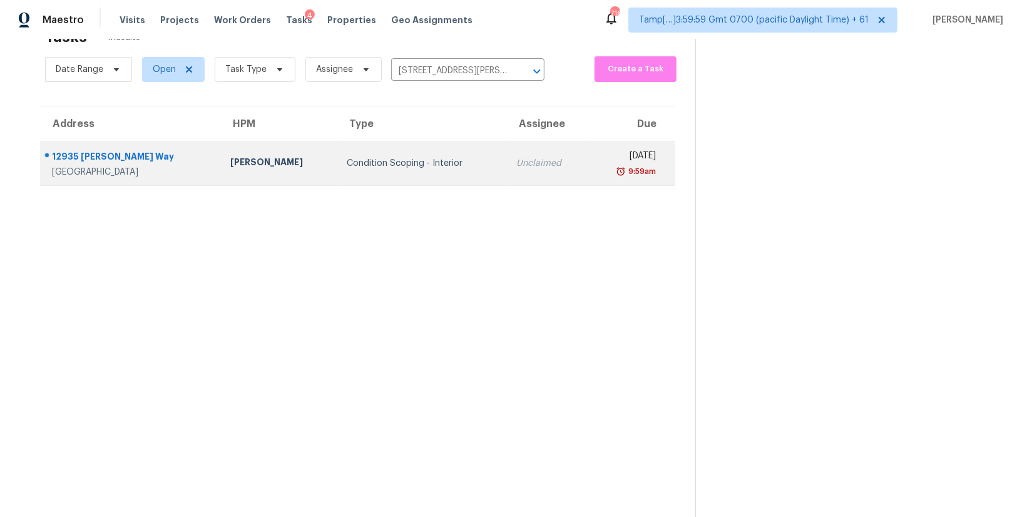
click at [436, 163] on div "Condition Scoping - Interior" at bounding box center [422, 163] width 150 height 13
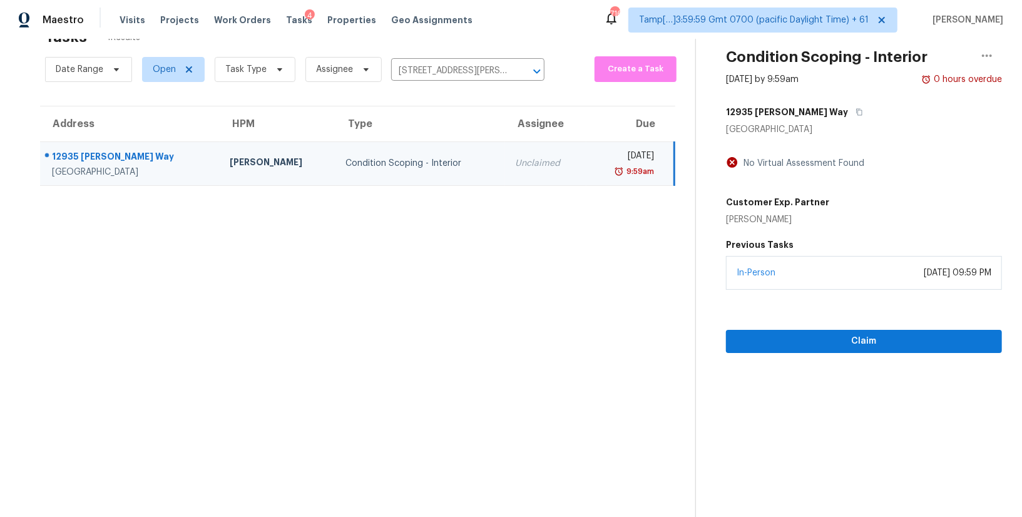
click at [778, 278] on div "In-Person October 06, 2025 at 09:59 PM" at bounding box center [864, 273] width 276 height 34
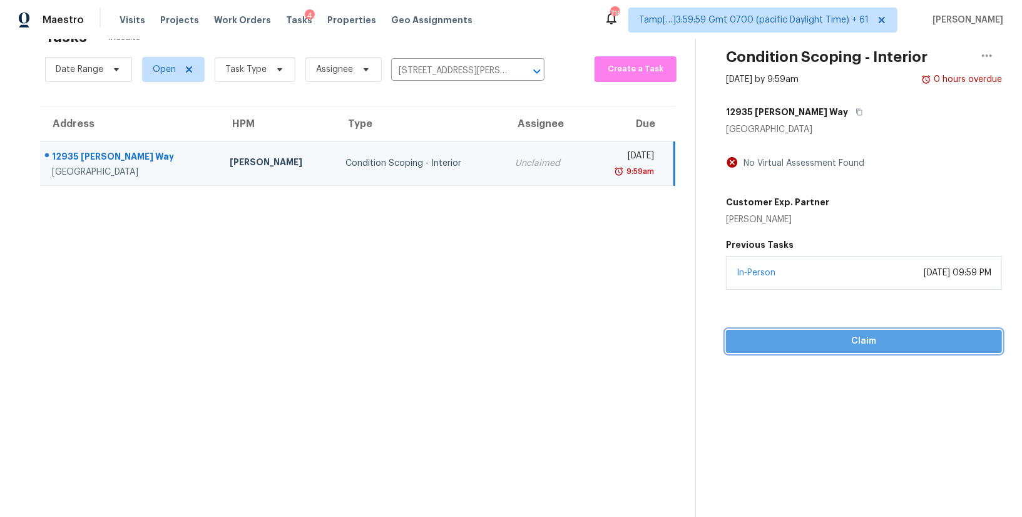
click at [770, 340] on span "Claim" at bounding box center [864, 342] width 256 height 16
